Goal: Task Accomplishment & Management: Use online tool/utility

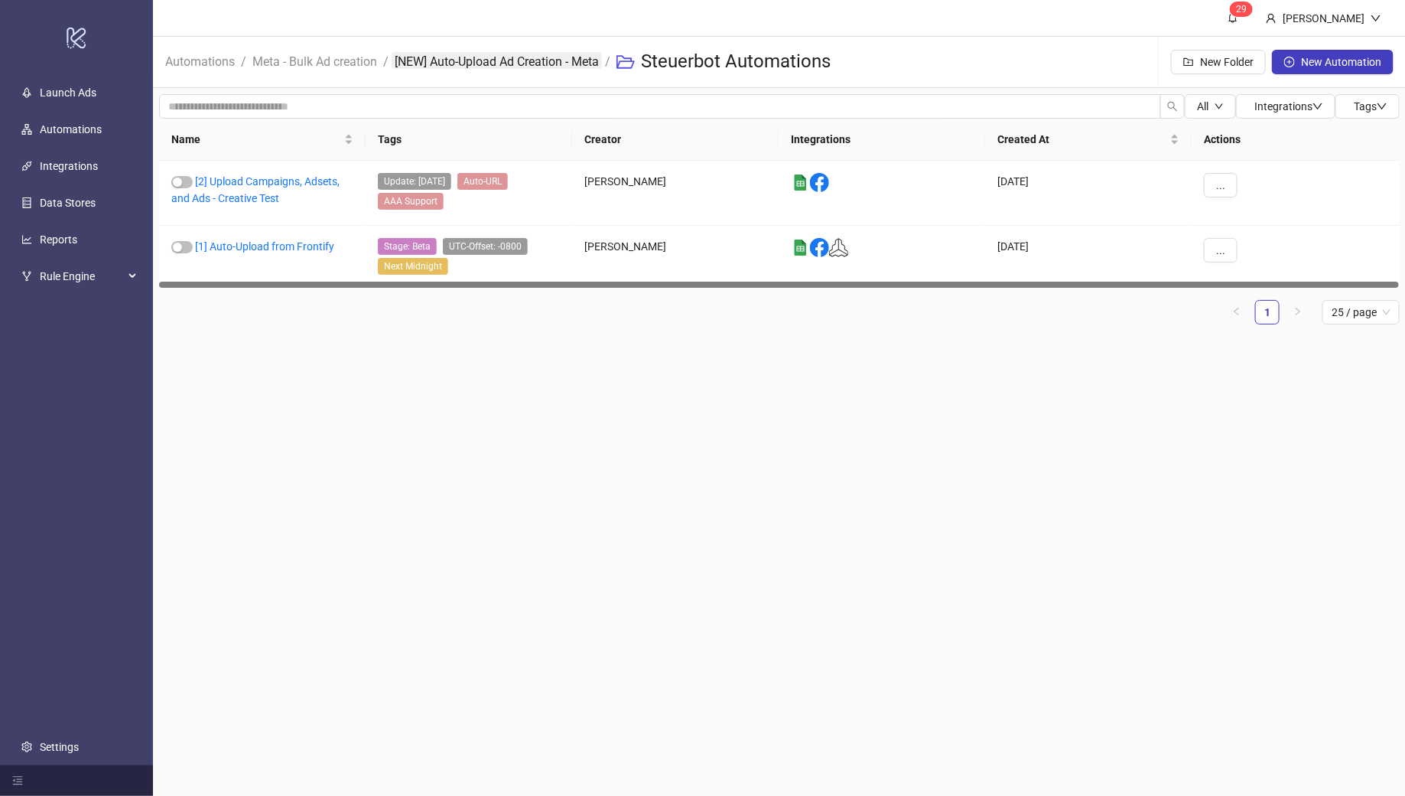
click at [524, 63] on link "[NEW] Auto-Upload Ad Creation - Meta" at bounding box center [497, 60] width 210 height 17
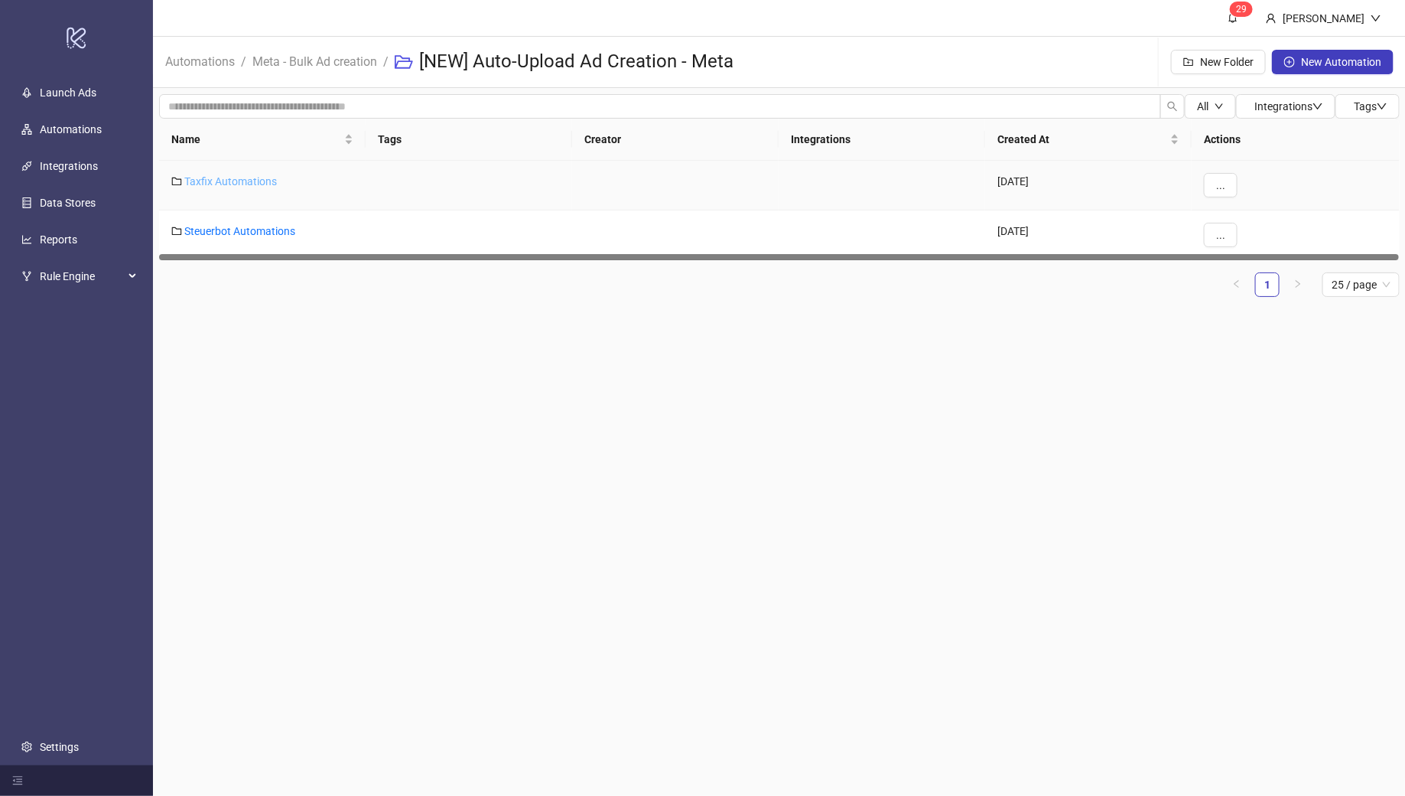
click at [238, 179] on link "Taxfix Automations" at bounding box center [230, 181] width 93 height 12
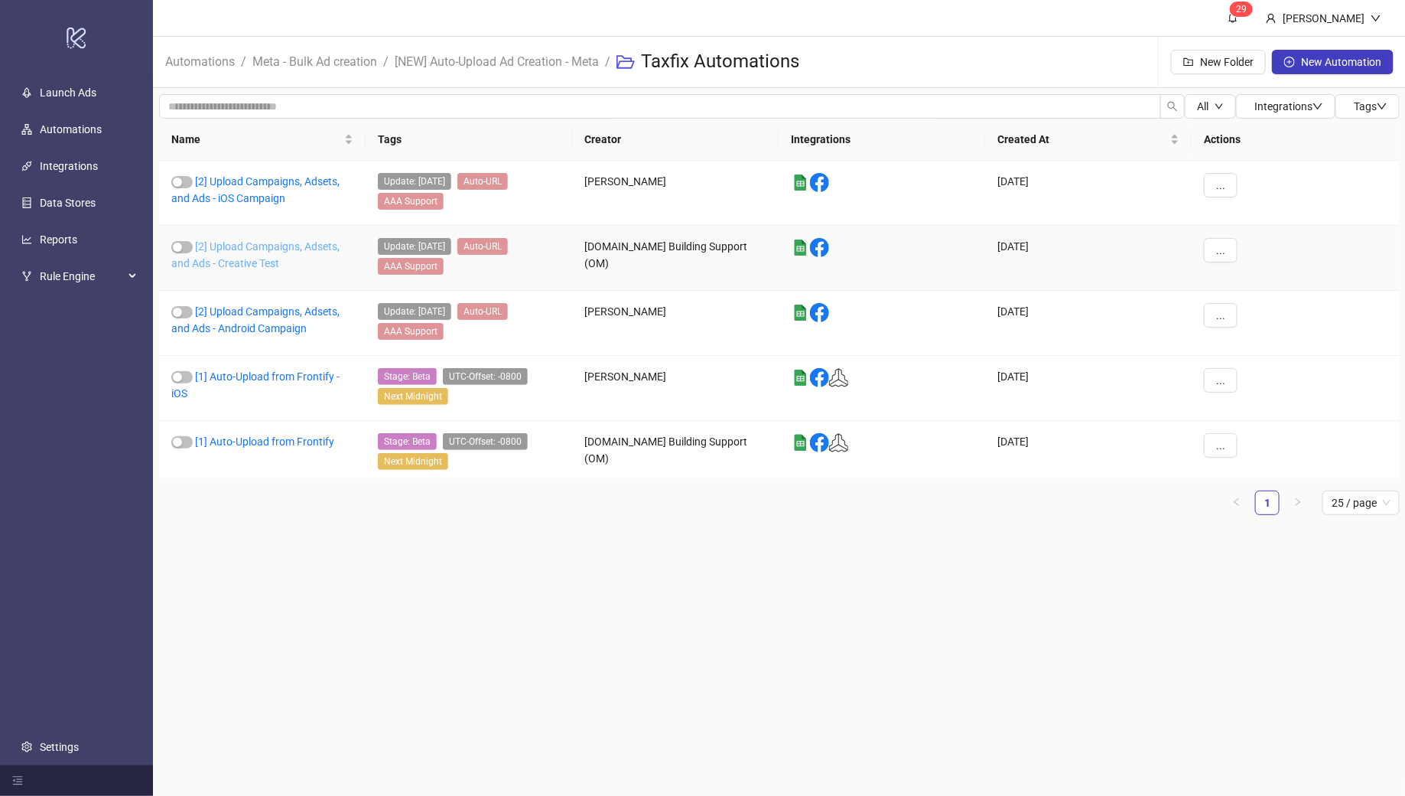
click at [249, 245] on link "[2] Upload Campaigns, Adsets, and Ads - Creative Test" at bounding box center [255, 254] width 168 height 29
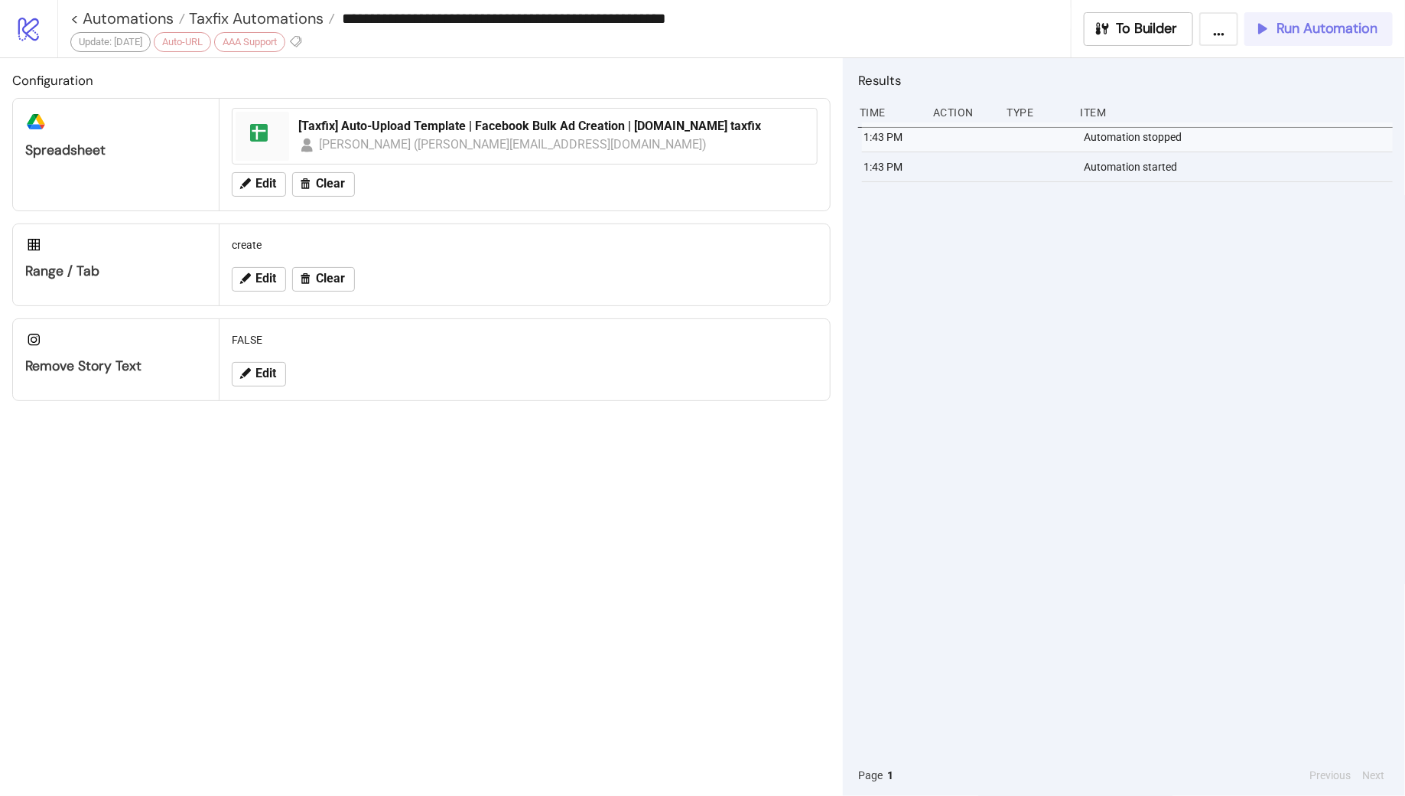
click at [1294, 34] on span "Run Automation" at bounding box center [1327, 29] width 101 height 18
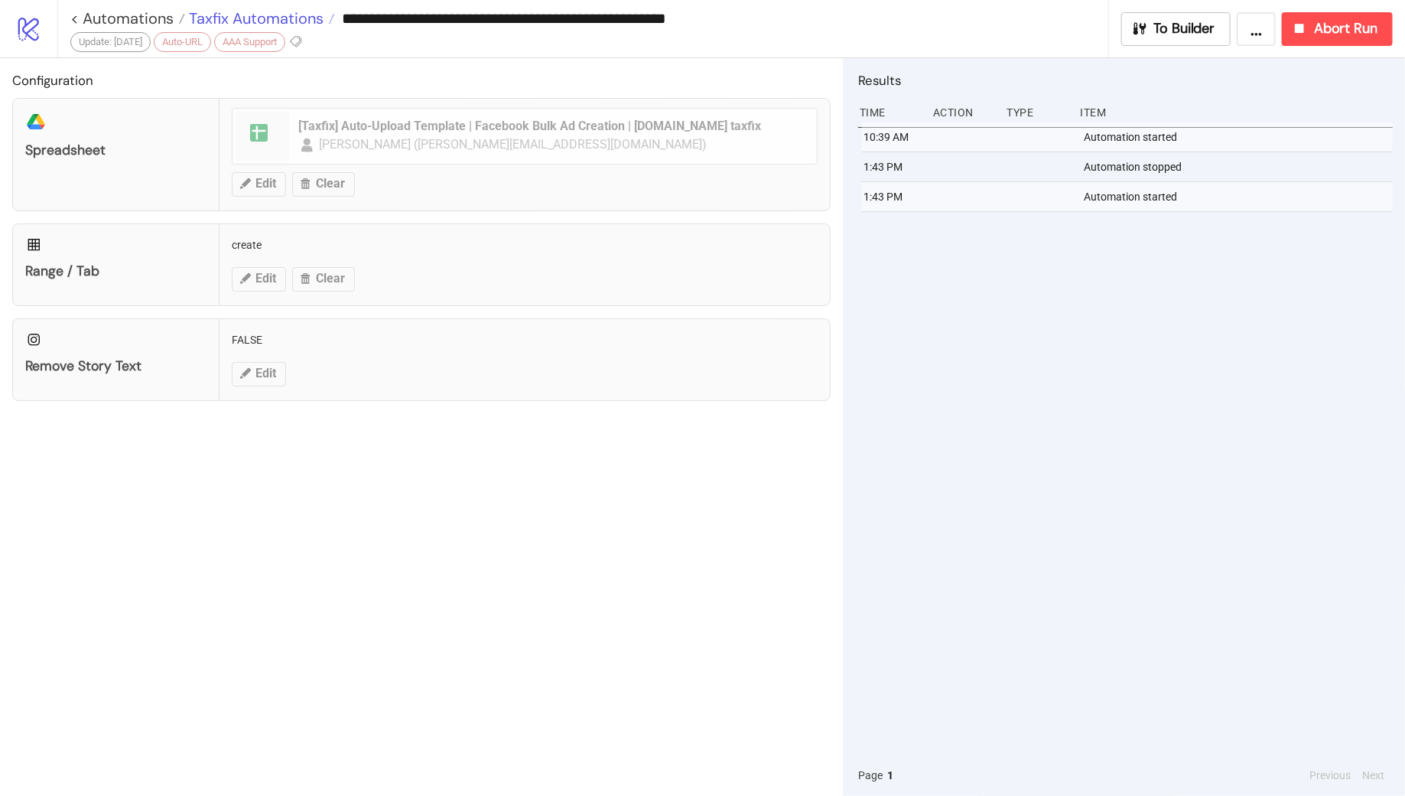
click at [239, 18] on span "Taxfix Automations" at bounding box center [254, 18] width 138 height 20
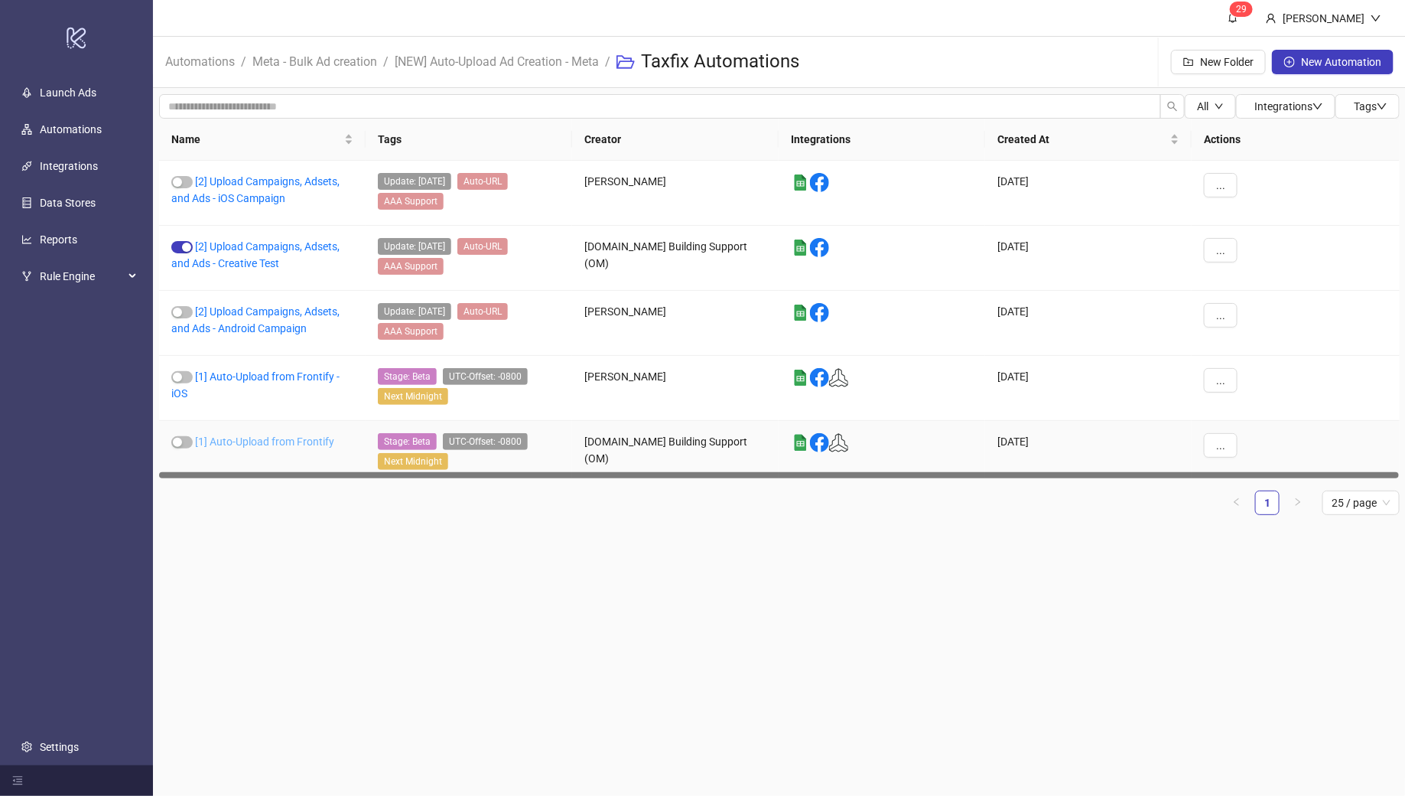
click at [270, 435] on link "[1] Auto-Upload from Frontify" at bounding box center [264, 441] width 139 height 12
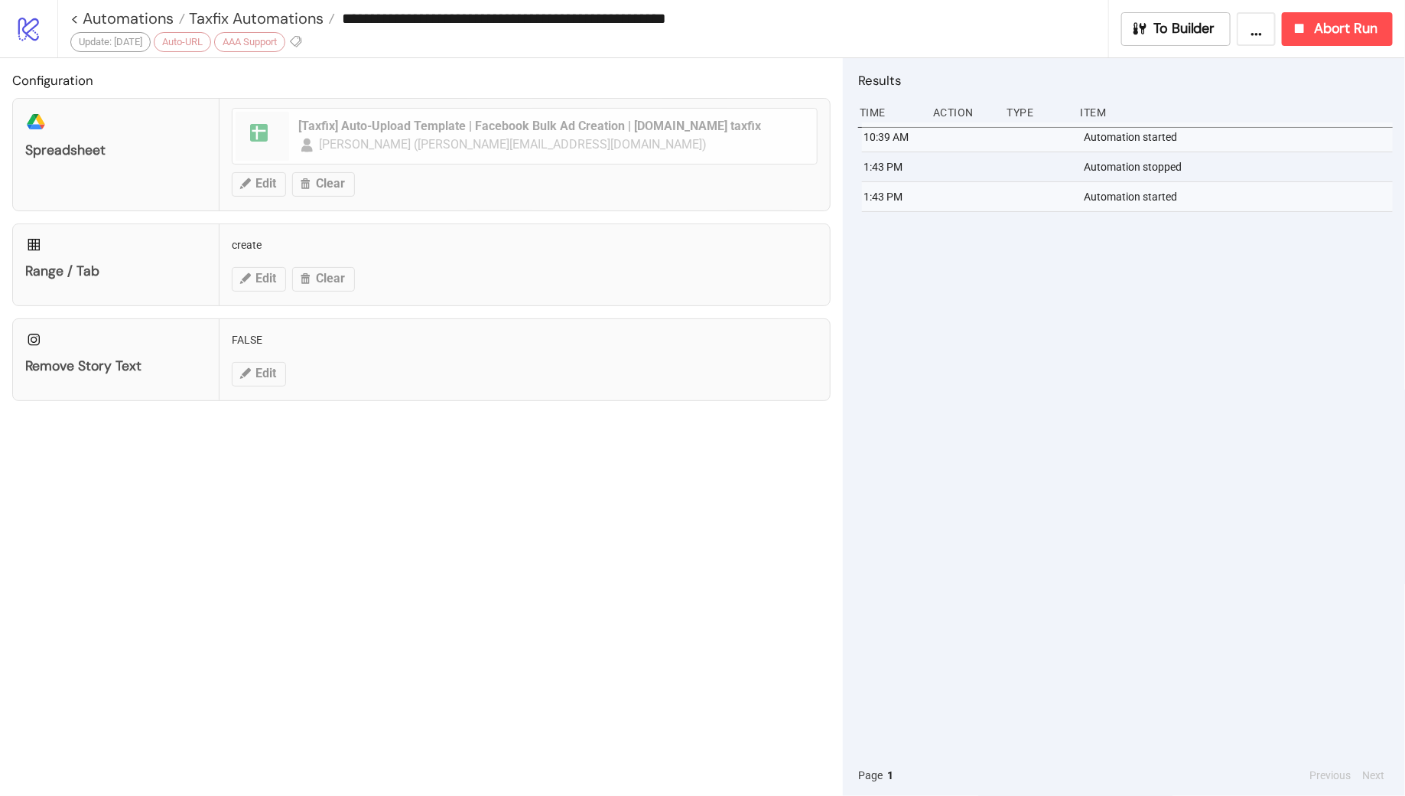
type input "**********"
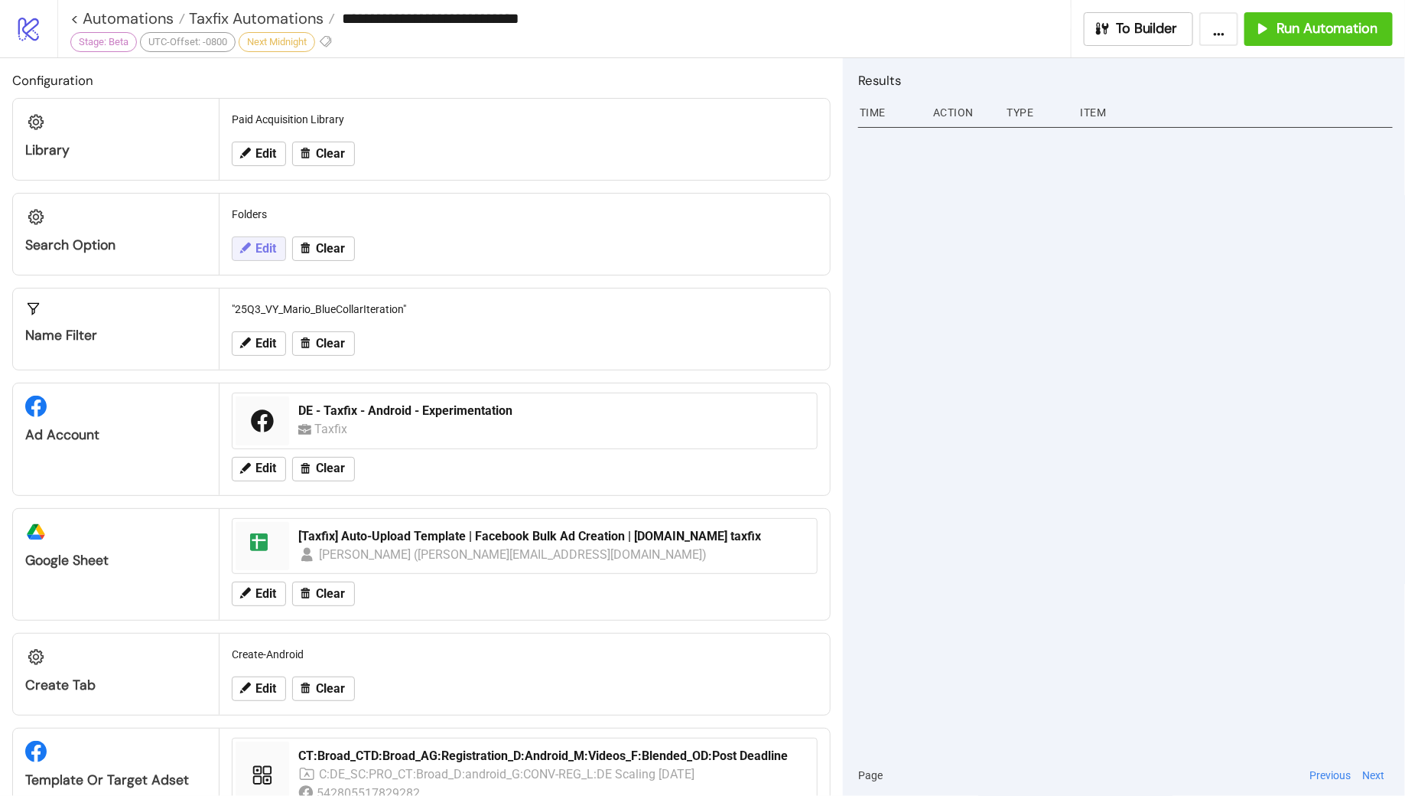
click at [265, 239] on button "Edit" at bounding box center [259, 248] width 54 height 24
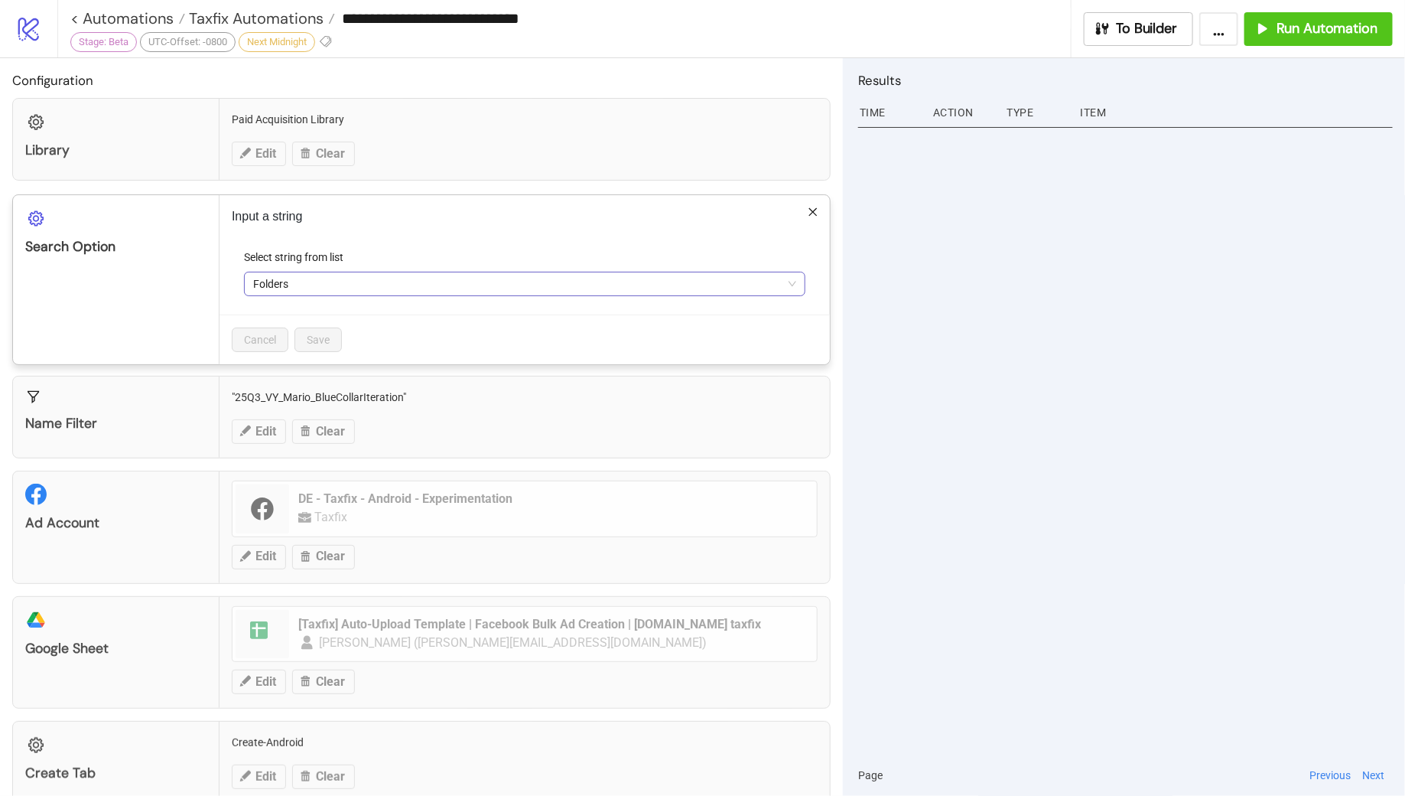
click at [349, 282] on span "Folders" at bounding box center [524, 283] width 543 height 23
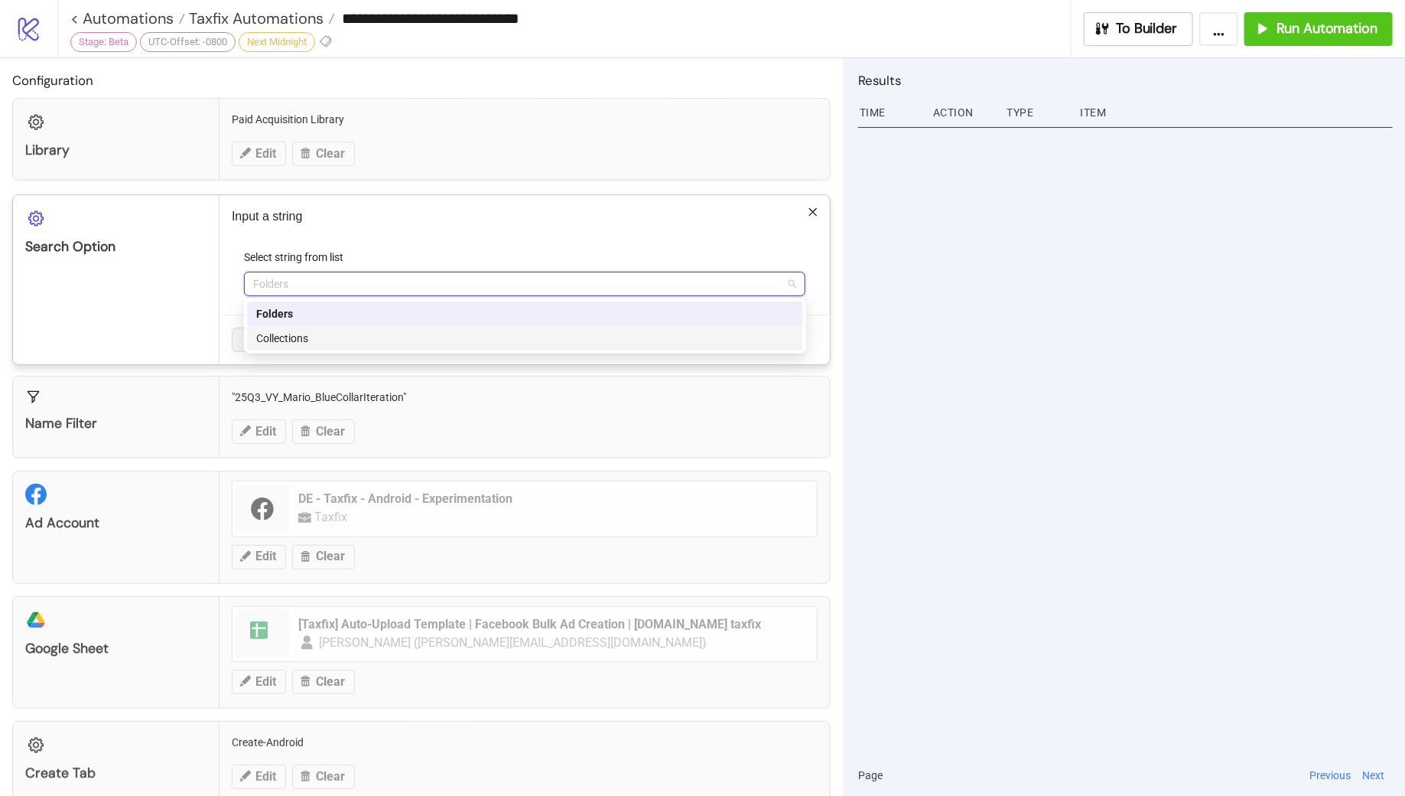
click at [344, 336] on div "Collections" at bounding box center [525, 338] width 538 height 17
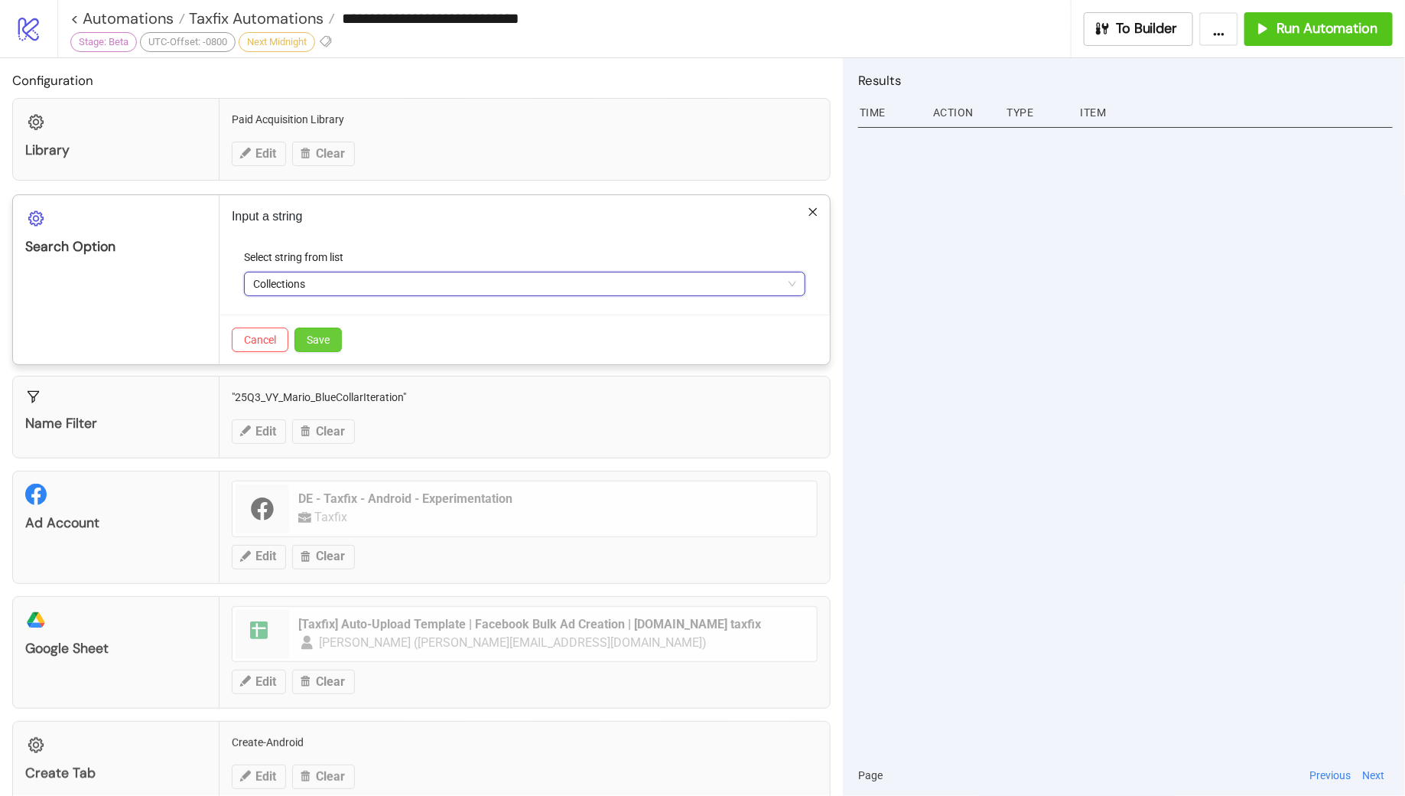
click at [321, 336] on span "Save" at bounding box center [318, 340] width 23 height 12
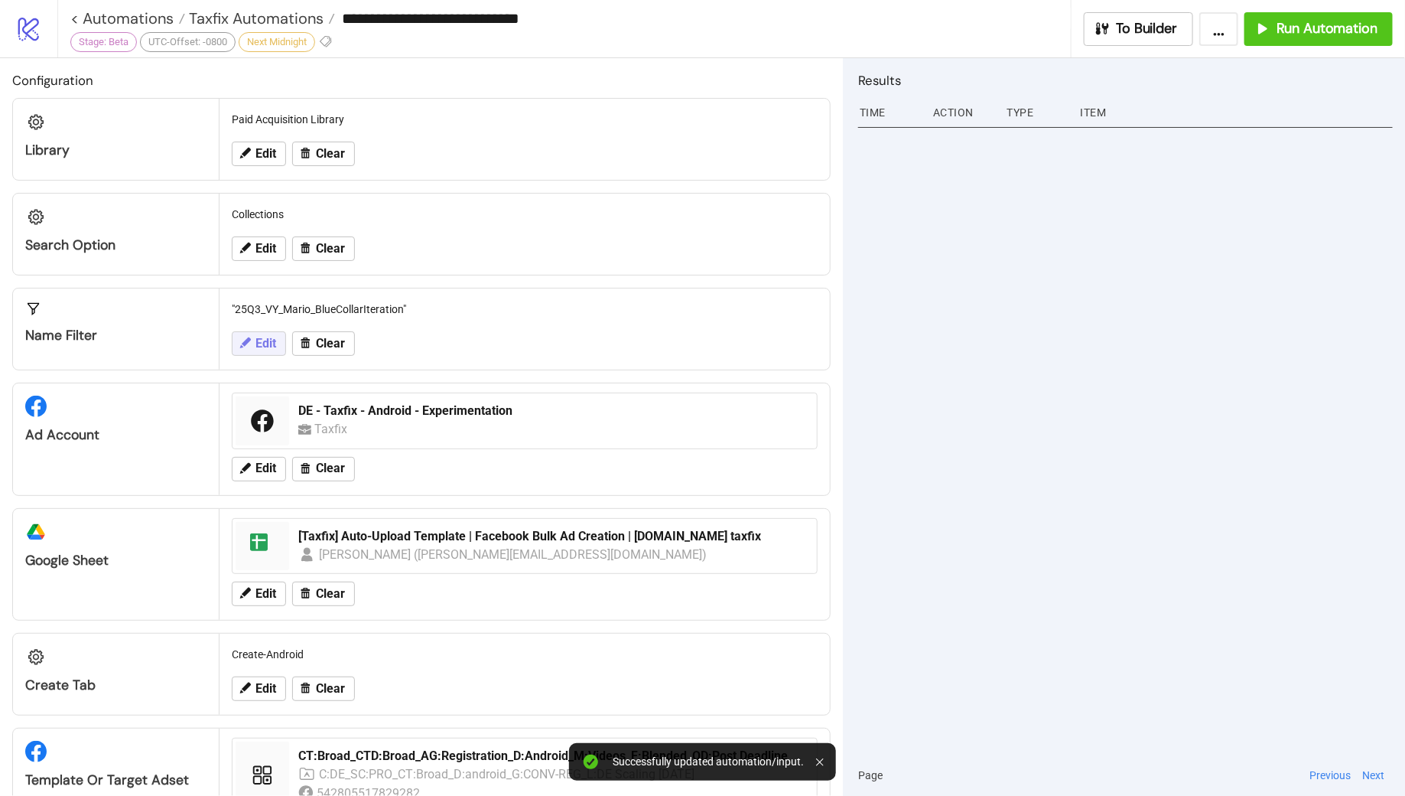
click at [269, 344] on span "Edit" at bounding box center [266, 344] width 21 height 14
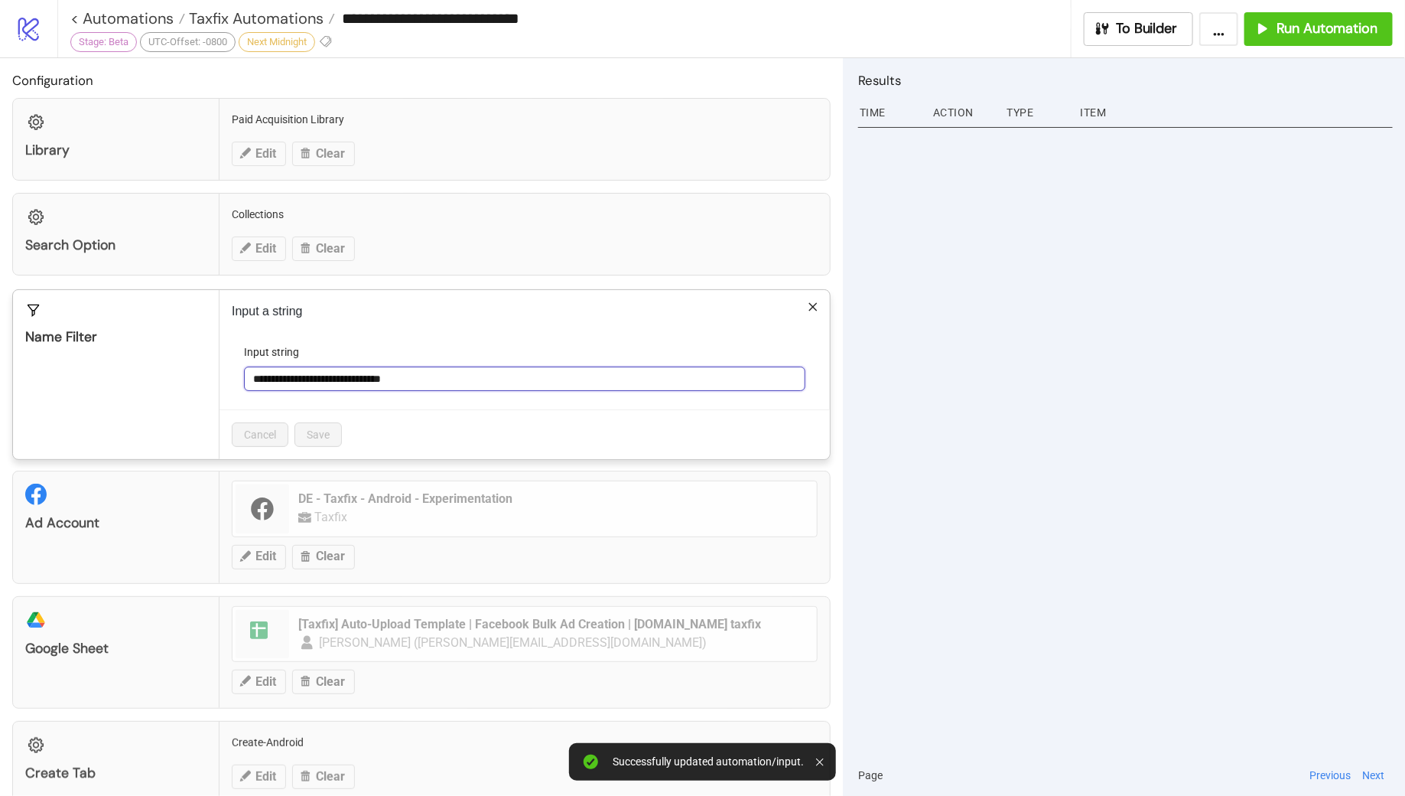
click at [466, 376] on input "**********" at bounding box center [525, 378] width 562 height 24
paste input "**********"
type input "**********"
click at [325, 435] on span "Save" at bounding box center [318, 434] width 23 height 12
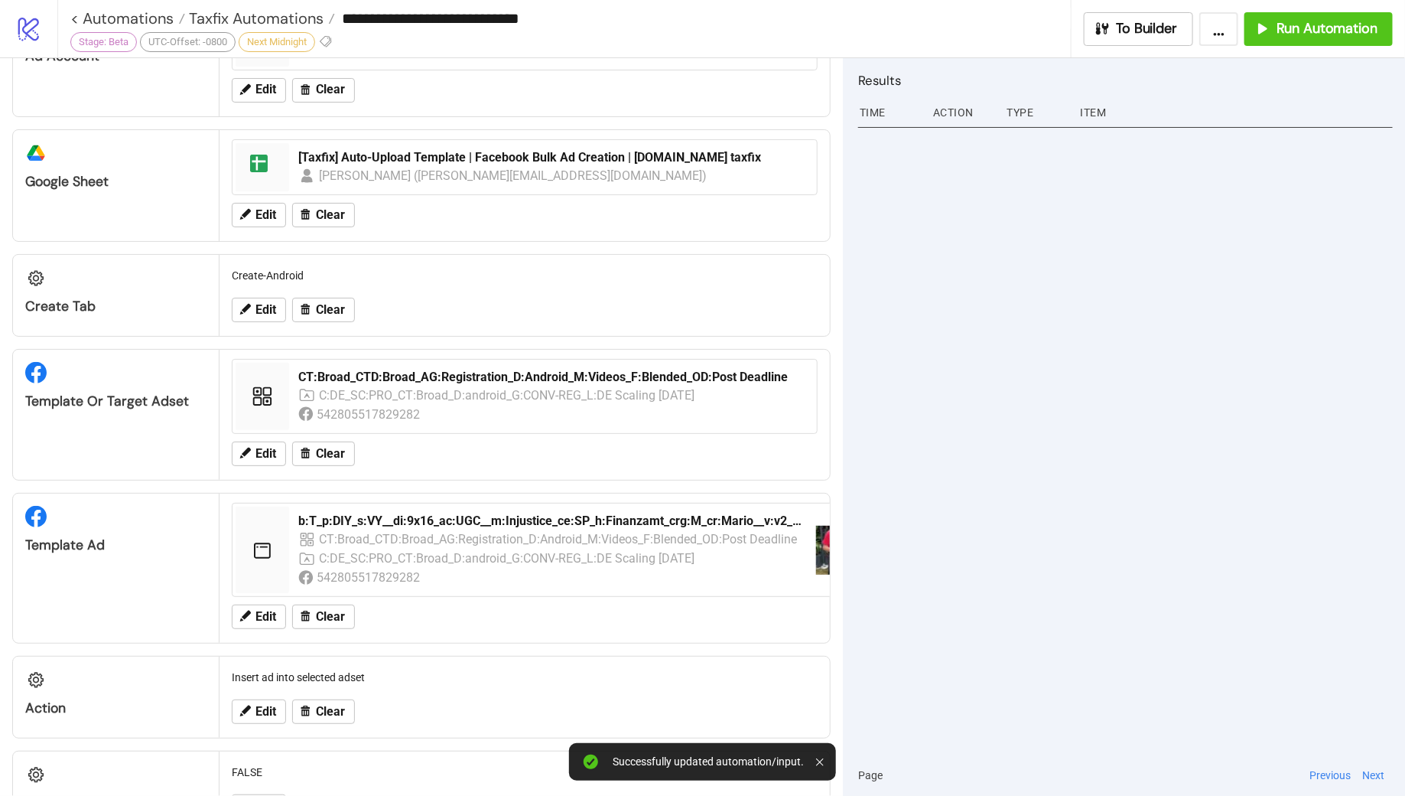
scroll to position [396, 0]
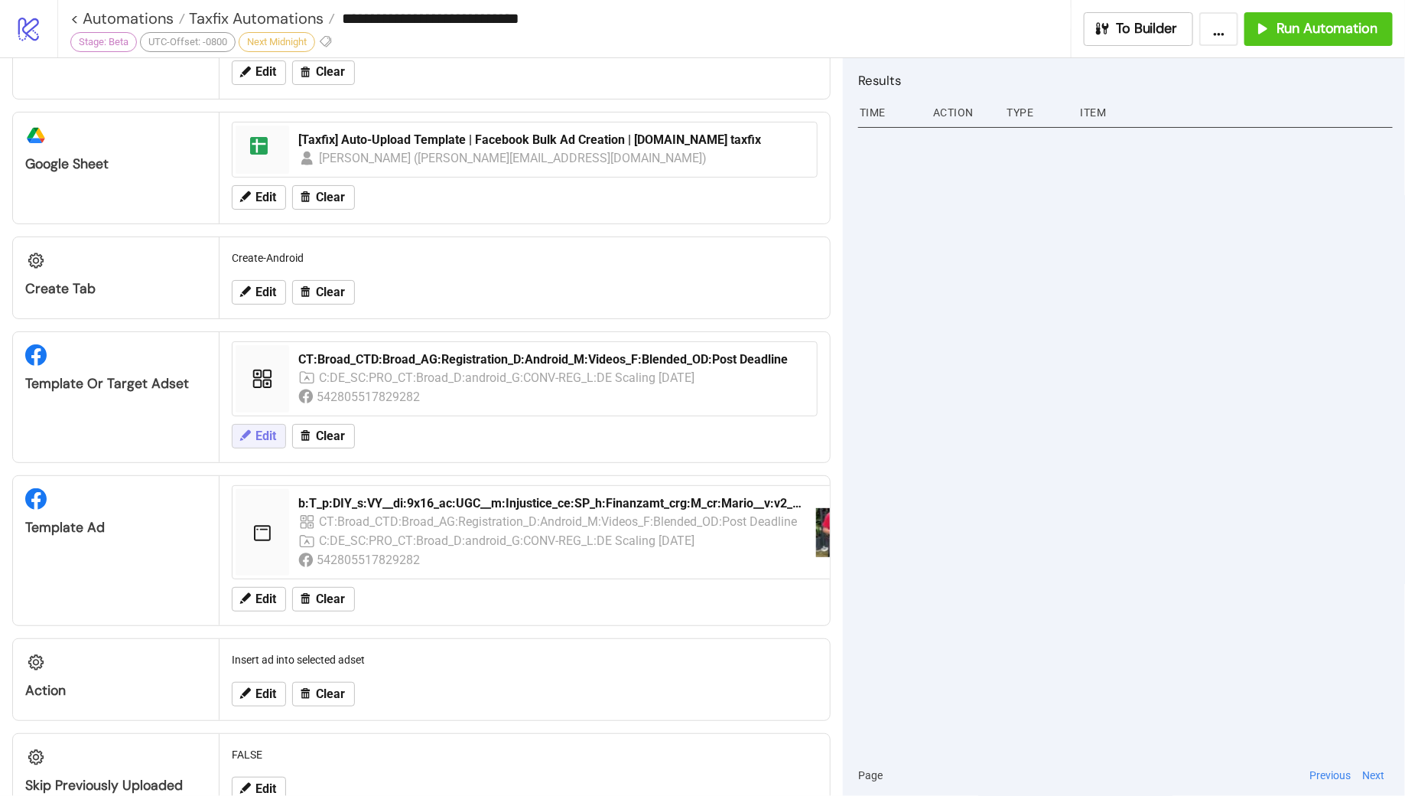
click at [265, 431] on span "Edit" at bounding box center [266, 436] width 21 height 14
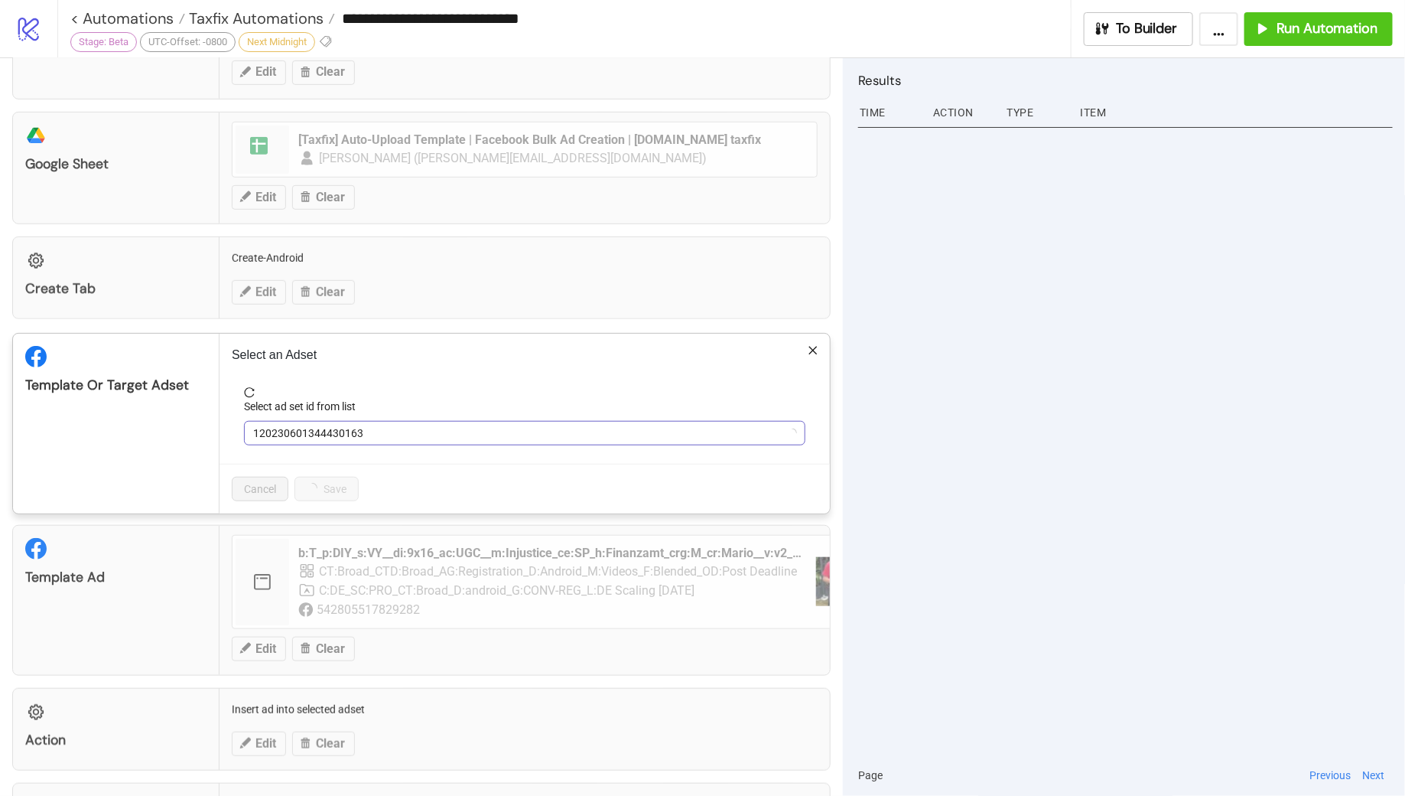
click at [409, 427] on span "120230601344430163" at bounding box center [524, 433] width 543 height 23
click at [409, 427] on span "CT:Broad_CTD:Broad_AG:Registration_D:Android_M:Videos_F:Blended_OD:Post Deadline" at bounding box center [524, 433] width 543 height 23
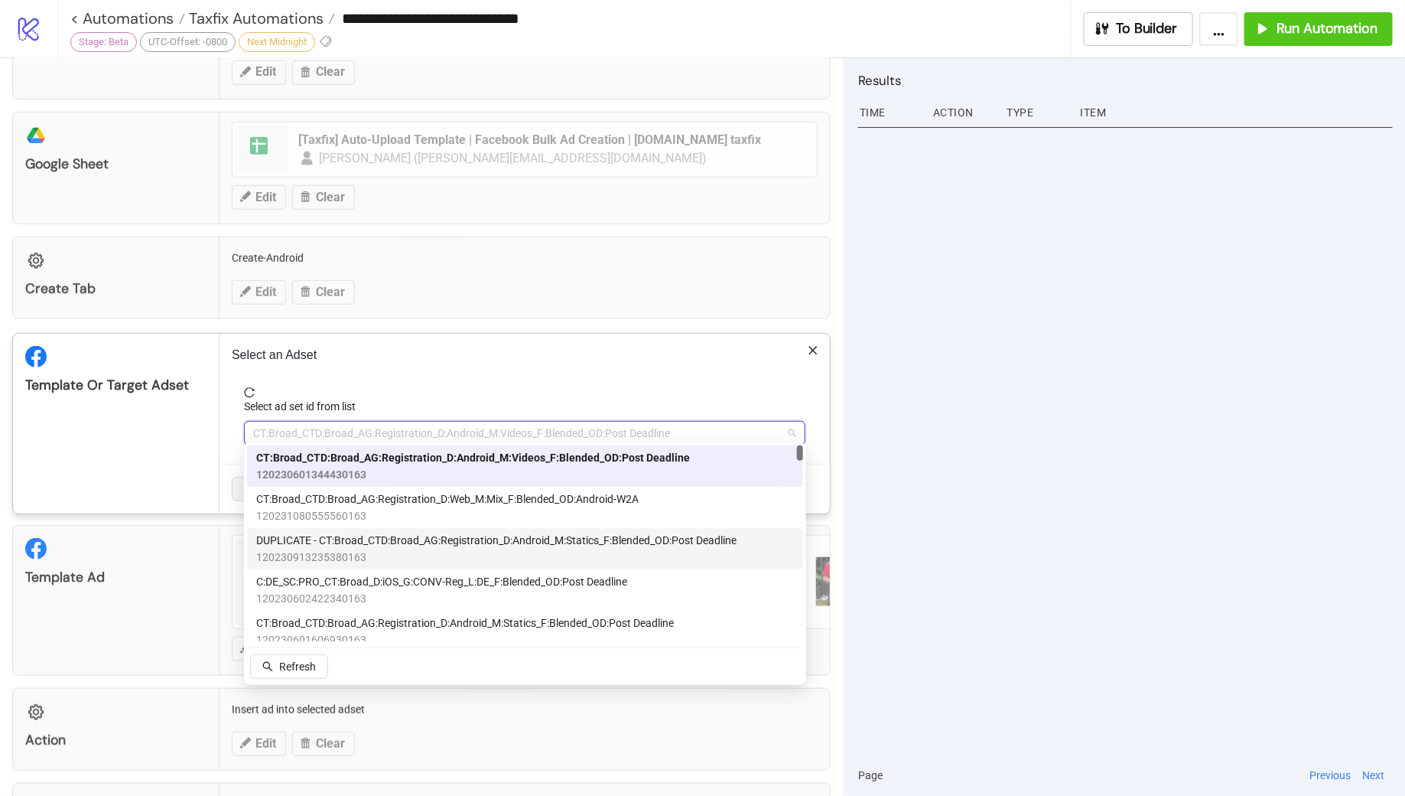
click at [480, 543] on span "DUPLICATE - CT:Broad_CTD:Broad_AG:Registration_D:Android_M:Statics_F:Blended_OD…" at bounding box center [496, 540] width 480 height 17
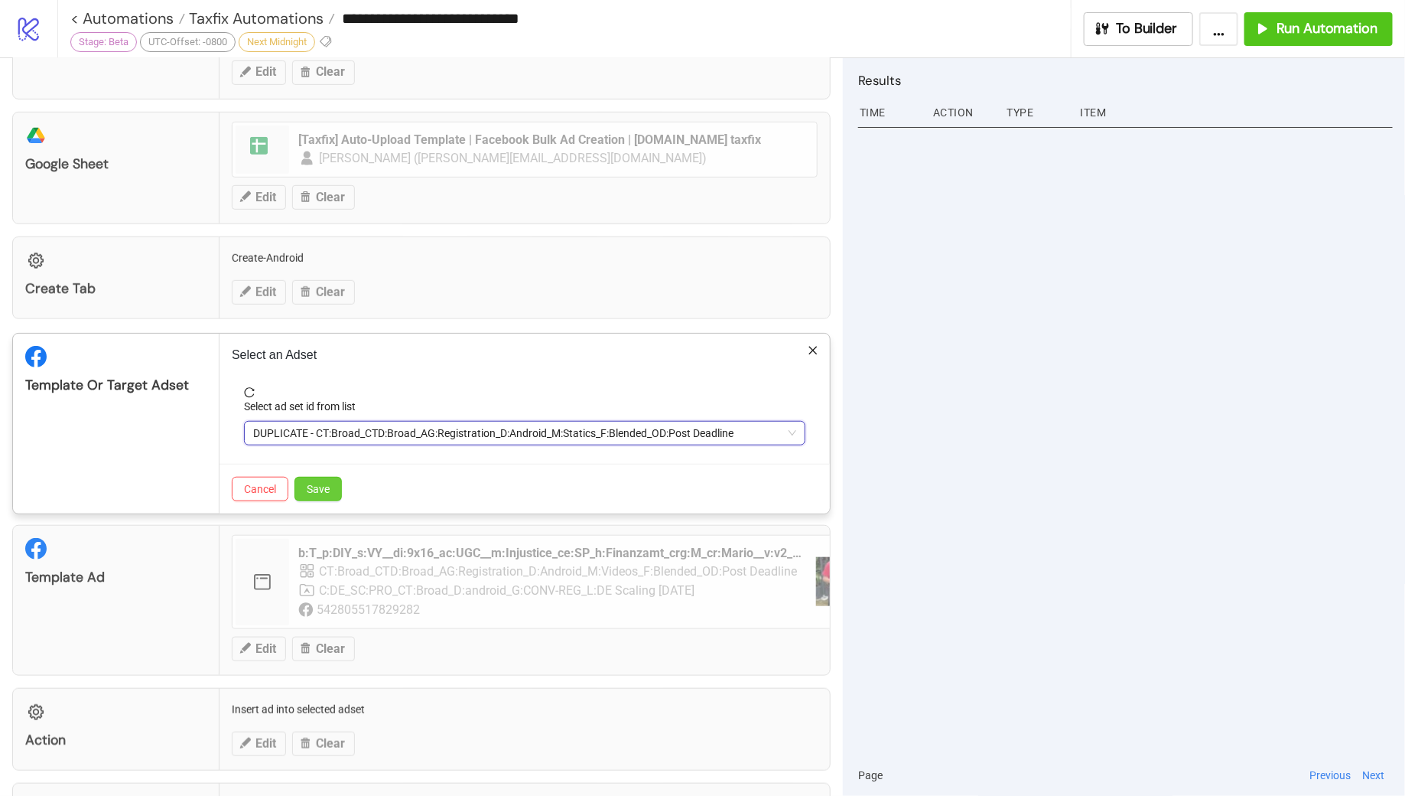
click at [325, 485] on span "Save" at bounding box center [318, 489] width 23 height 12
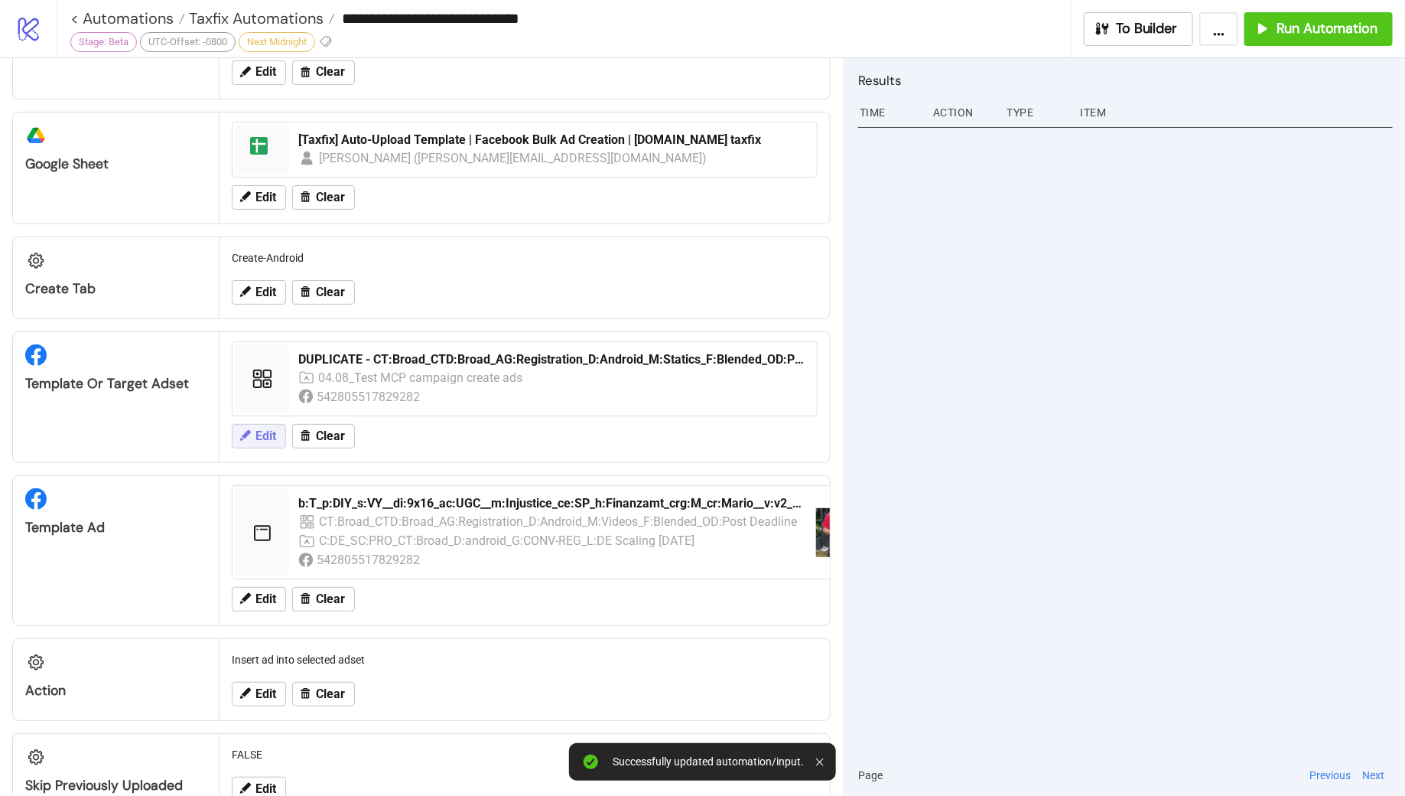
click at [260, 429] on span "Edit" at bounding box center [266, 436] width 21 height 14
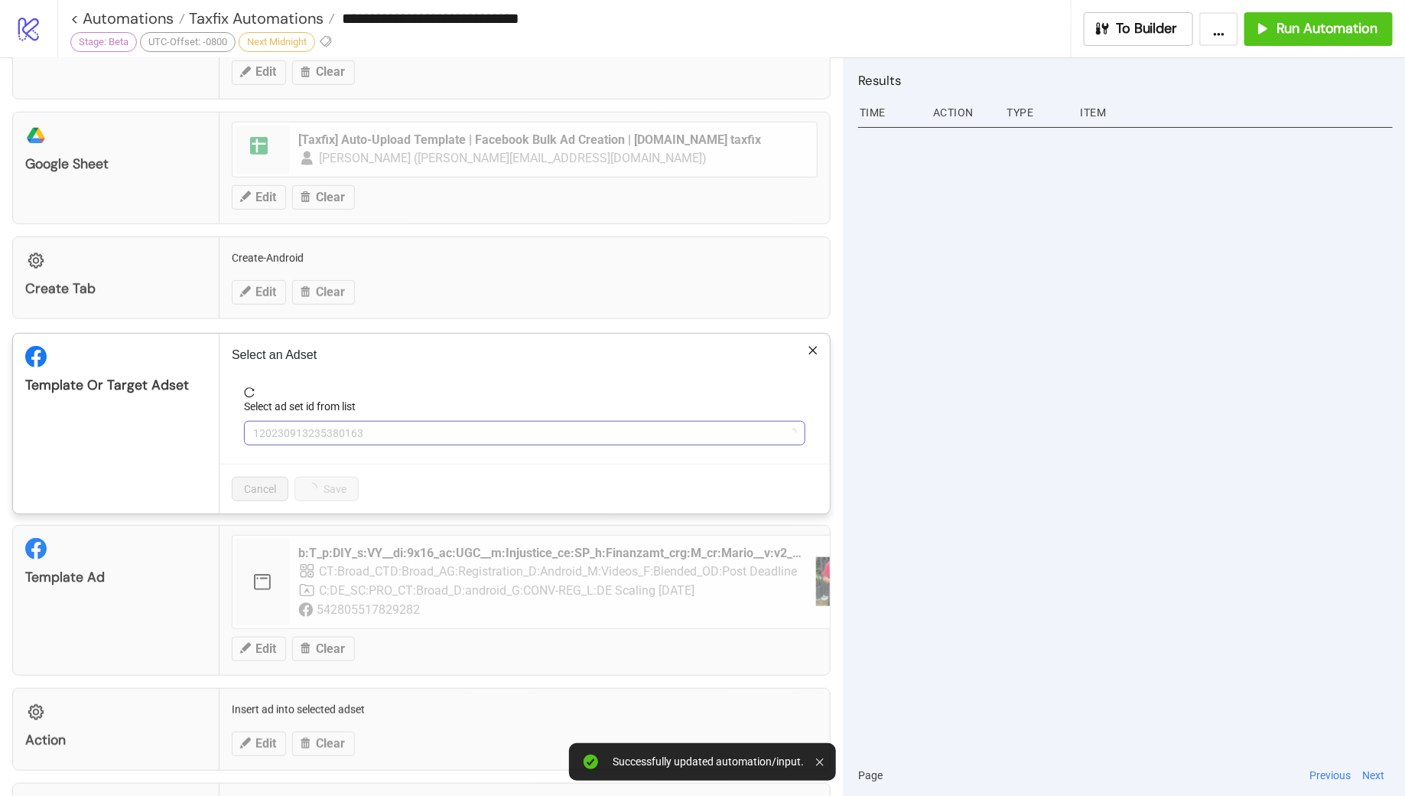
click at [405, 432] on span "120230913235380163" at bounding box center [524, 433] width 543 height 23
click at [405, 432] on span "DUPLICATE - CT:Broad_CTD:Broad_AG:Registration_D:Android_M:Statics_F:Blended_OD…" at bounding box center [524, 433] width 543 height 23
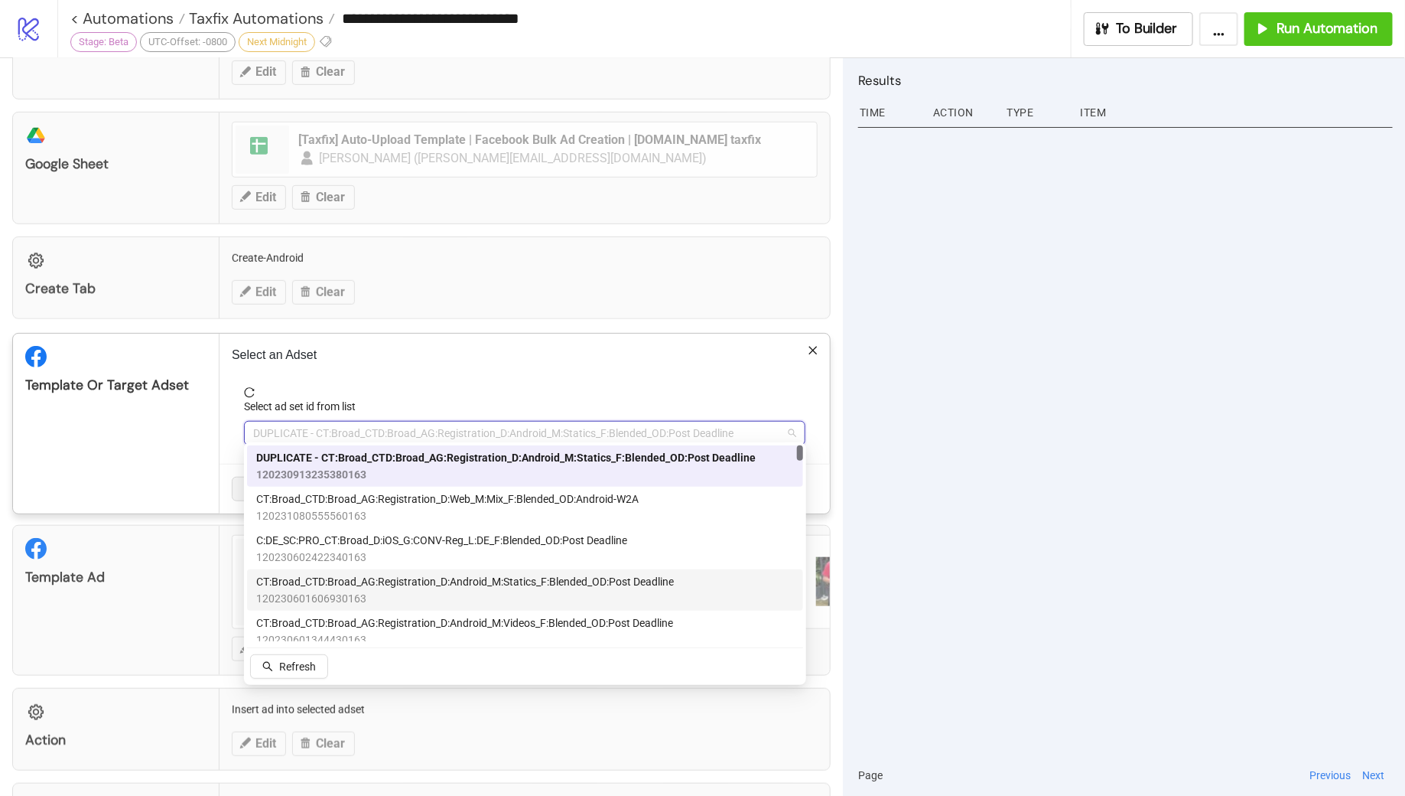
click at [461, 578] on span "CT:Broad_CTD:Broad_AG:Registration_D:Android_M:Statics_F:Blended_OD:Post Deadli…" at bounding box center [465, 581] width 418 height 17
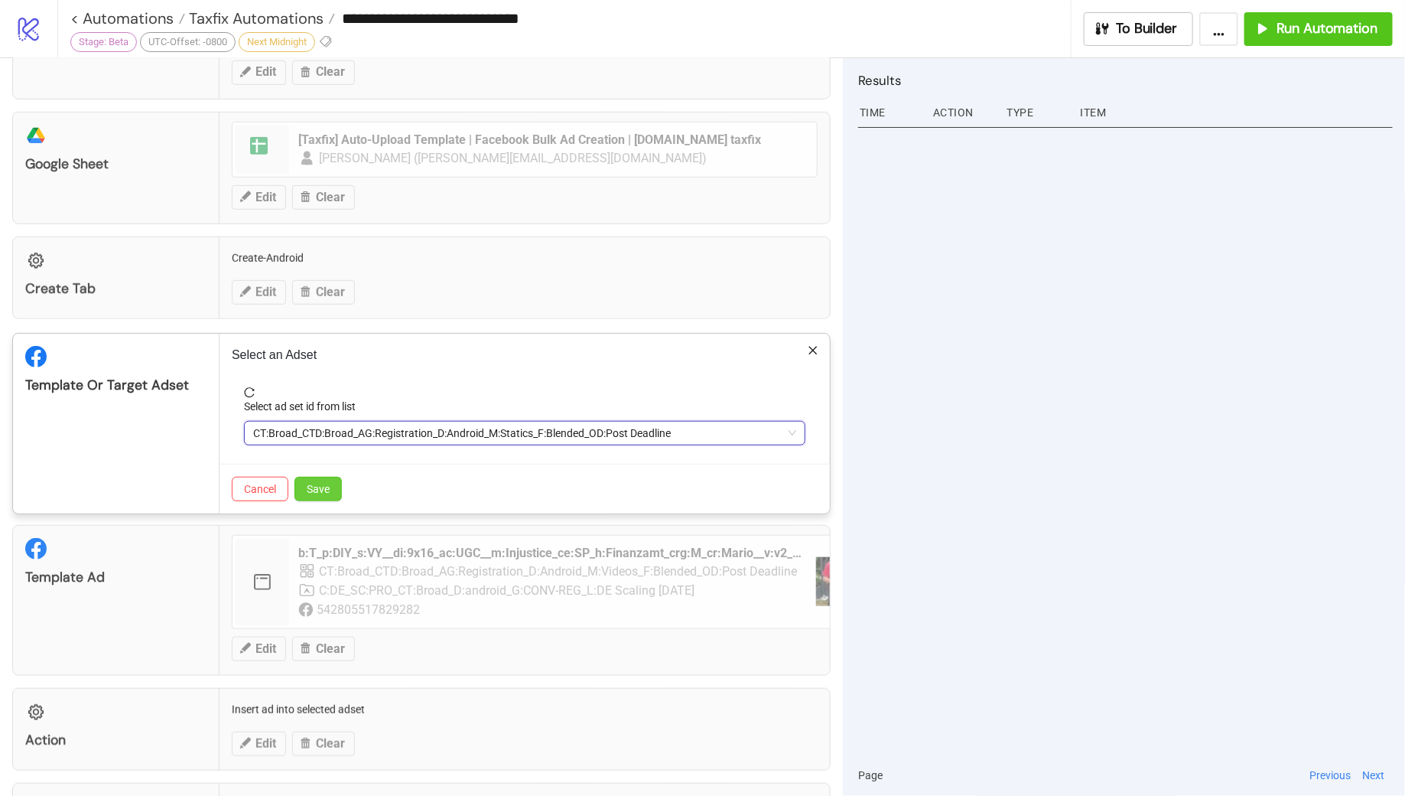
click at [316, 483] on span "Save" at bounding box center [318, 489] width 23 height 12
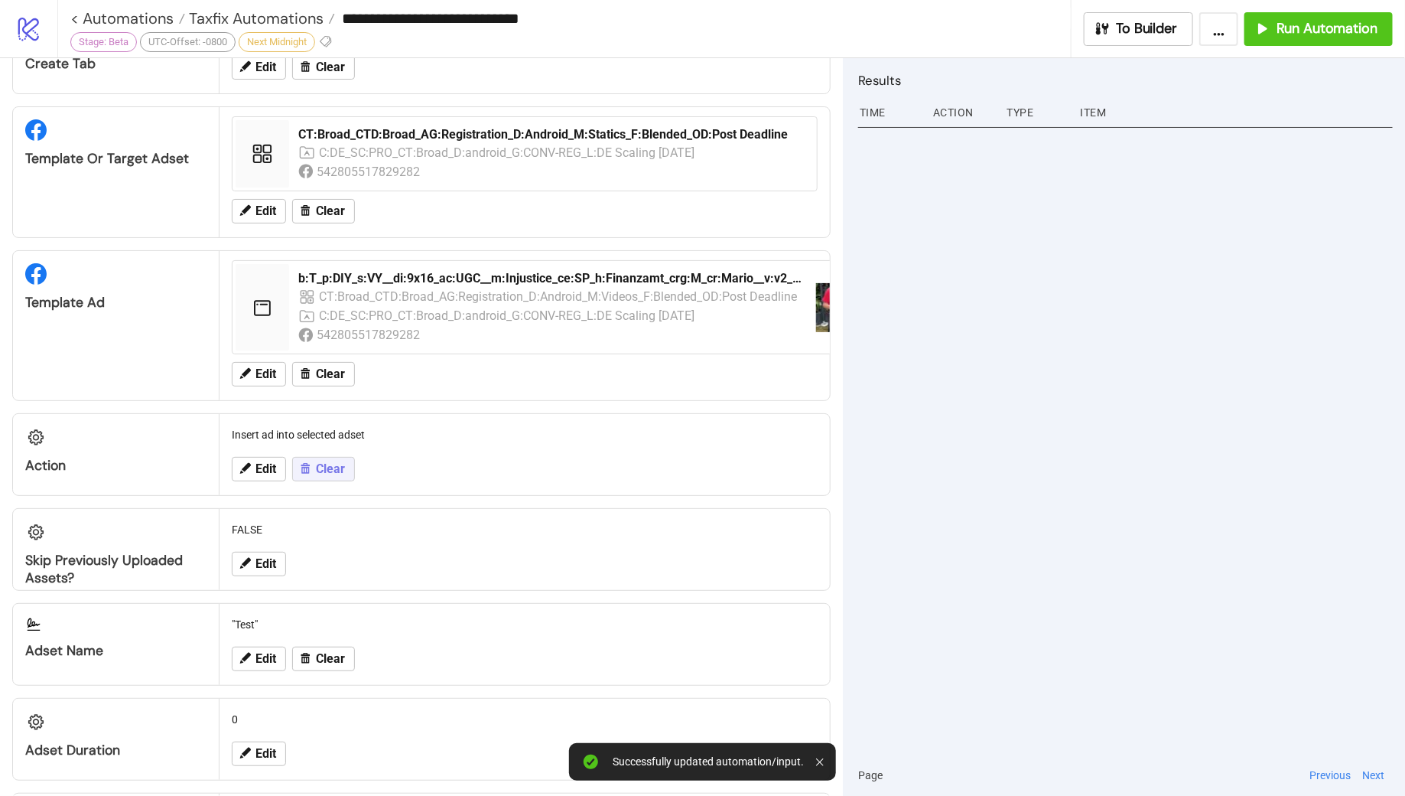
scroll to position [645, 0]
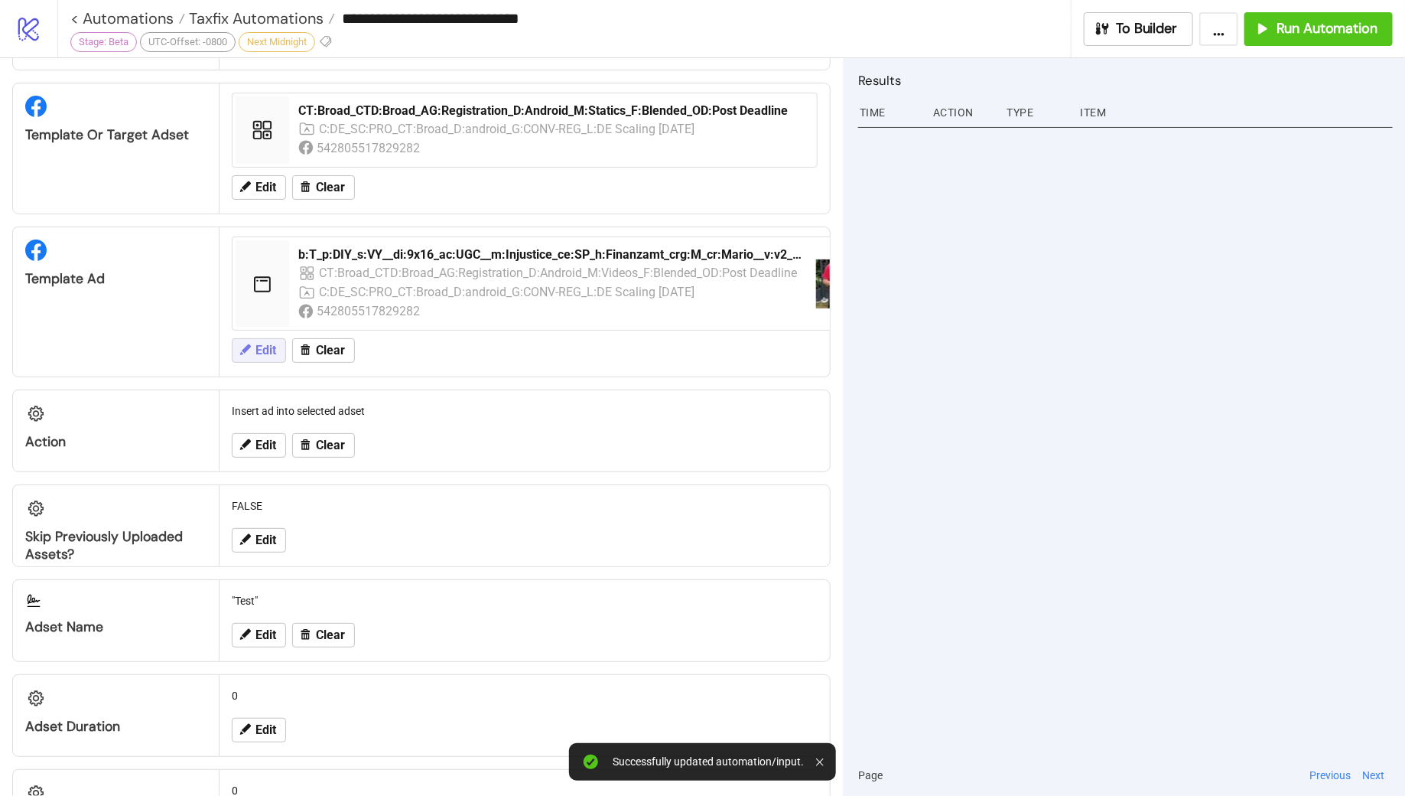
click at [258, 353] on button "Edit" at bounding box center [259, 350] width 54 height 24
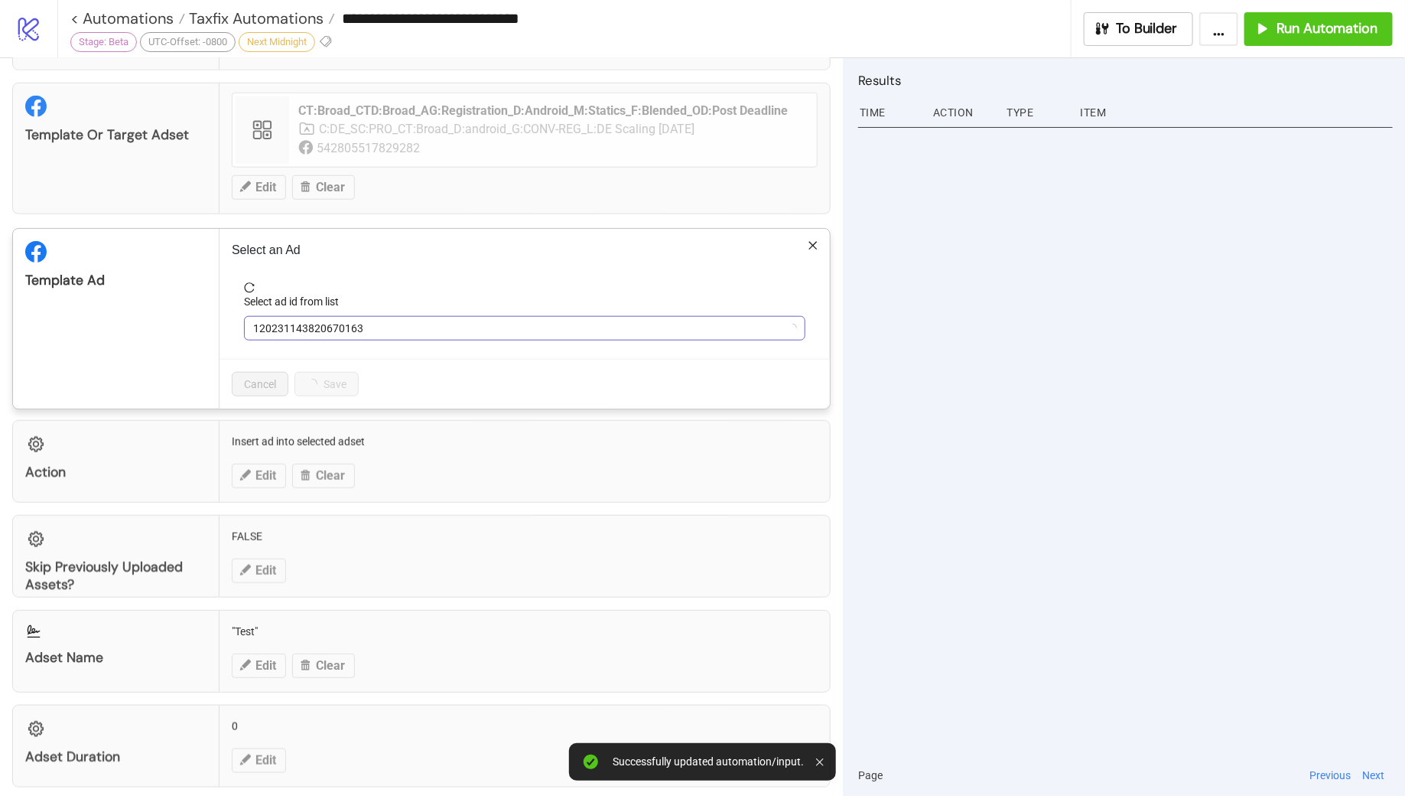
click at [394, 326] on span "120231143820670163" at bounding box center [524, 328] width 543 height 23
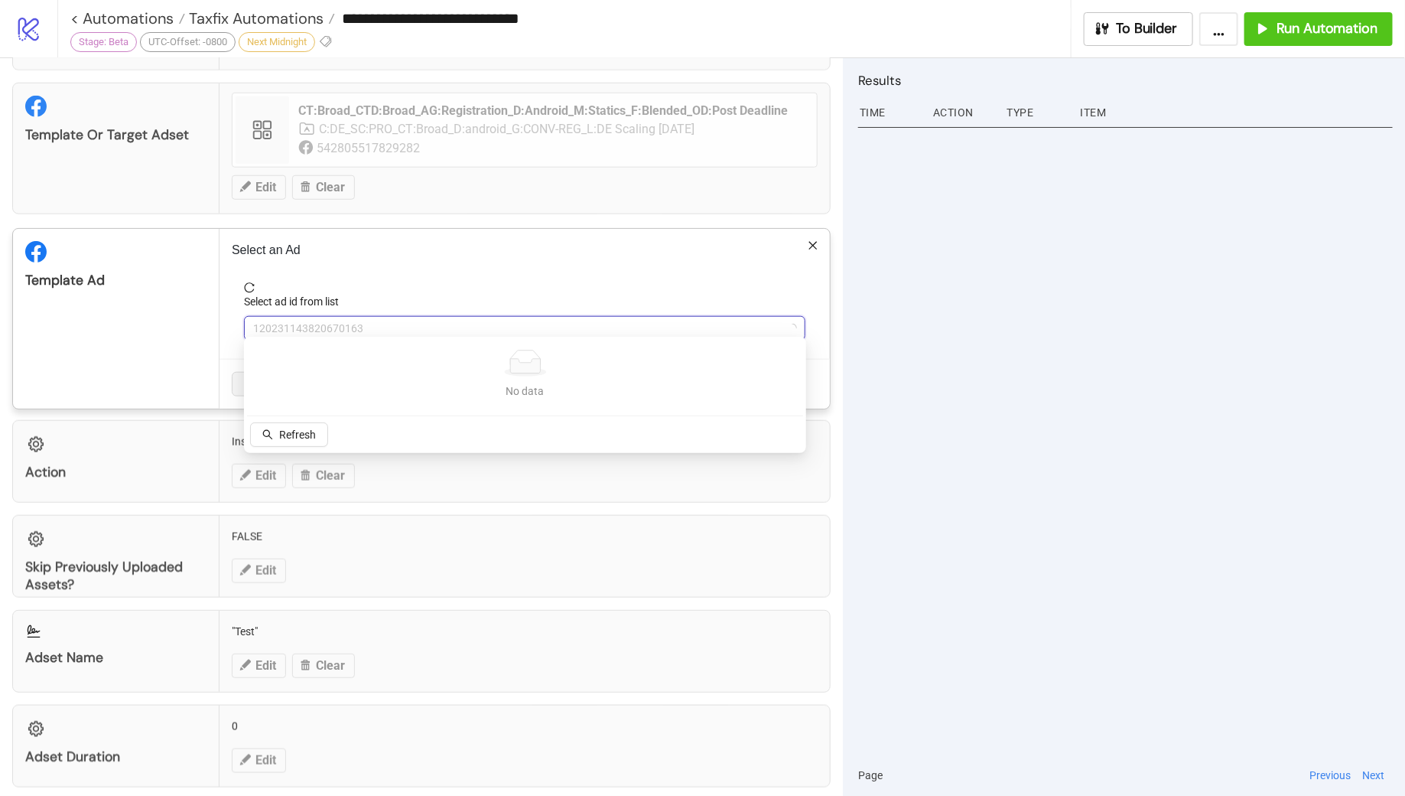
click at [448, 321] on span "120231143820670163" at bounding box center [524, 328] width 543 height 23
click at [295, 441] on button "Refresh" at bounding box center [289, 434] width 78 height 24
click at [464, 327] on span "b:T_p:DIY_s:VY__di:9x16_ac:UGC__m:Injustice_ce:SP_h:Finanzamt_crg:M_cr:Mario__v…" at bounding box center [524, 328] width 543 height 23
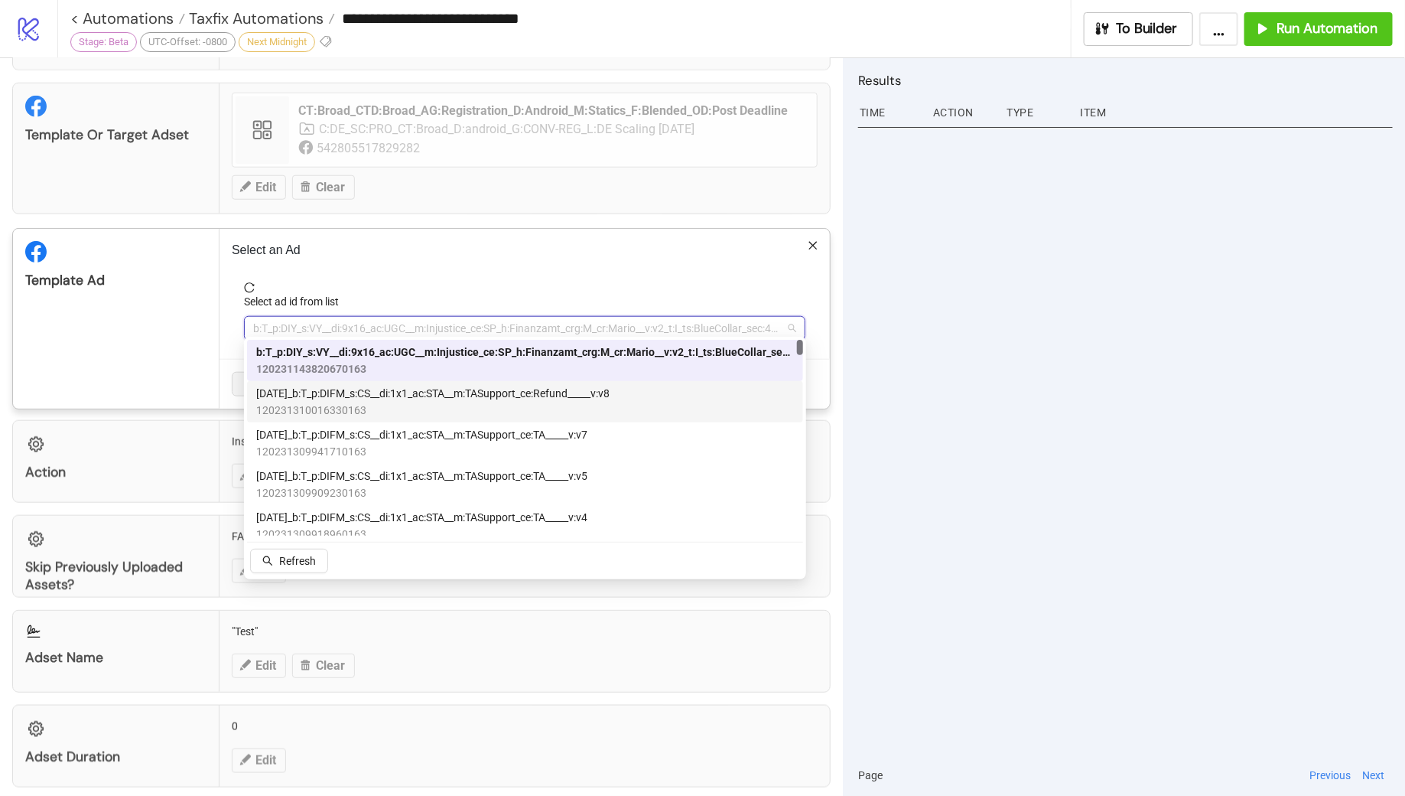
click at [491, 402] on span "120231310016330163" at bounding box center [432, 410] width 353 height 17
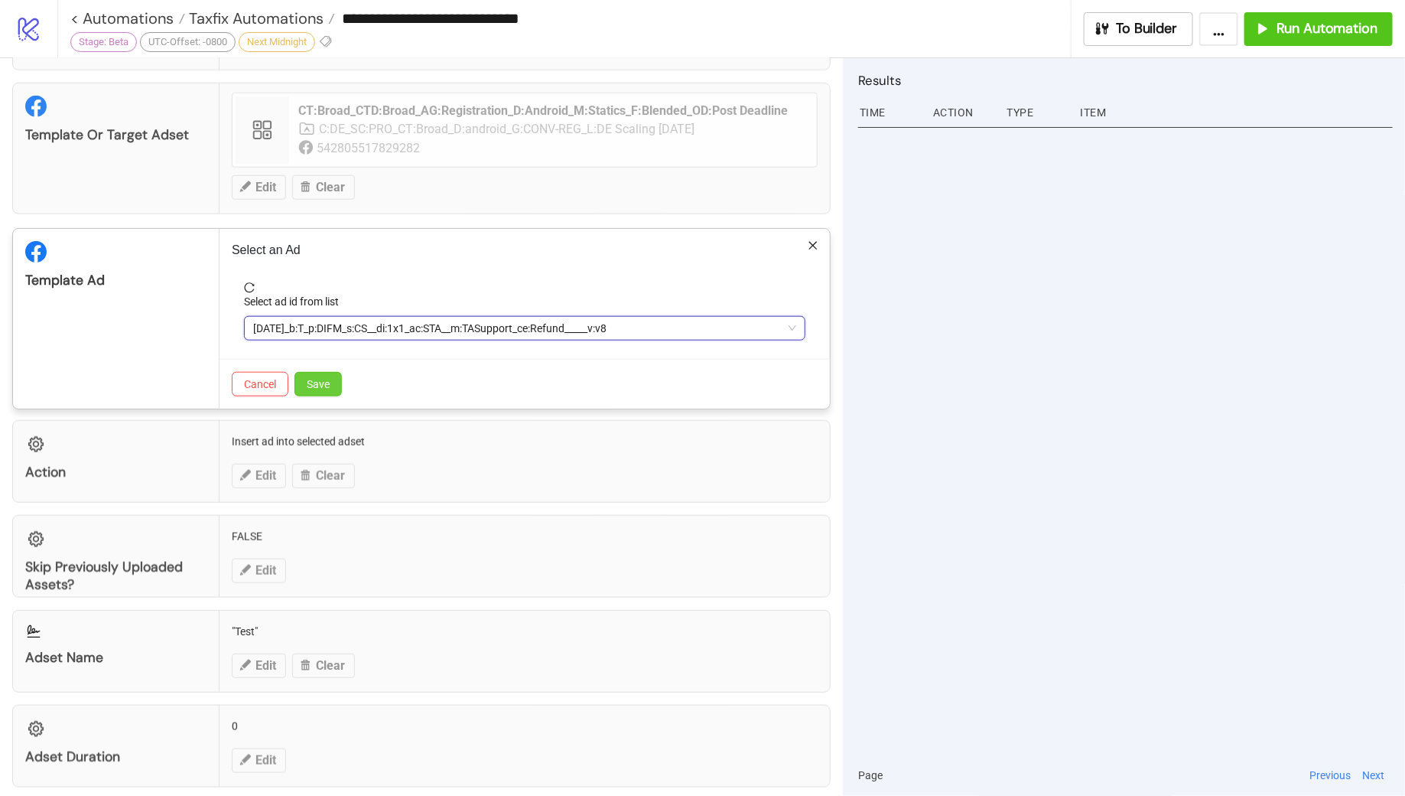
click at [324, 378] on span "Save" at bounding box center [318, 384] width 23 height 12
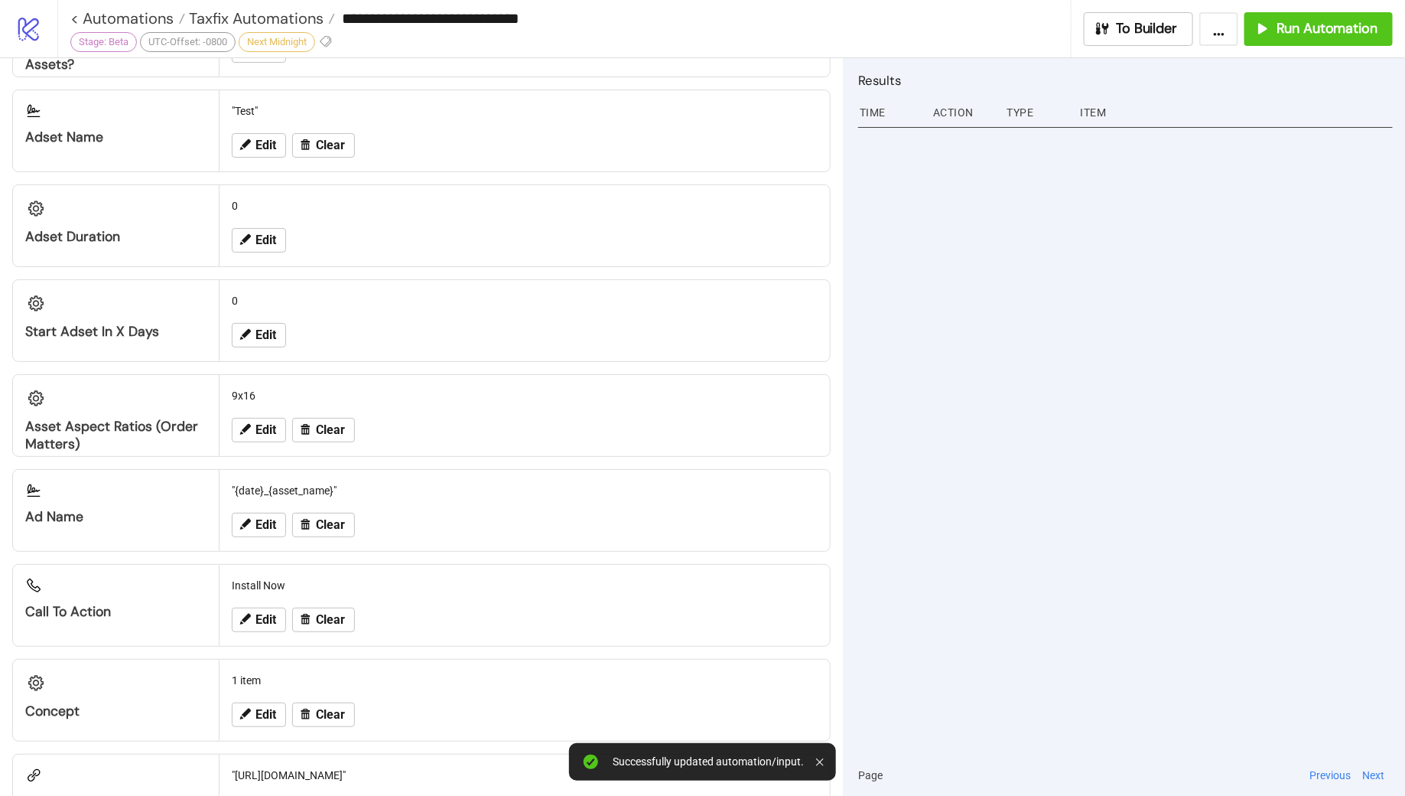
scroll to position [1193, 0]
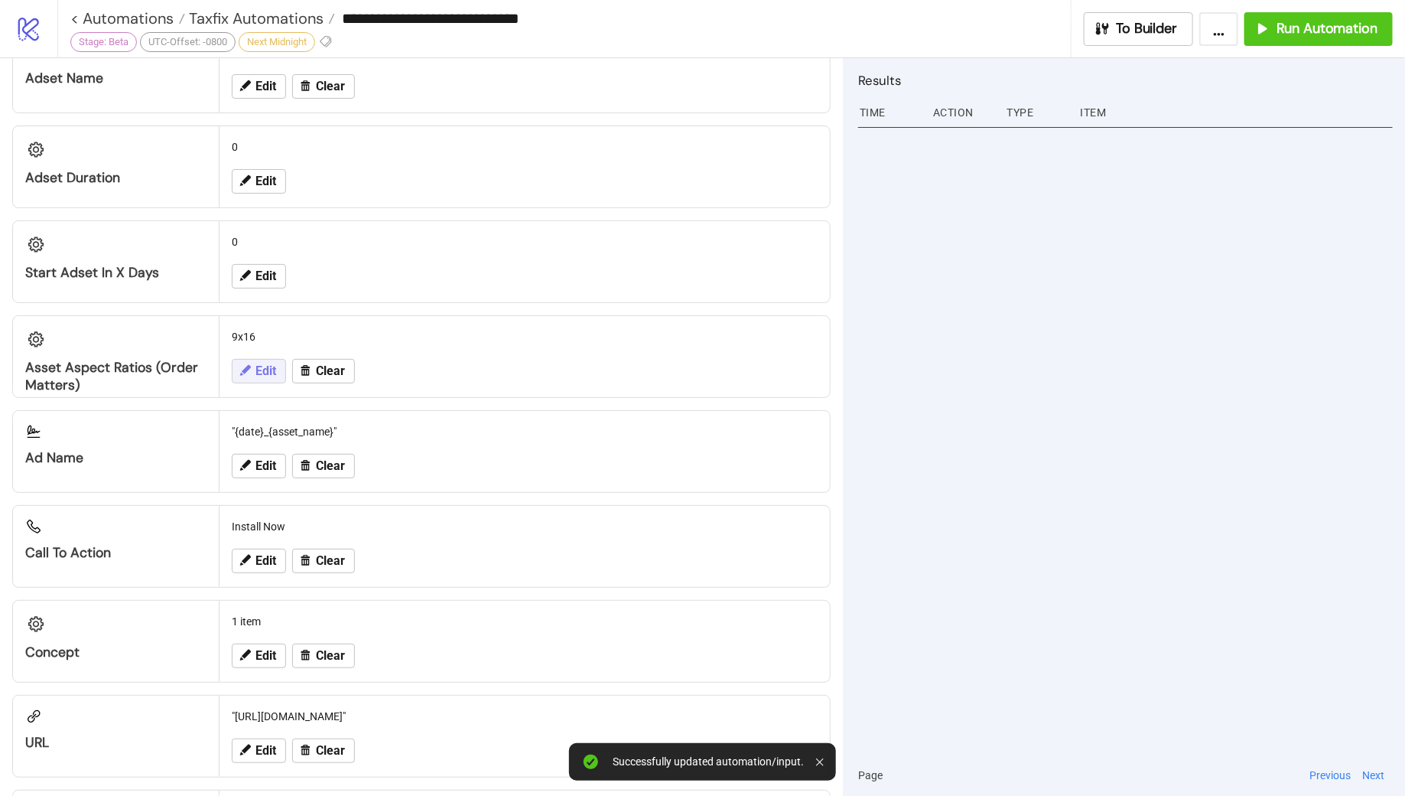
click at [262, 364] on span "Edit" at bounding box center [266, 371] width 21 height 14
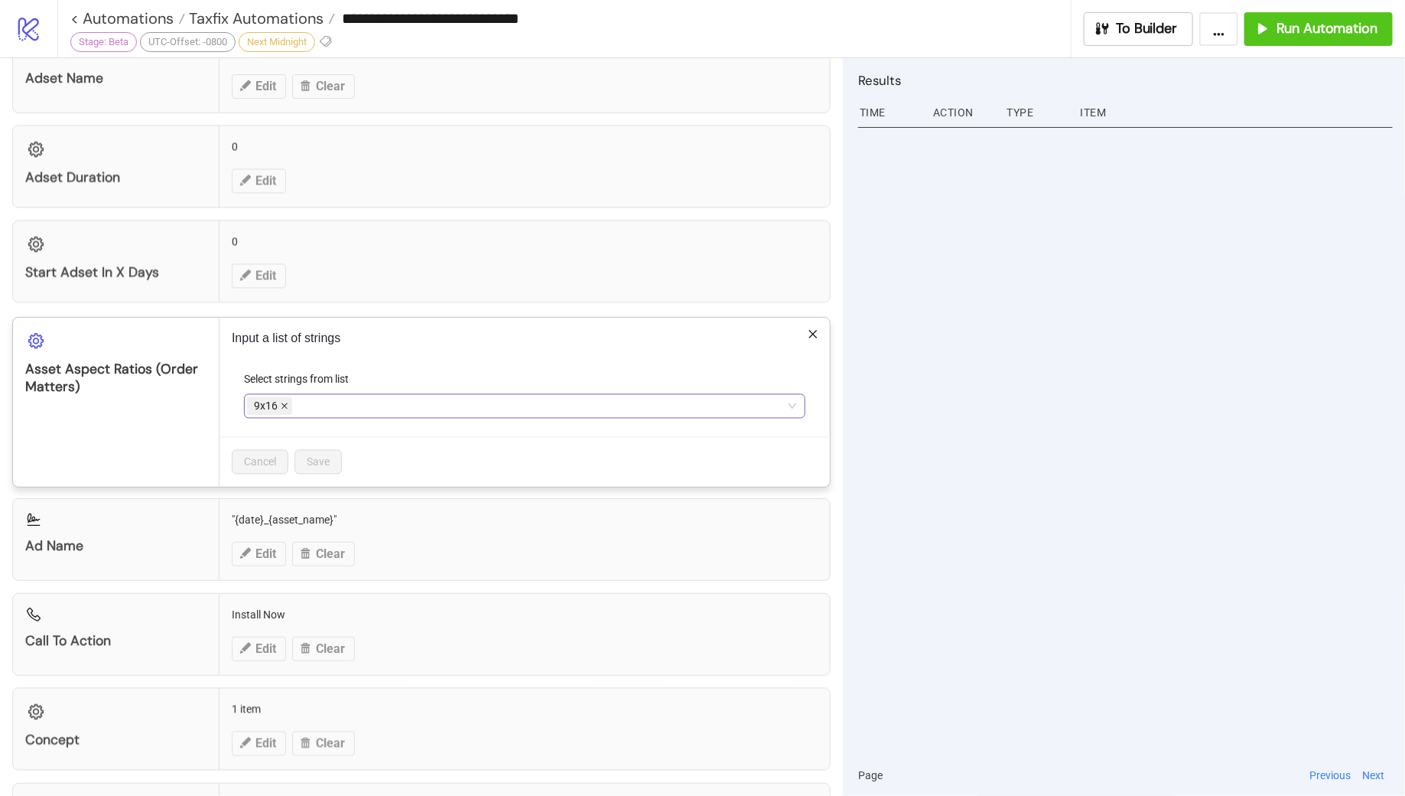
click at [281, 402] on icon "close" at bounding box center [285, 406] width 8 height 8
click at [279, 396] on div at bounding box center [516, 406] width 539 height 21
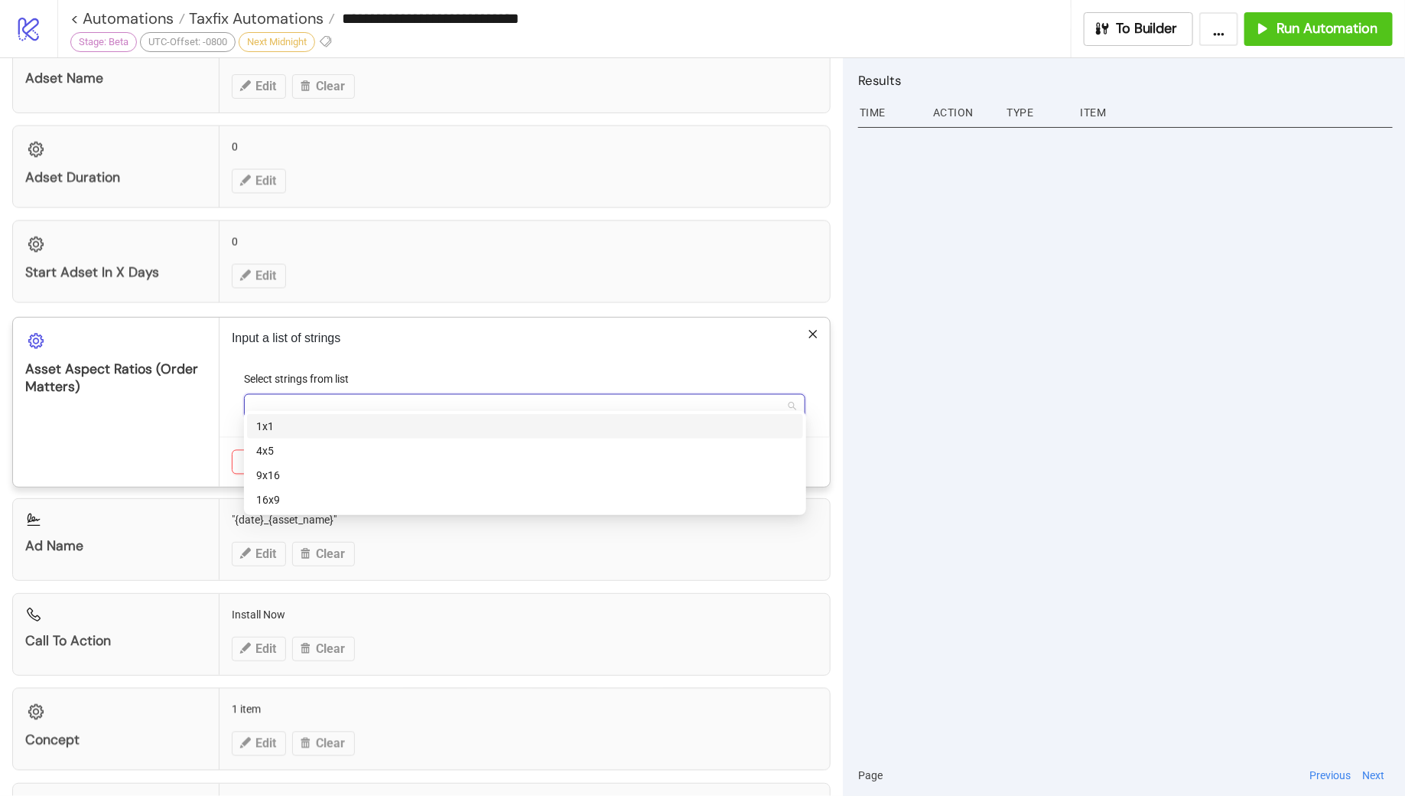
click at [285, 431] on div "1x1" at bounding box center [525, 426] width 538 height 17
click at [292, 475] on div "9x16" at bounding box center [525, 475] width 538 height 17
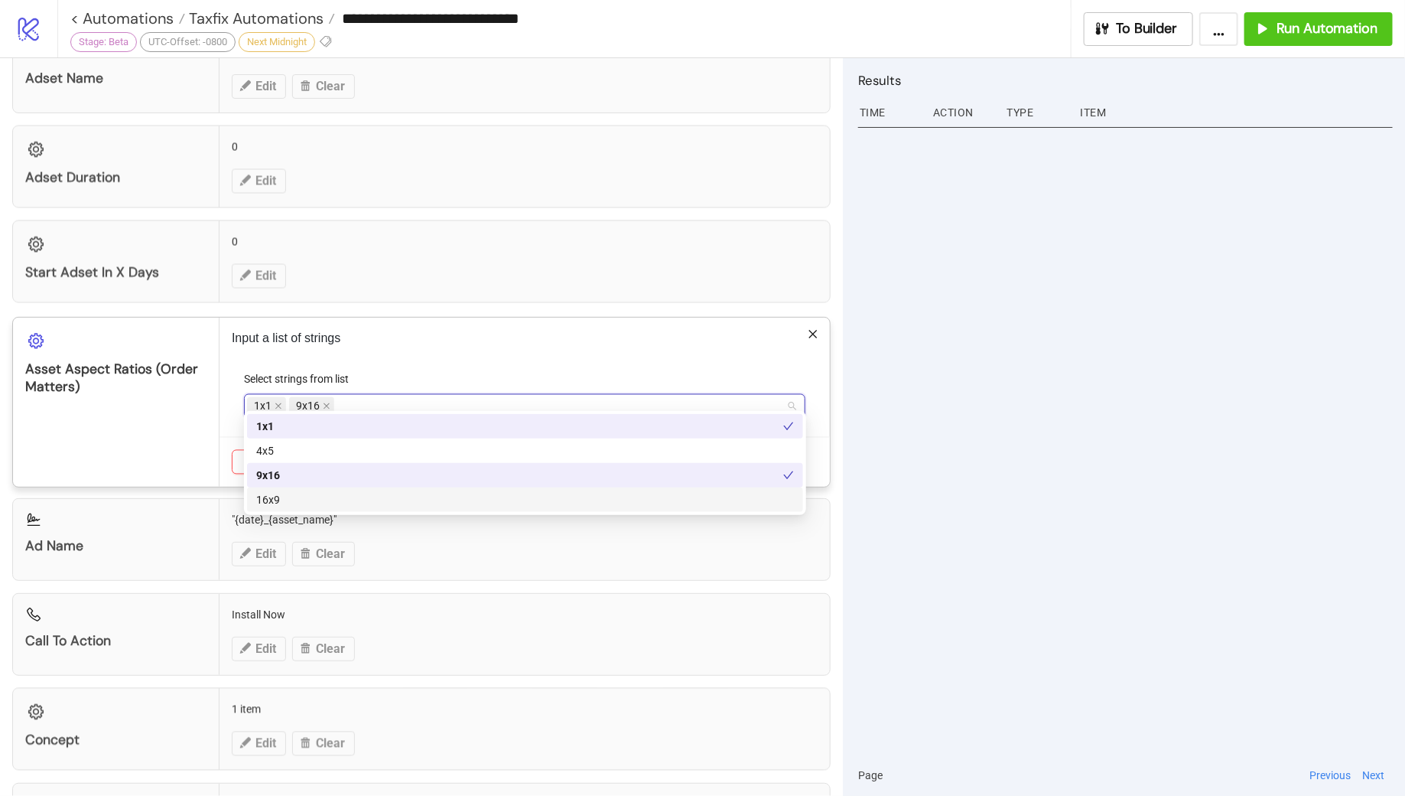
click at [301, 500] on div "16x9" at bounding box center [525, 499] width 538 height 17
click at [530, 371] on div "Select strings from list" at bounding box center [525, 382] width 562 height 23
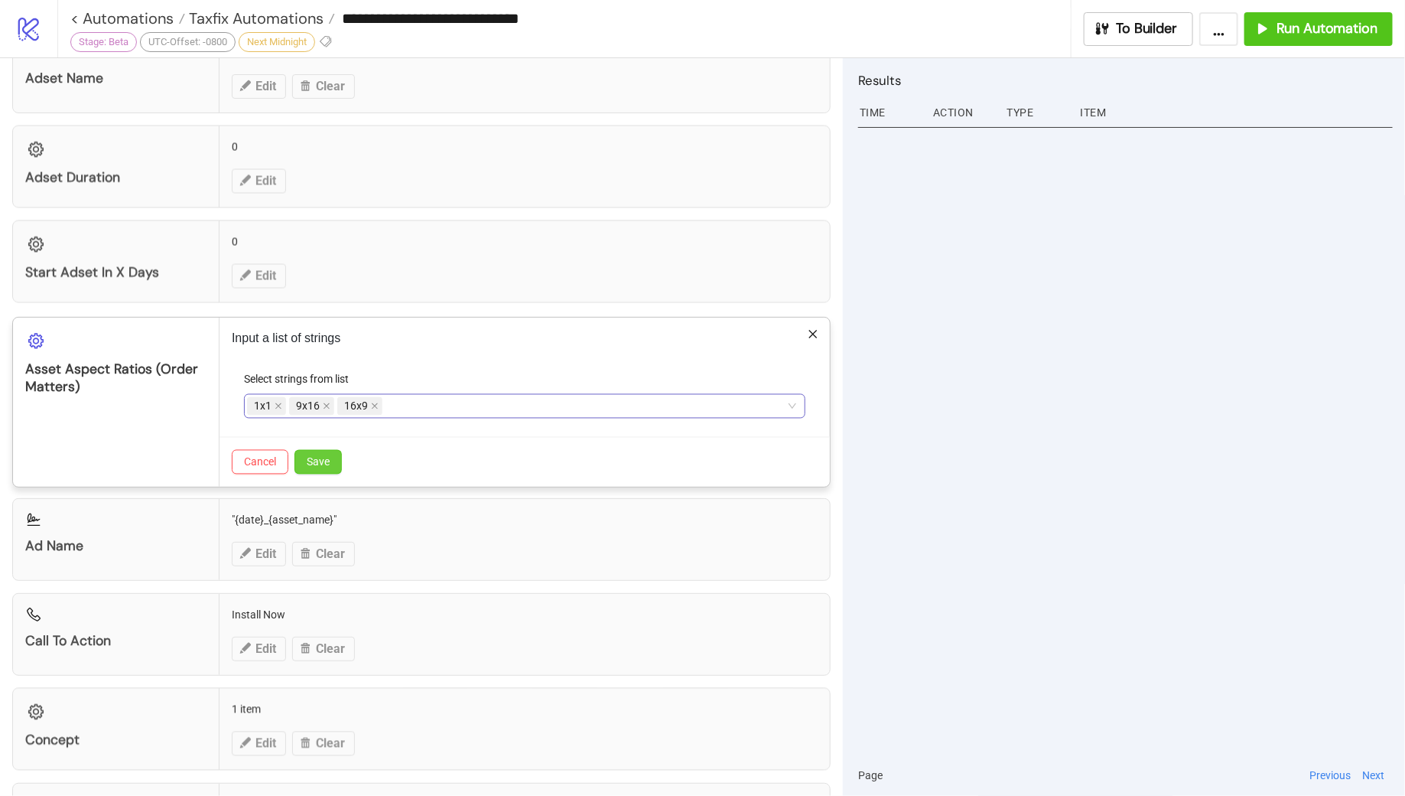
click at [320, 456] on span "Save" at bounding box center [318, 462] width 23 height 12
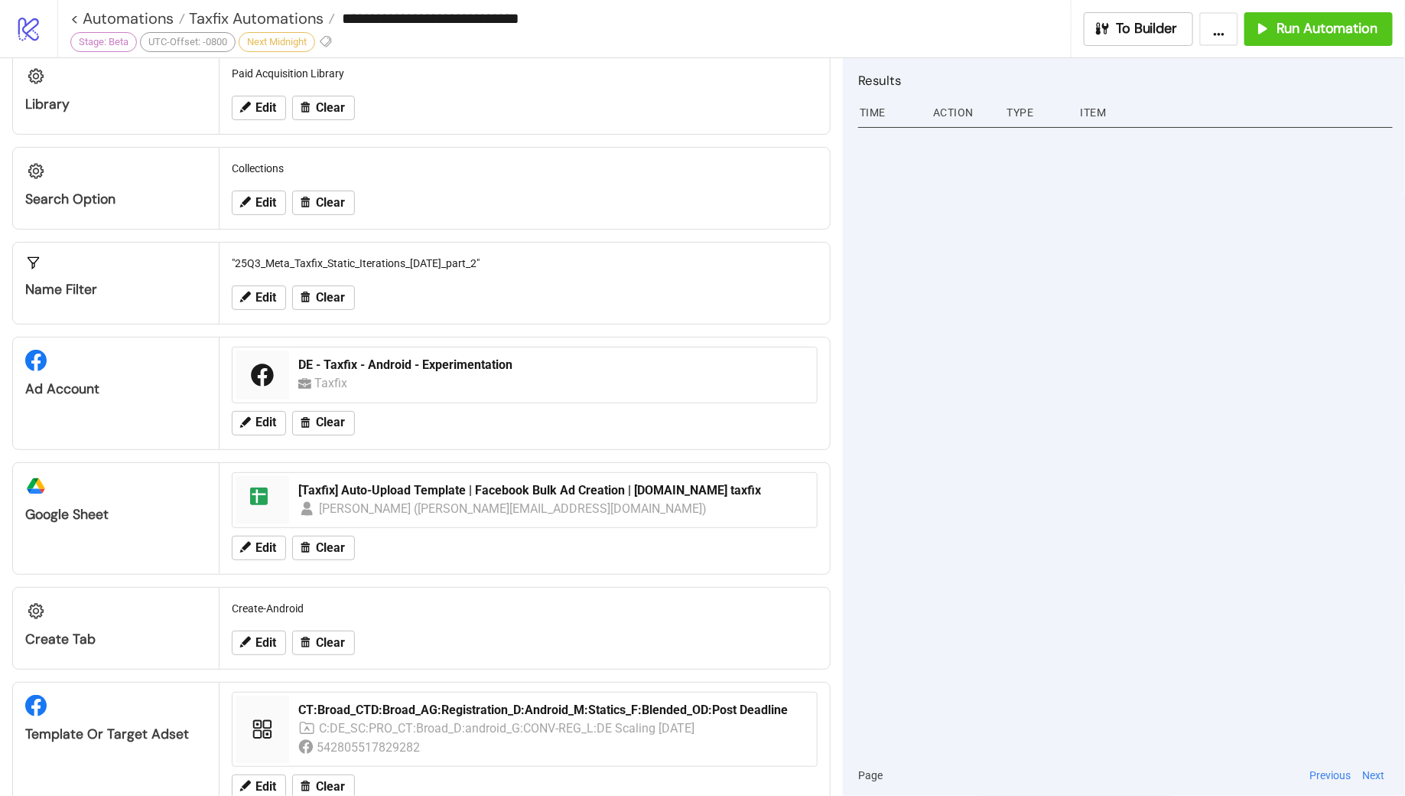
scroll to position [0, 0]
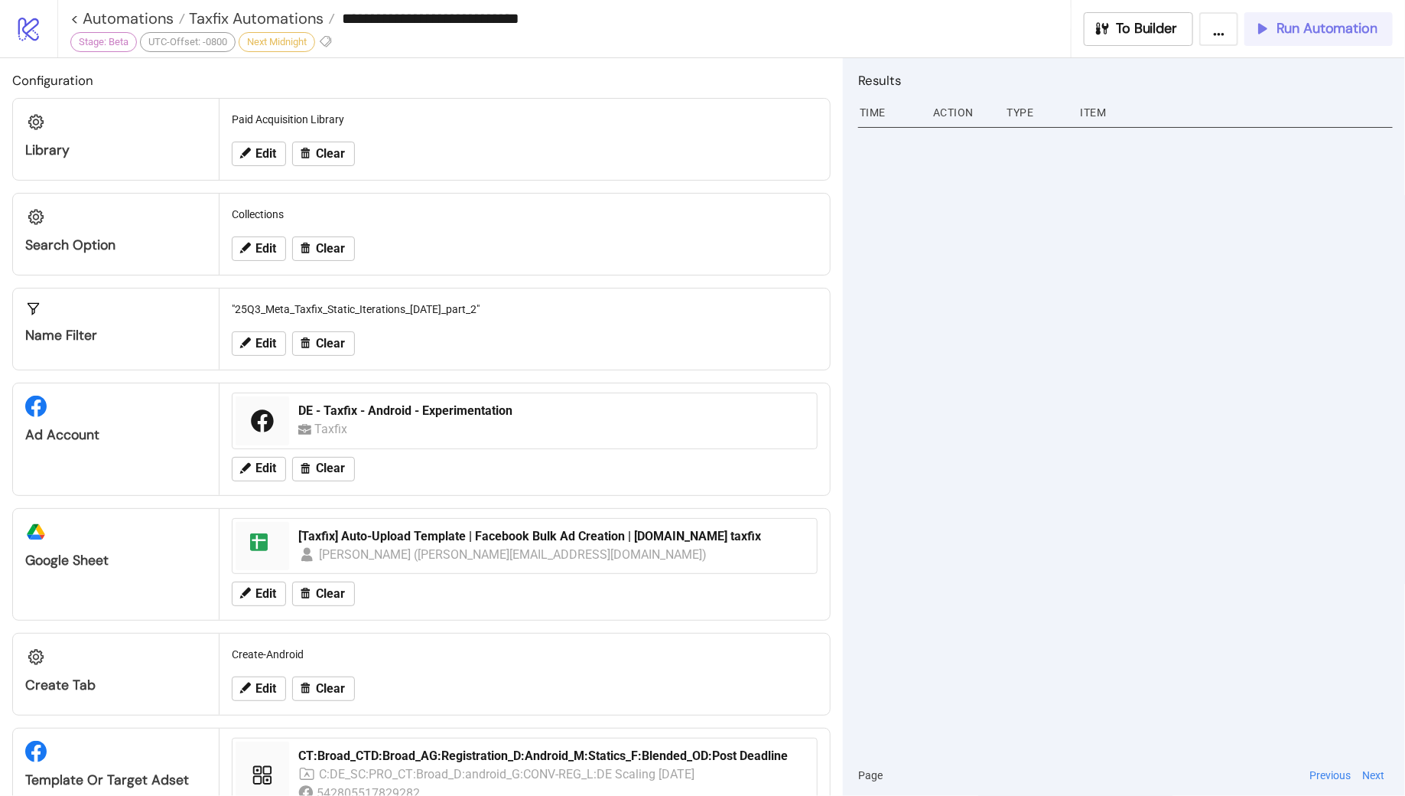
click at [1314, 39] on button "Run Automation" at bounding box center [1319, 29] width 148 height 34
click at [256, 236] on button "Edit" at bounding box center [259, 248] width 54 height 24
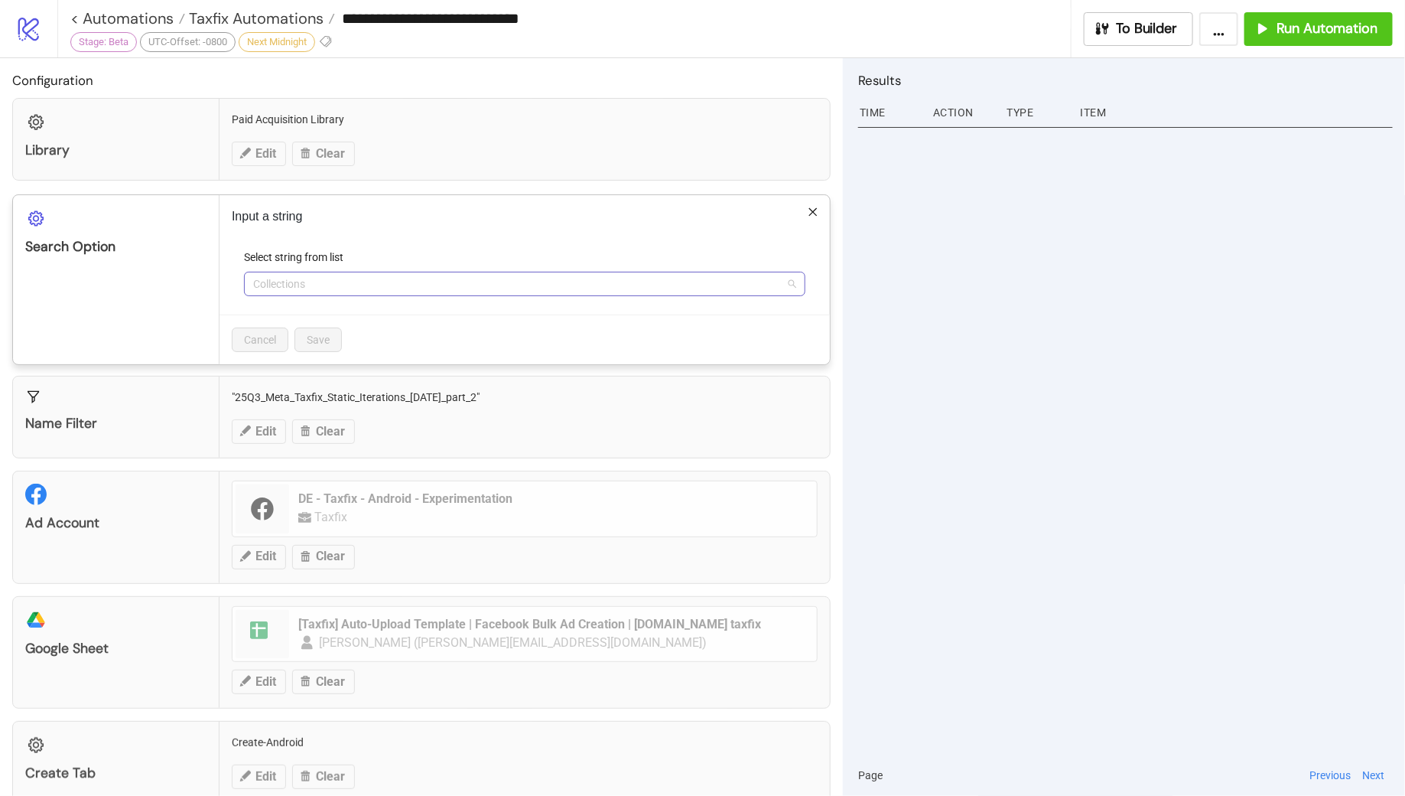
click at [329, 284] on span "Collections" at bounding box center [524, 283] width 543 height 23
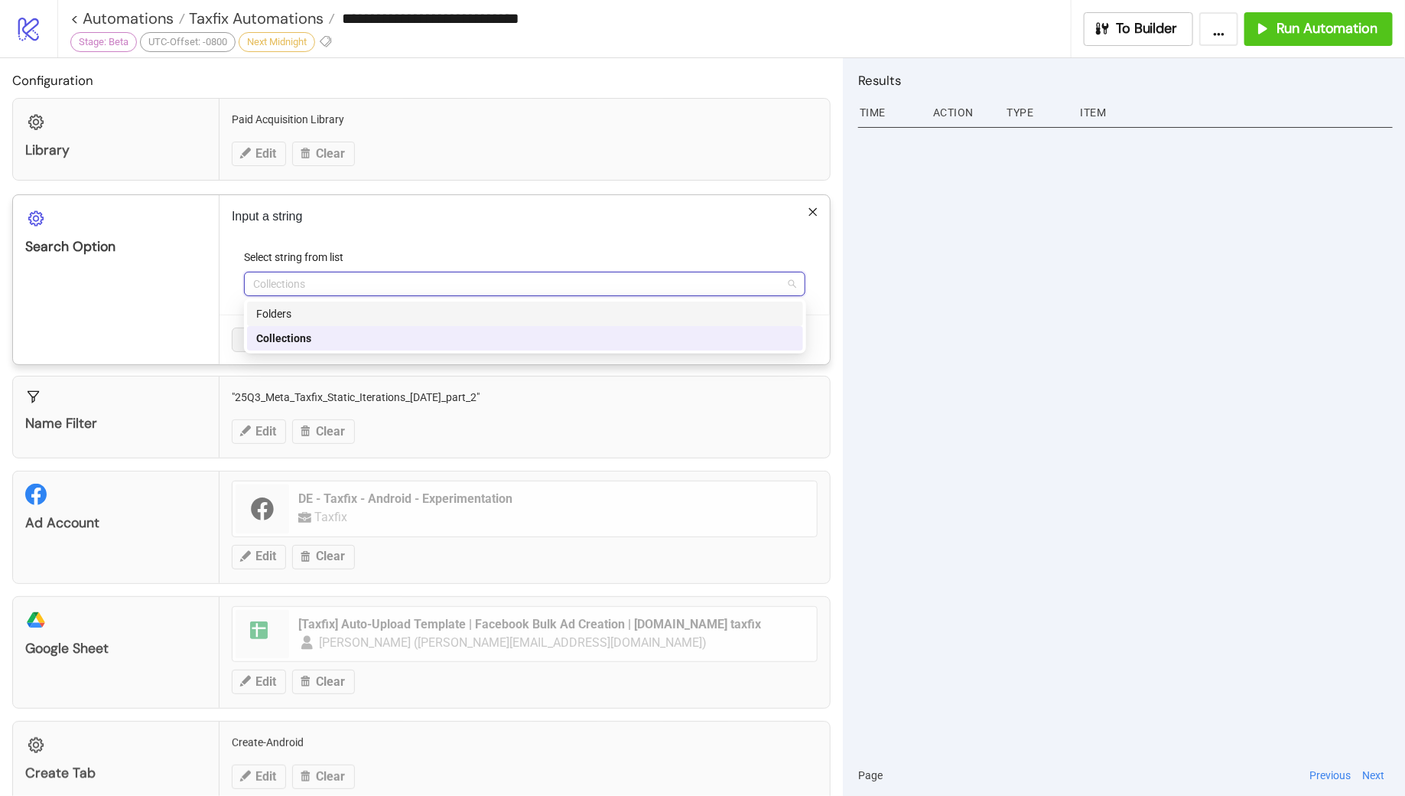
click at [318, 311] on div "Folders" at bounding box center [525, 313] width 538 height 17
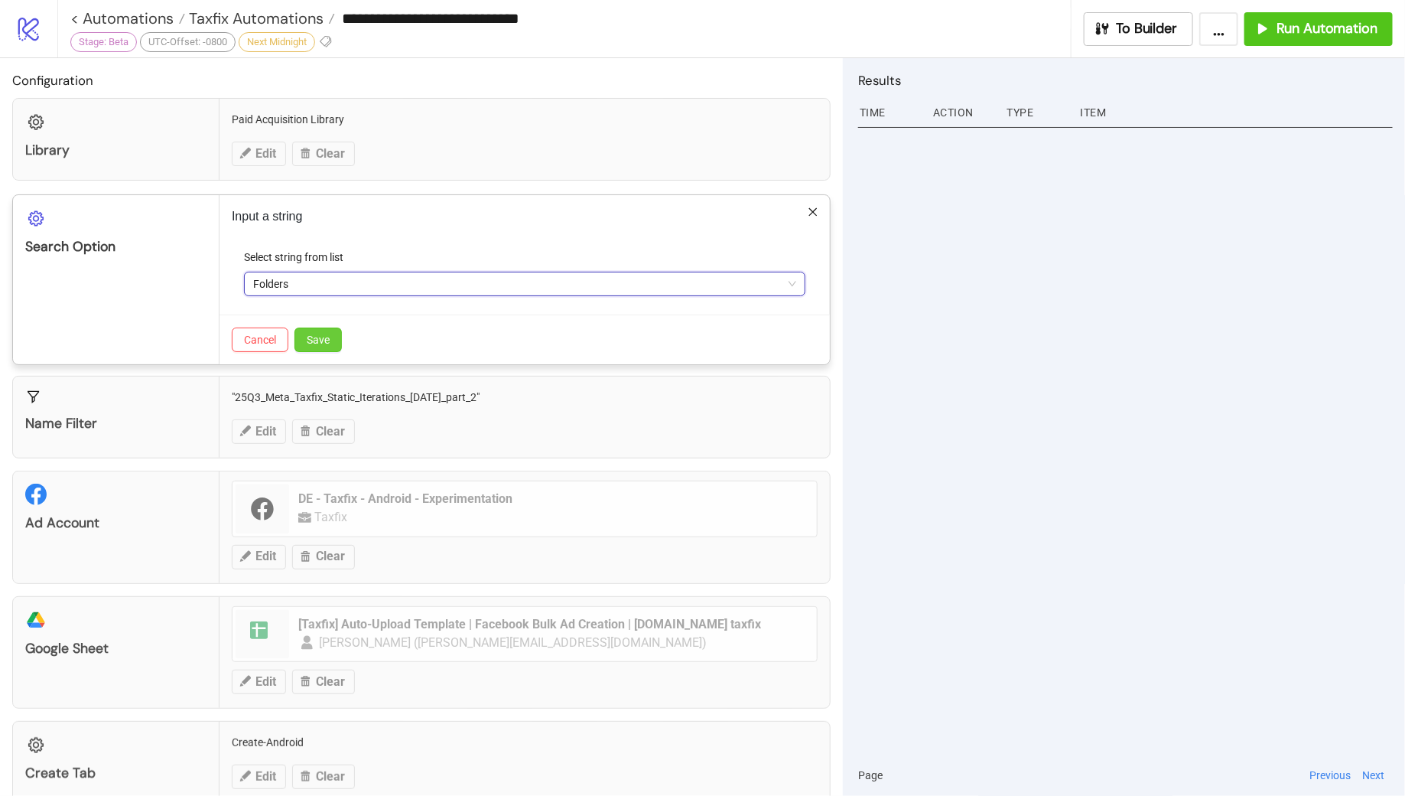
click at [320, 337] on span "Save" at bounding box center [318, 340] width 23 height 12
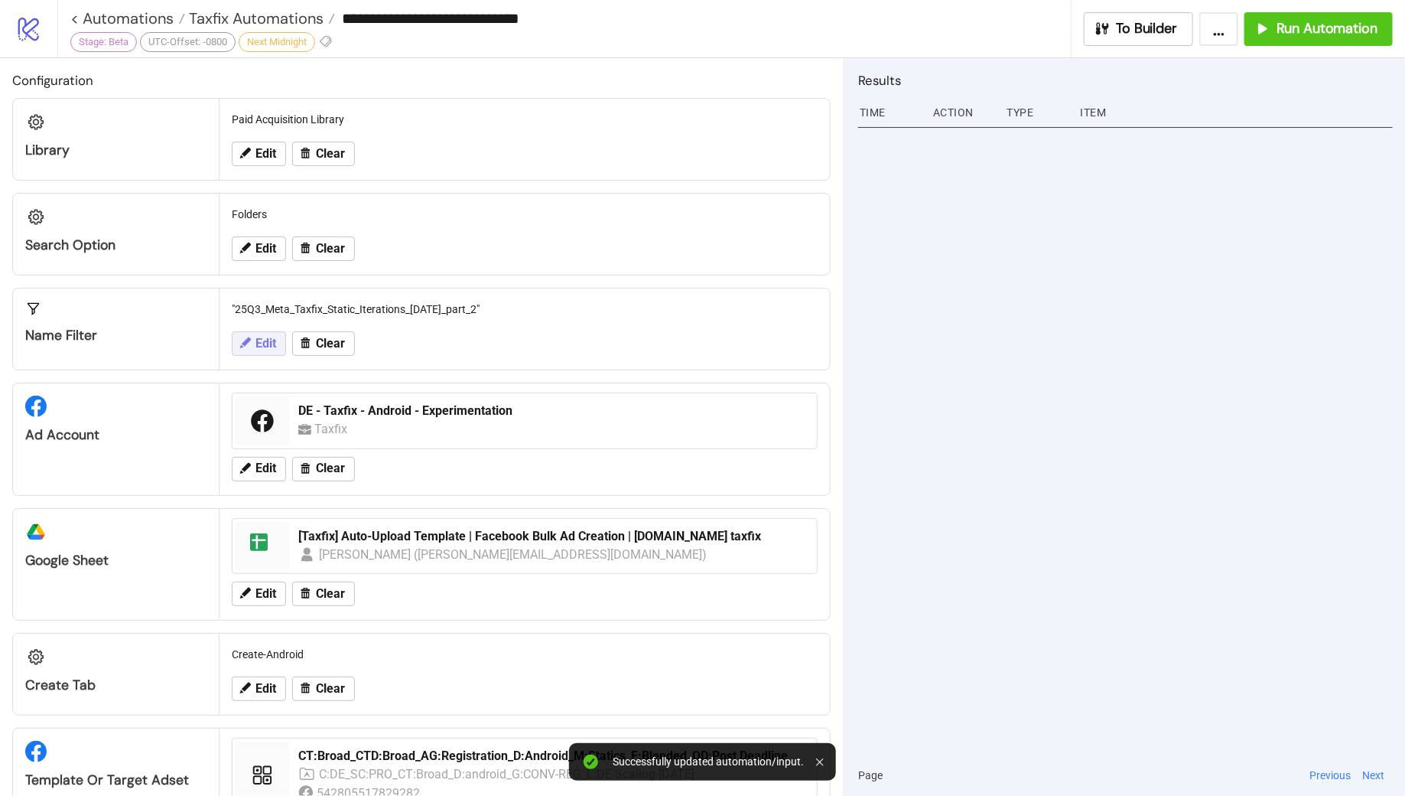
click at [259, 340] on span "Edit" at bounding box center [266, 344] width 21 height 14
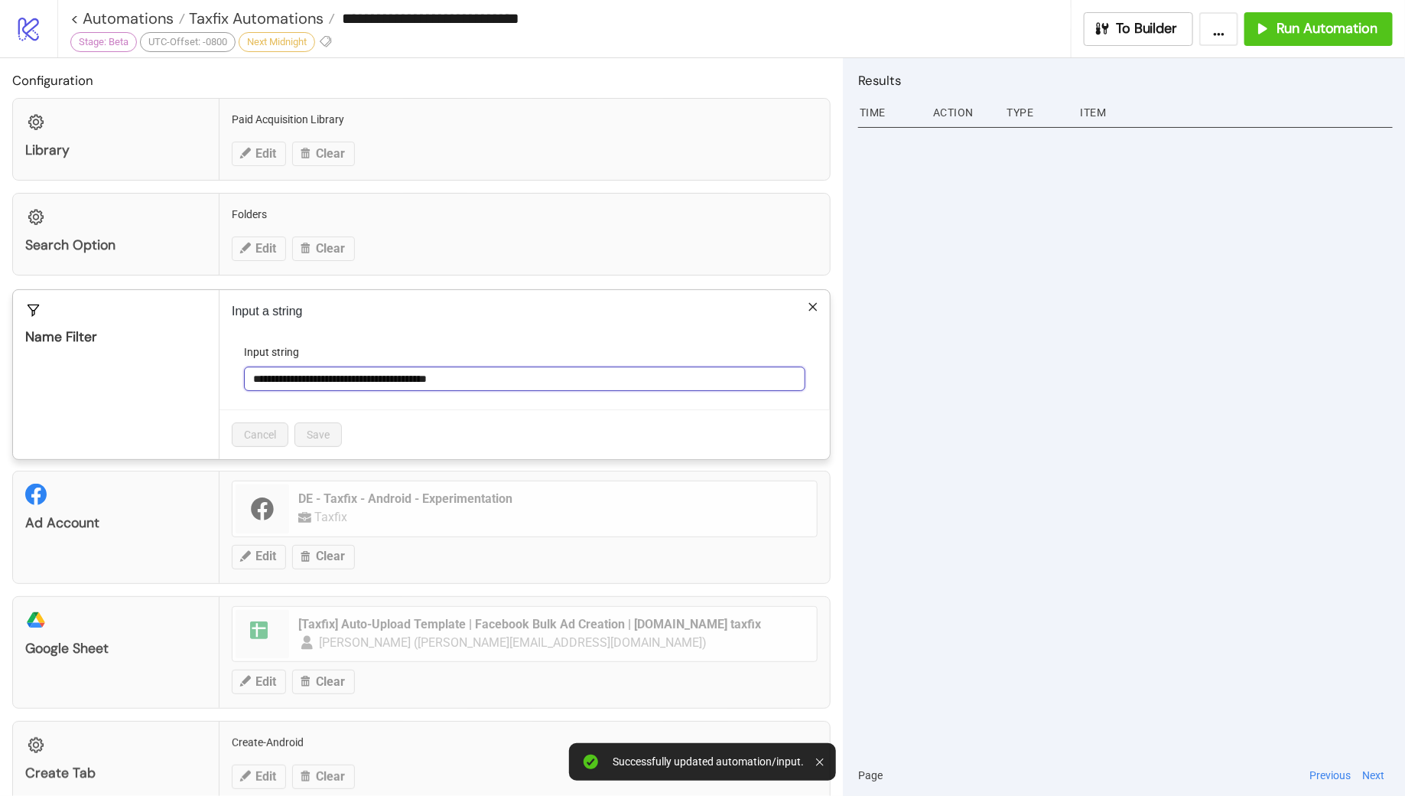
drag, startPoint x: 495, startPoint y: 377, endPoint x: 234, endPoint y: 360, distance: 261.4
click at [243, 366] on form "**********" at bounding box center [525, 376] width 586 height 66
paste input "text"
type input "**********"
click at [326, 438] on span "Save" at bounding box center [318, 434] width 23 height 12
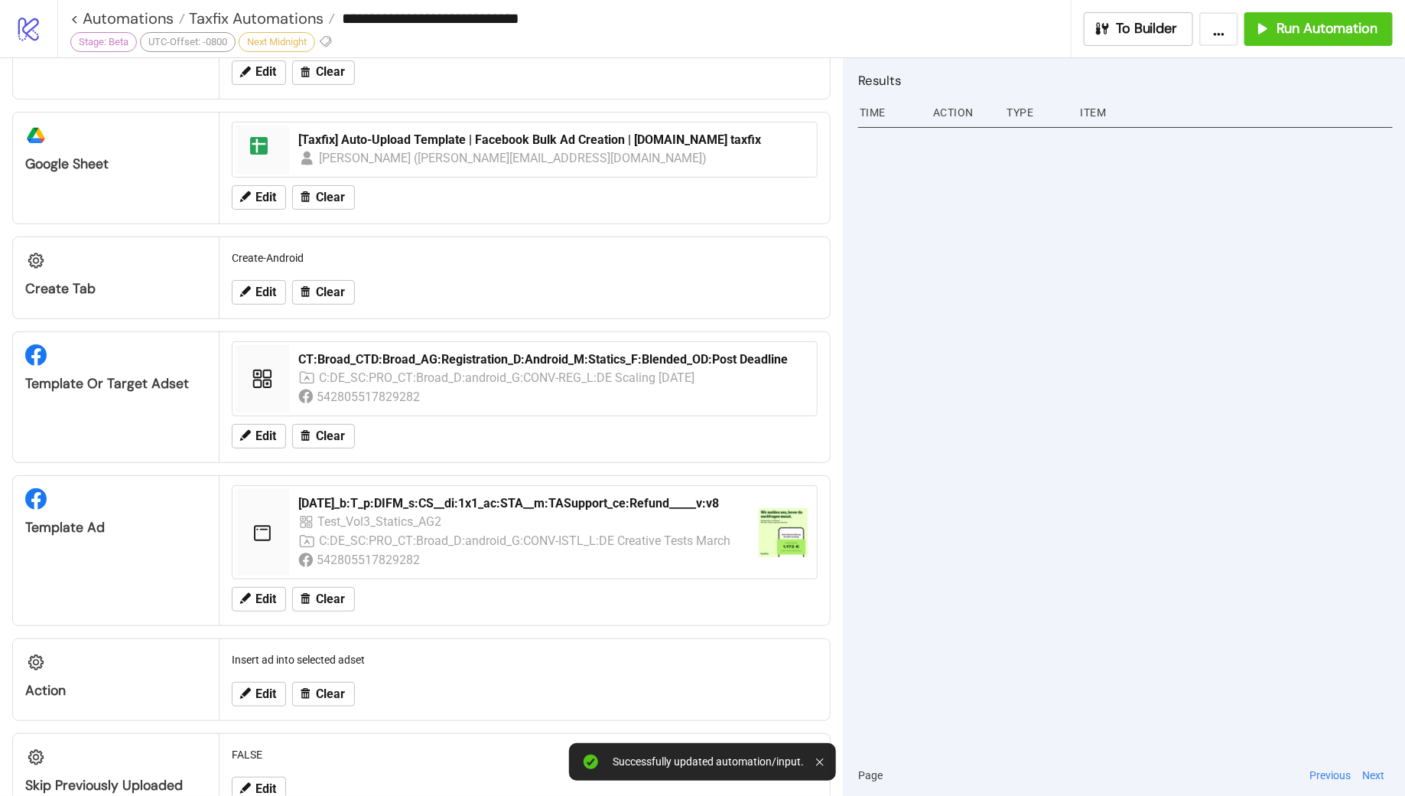
scroll to position [410, 0]
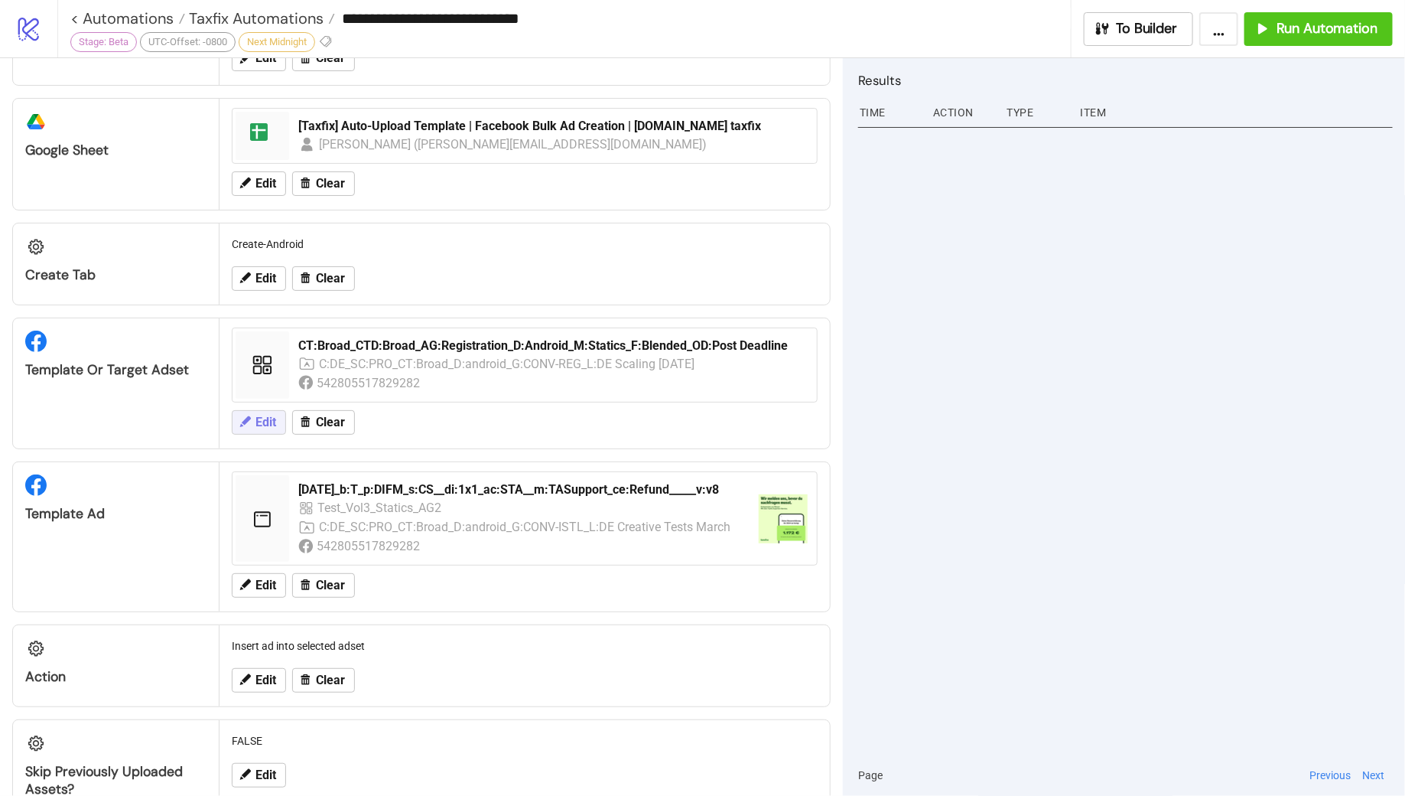
click at [271, 417] on span "Edit" at bounding box center [266, 422] width 21 height 14
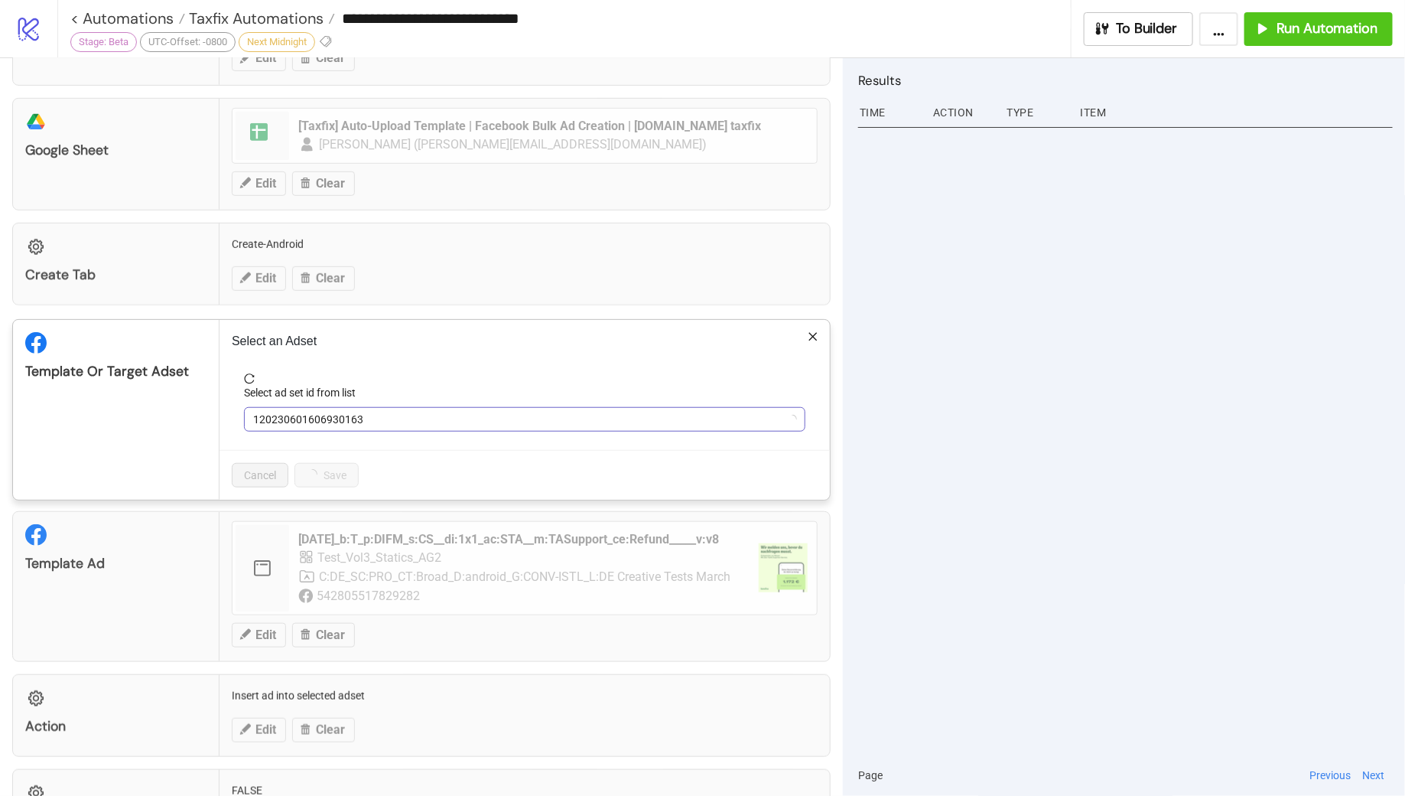
click at [405, 418] on span "120230601606930163" at bounding box center [524, 419] width 543 height 23
click at [405, 418] on span "CT:Broad_CTD:Broad_AG:Registration_D:Android_M:Statics_F:Blended_OD:Post Deadli…" at bounding box center [524, 419] width 543 height 23
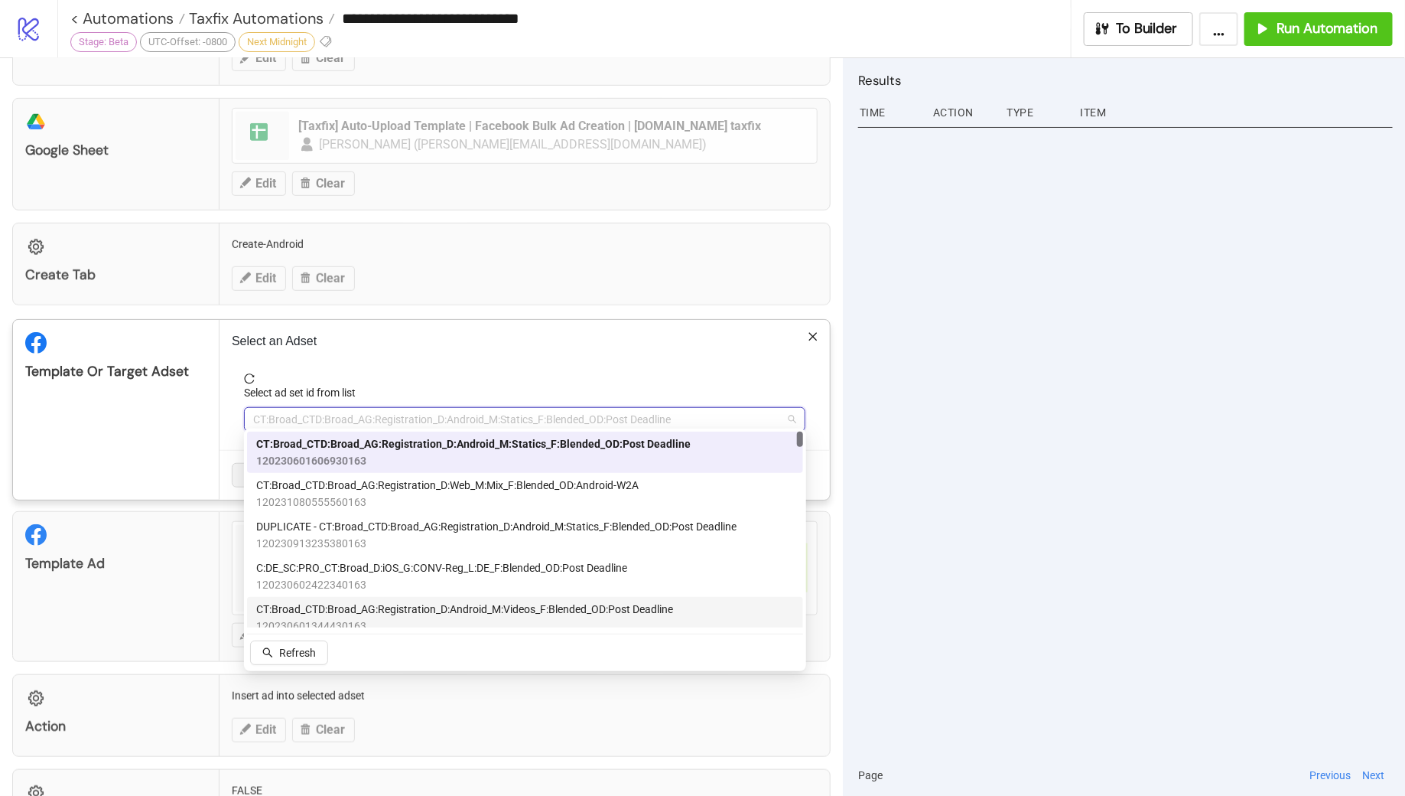
click at [456, 612] on span "CT:Broad_CTD:Broad_AG:Registration_D:Android_M:Videos_F:Blended_OD:Post Deadline" at bounding box center [464, 609] width 417 height 17
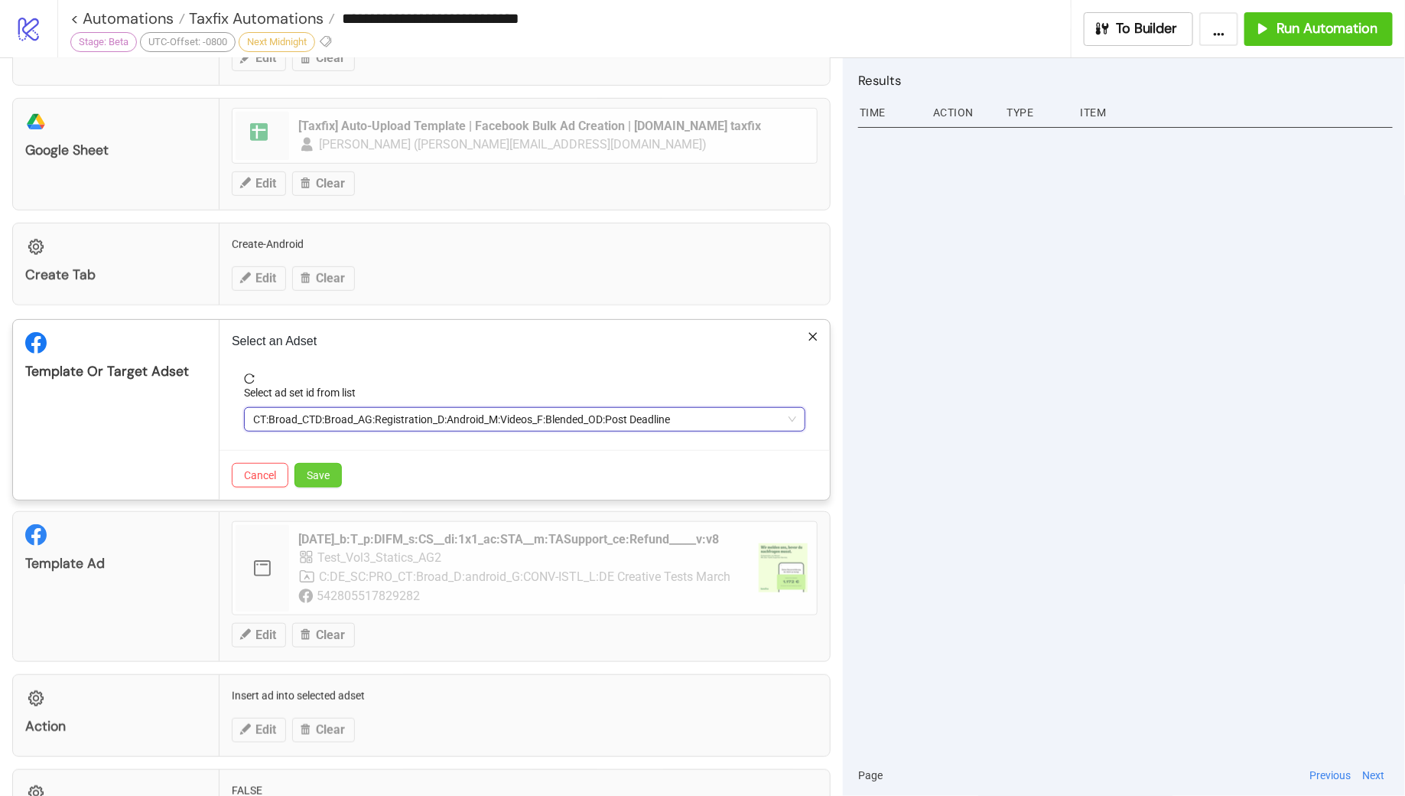
click at [320, 472] on span "Save" at bounding box center [318, 475] width 23 height 12
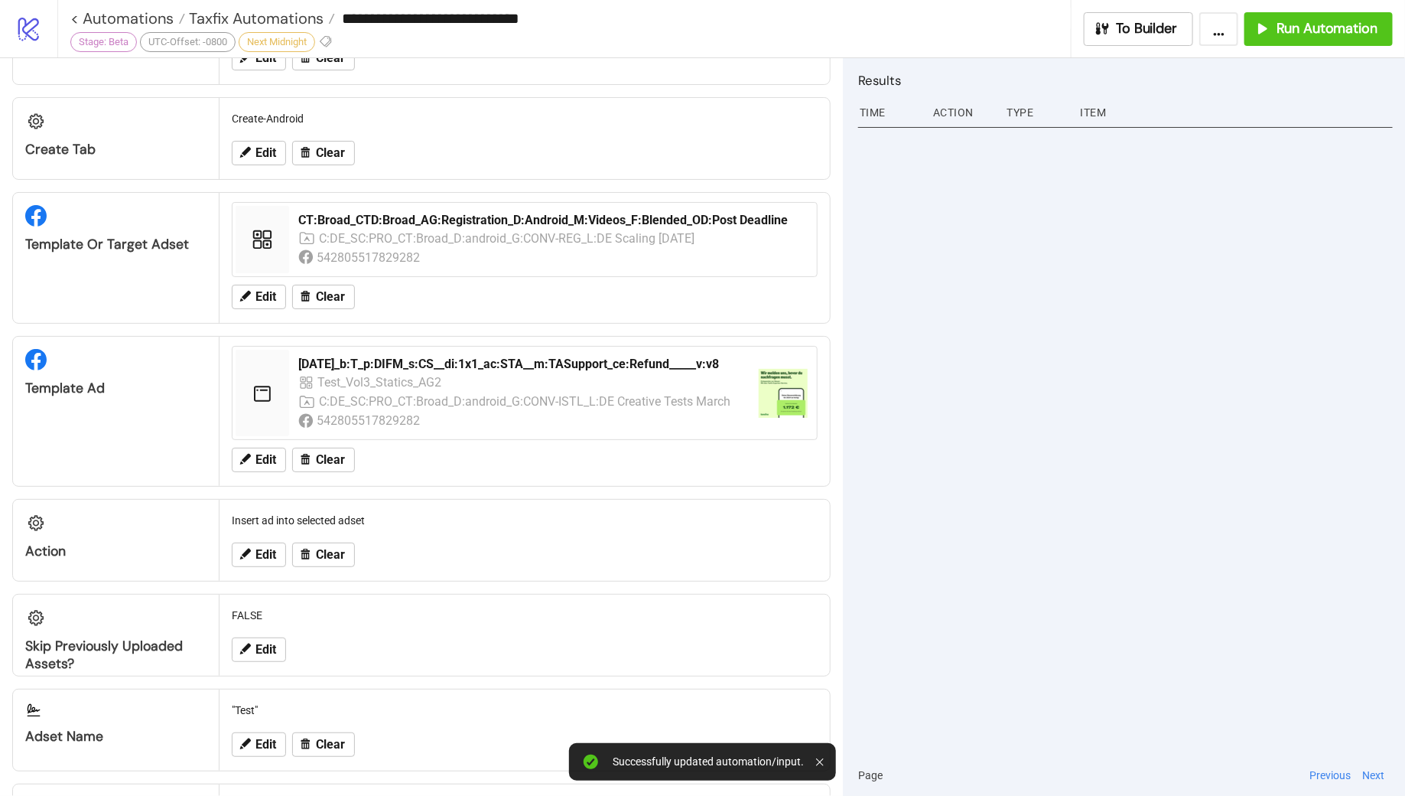
scroll to position [540, 0]
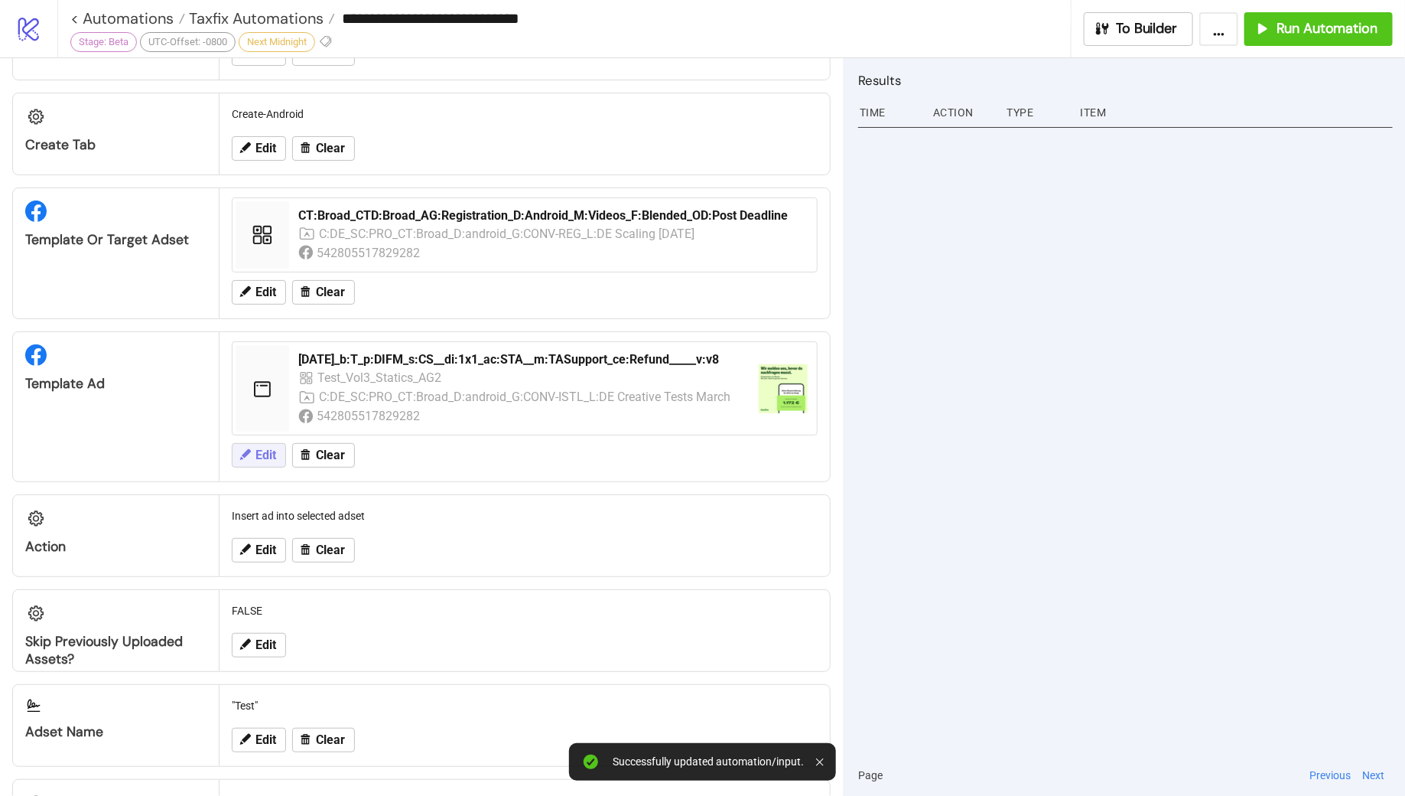
click at [259, 454] on span "Edit" at bounding box center [266, 455] width 21 height 14
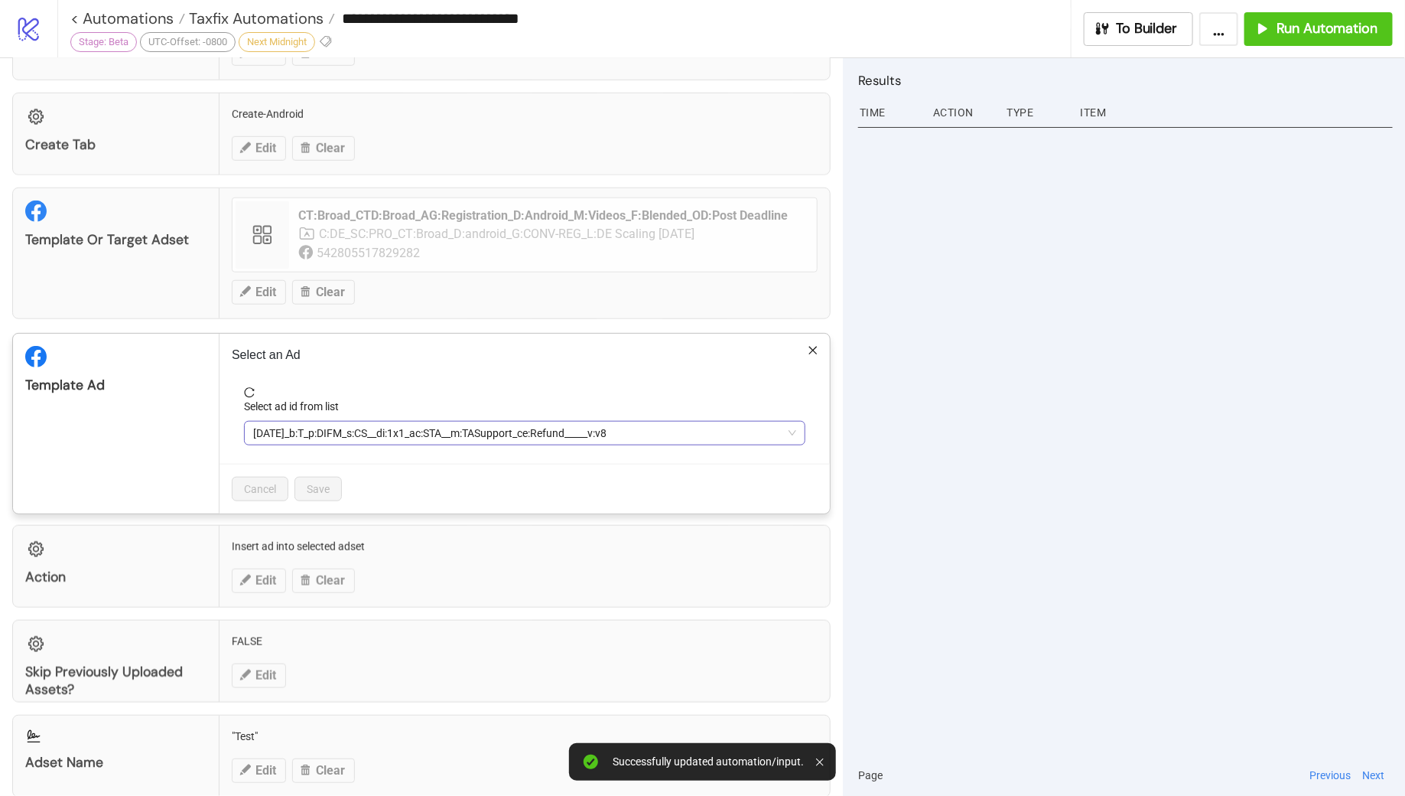
click at [541, 432] on span "[DATE]_b:T_p:DIFM_s:CS__di:1x1_ac:STA__m:TASupport_ce:Refund_____v:v8" at bounding box center [524, 433] width 543 height 23
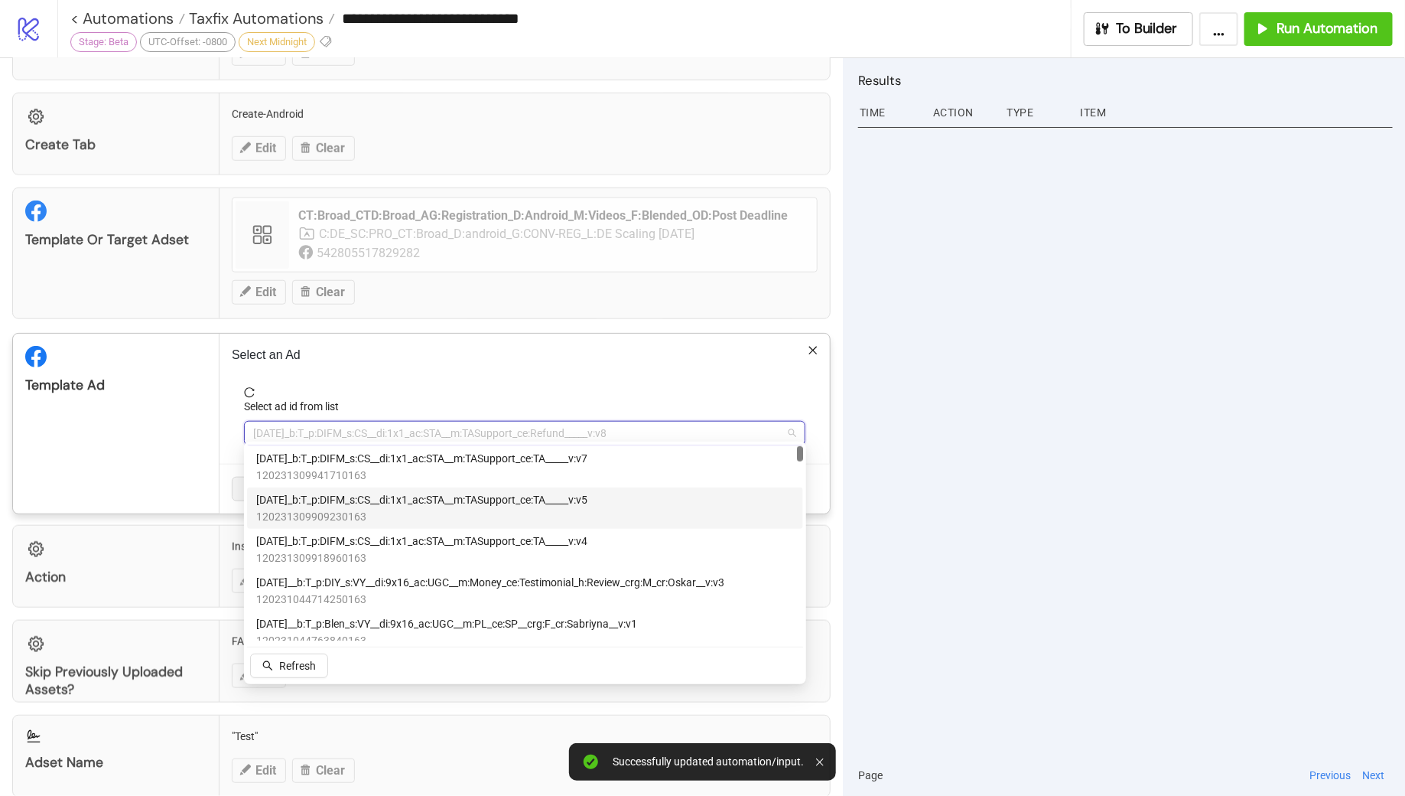
scroll to position [40, 0]
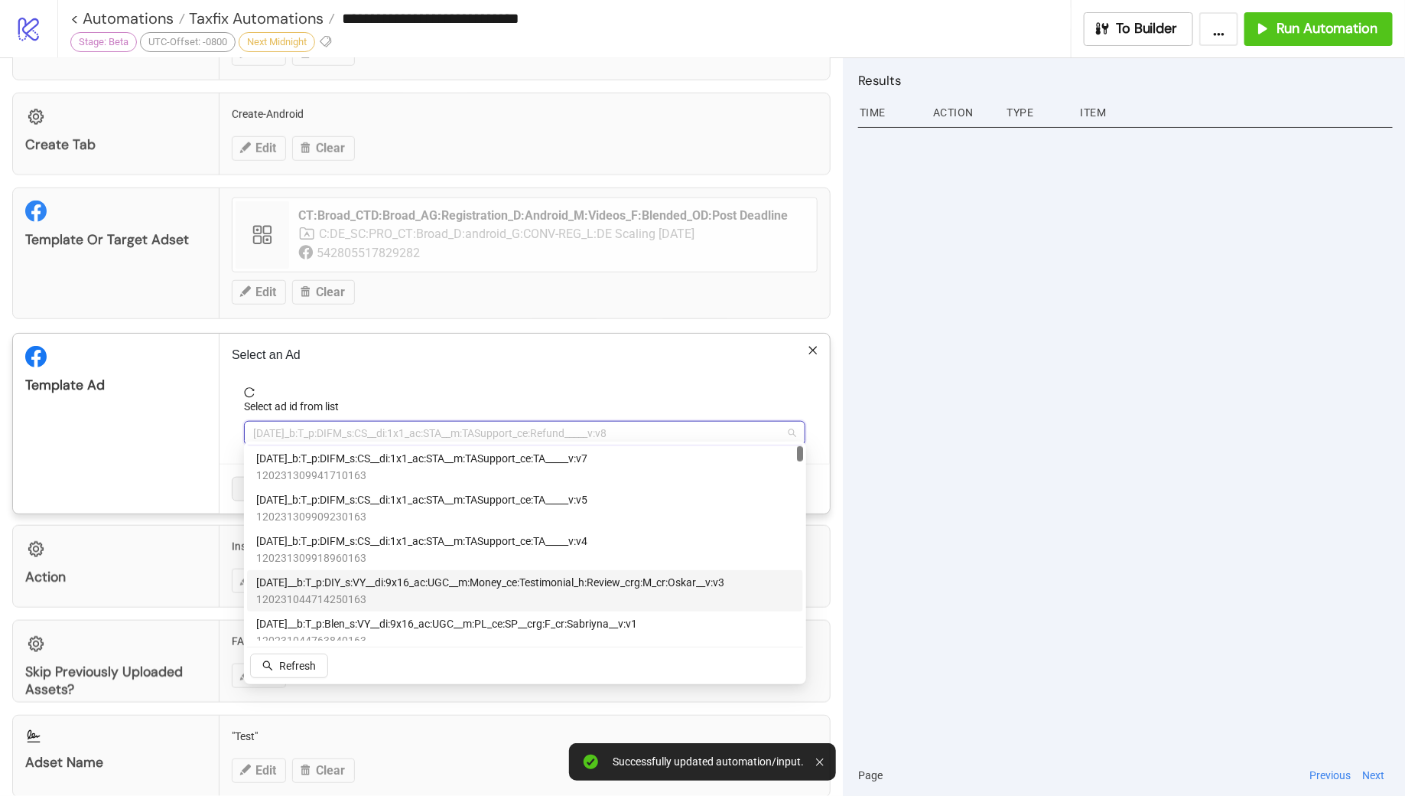
click at [534, 584] on span "[DATE]__b:T_p:DIY_s:VY__di:9x16_ac:UGC__m:Money_ce:Testimonial_h:Review_crg:M_c…" at bounding box center [490, 582] width 468 height 17
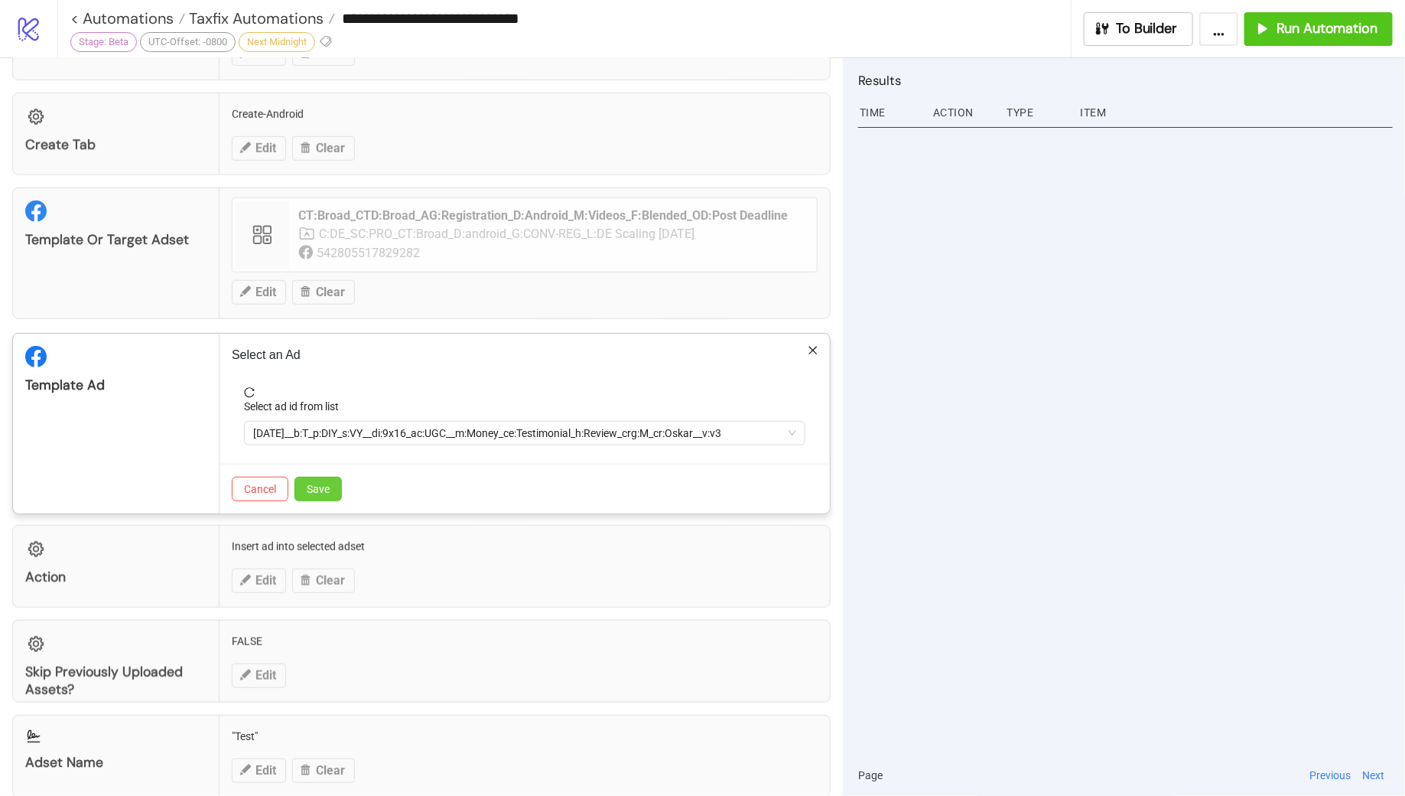
click at [321, 486] on span "Save" at bounding box center [318, 489] width 23 height 12
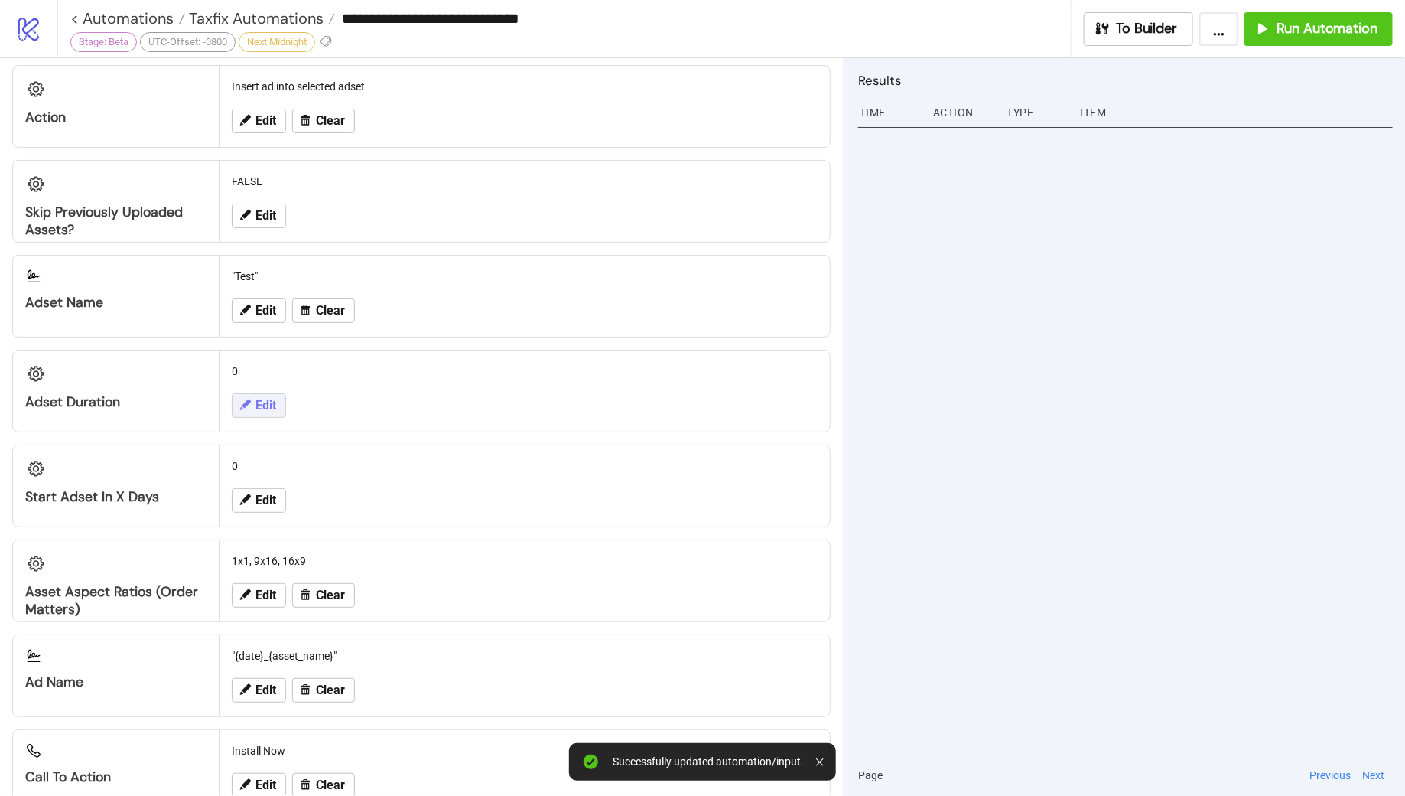
scroll to position [1037, 0]
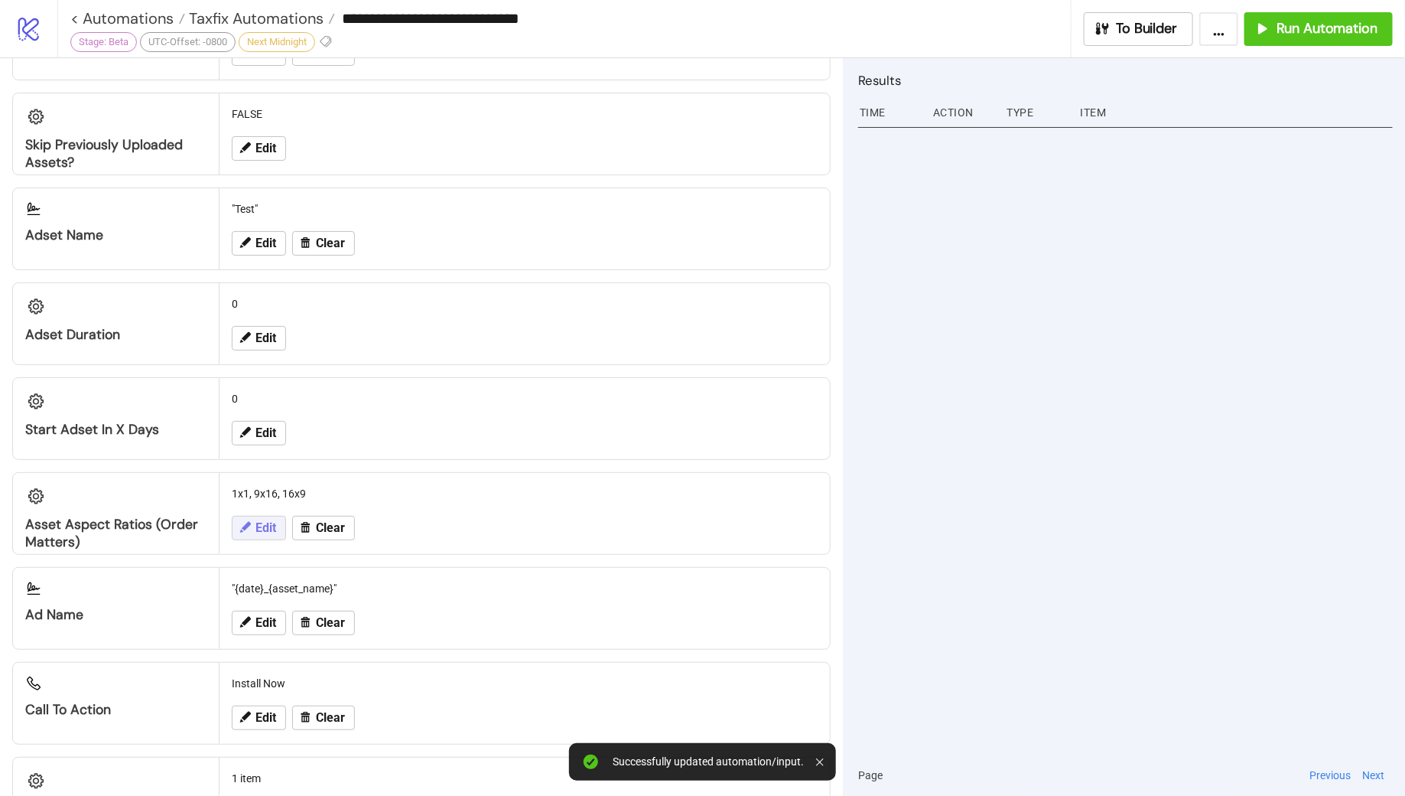
click at [262, 521] on span "Edit" at bounding box center [266, 528] width 21 height 14
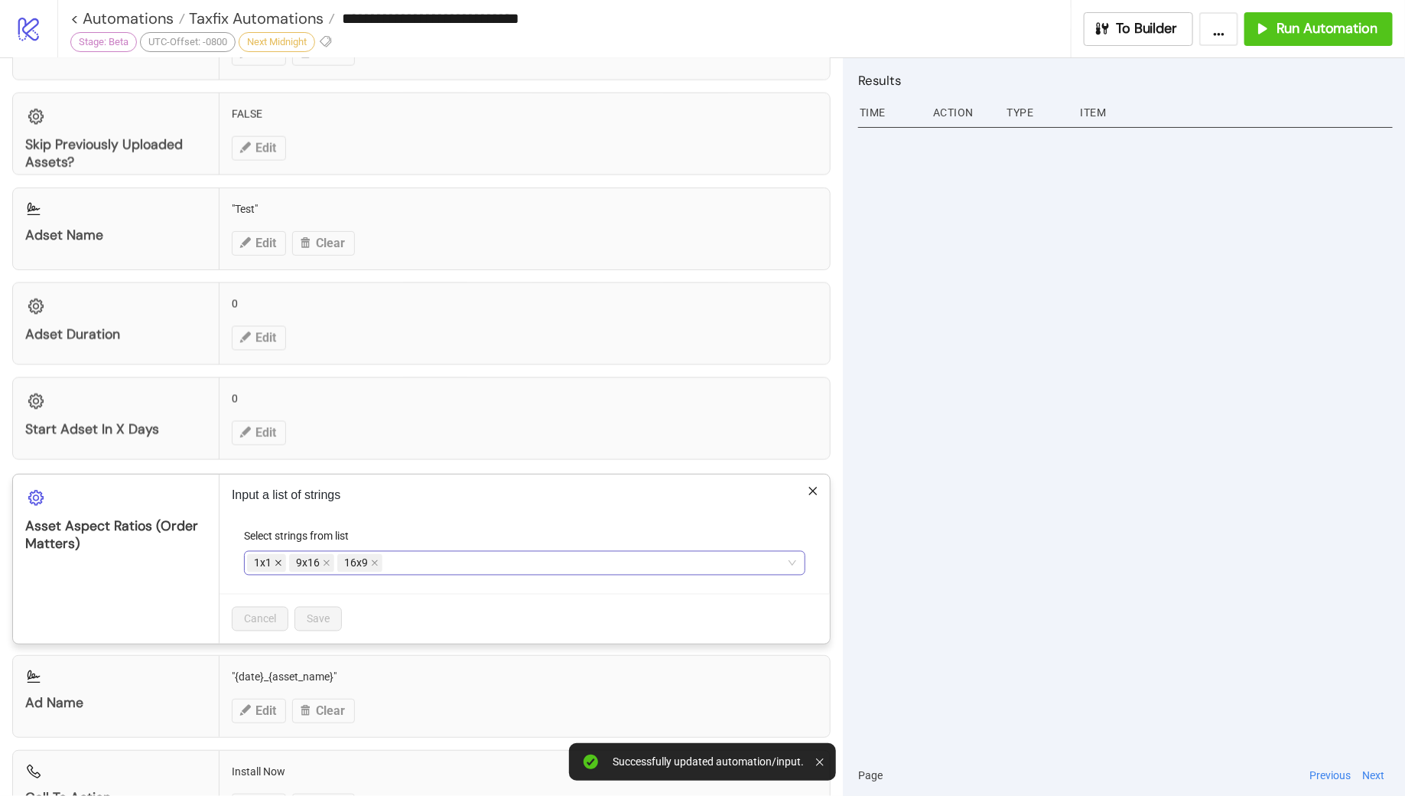
click at [277, 559] on icon "close" at bounding box center [279, 563] width 8 height 8
click at [334, 559] on icon "close" at bounding box center [333, 563] width 8 height 8
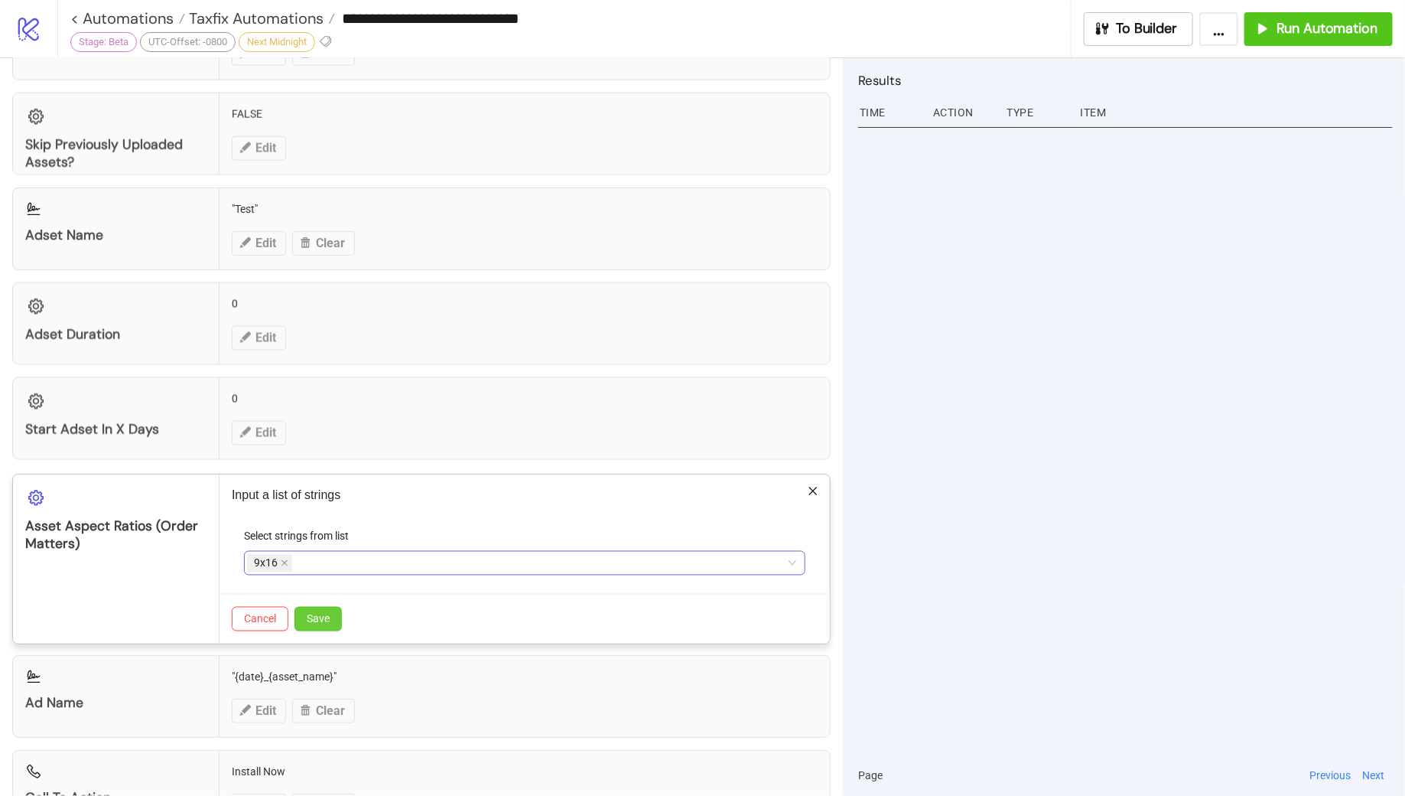
click at [317, 613] on span "Save" at bounding box center [318, 619] width 23 height 12
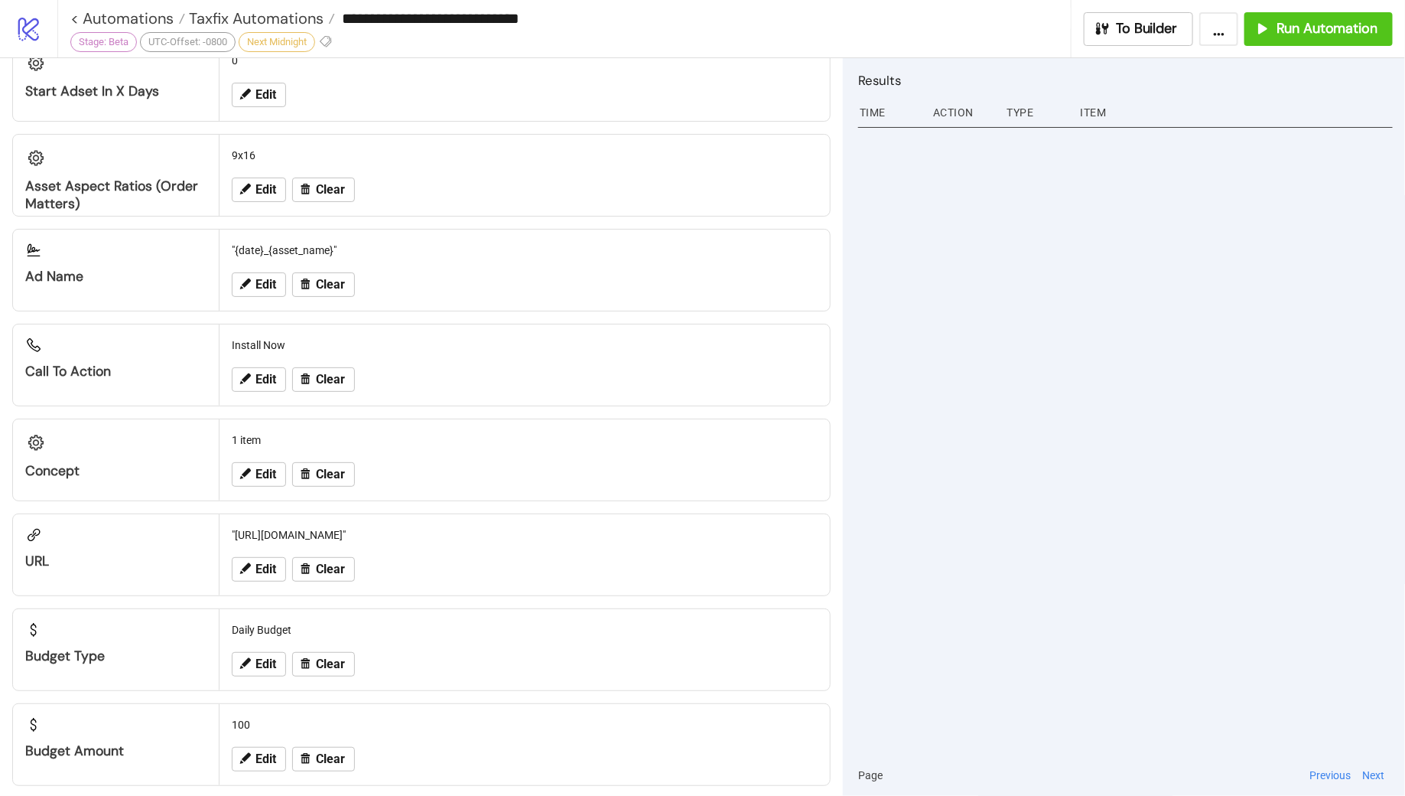
scroll to position [0, 0]
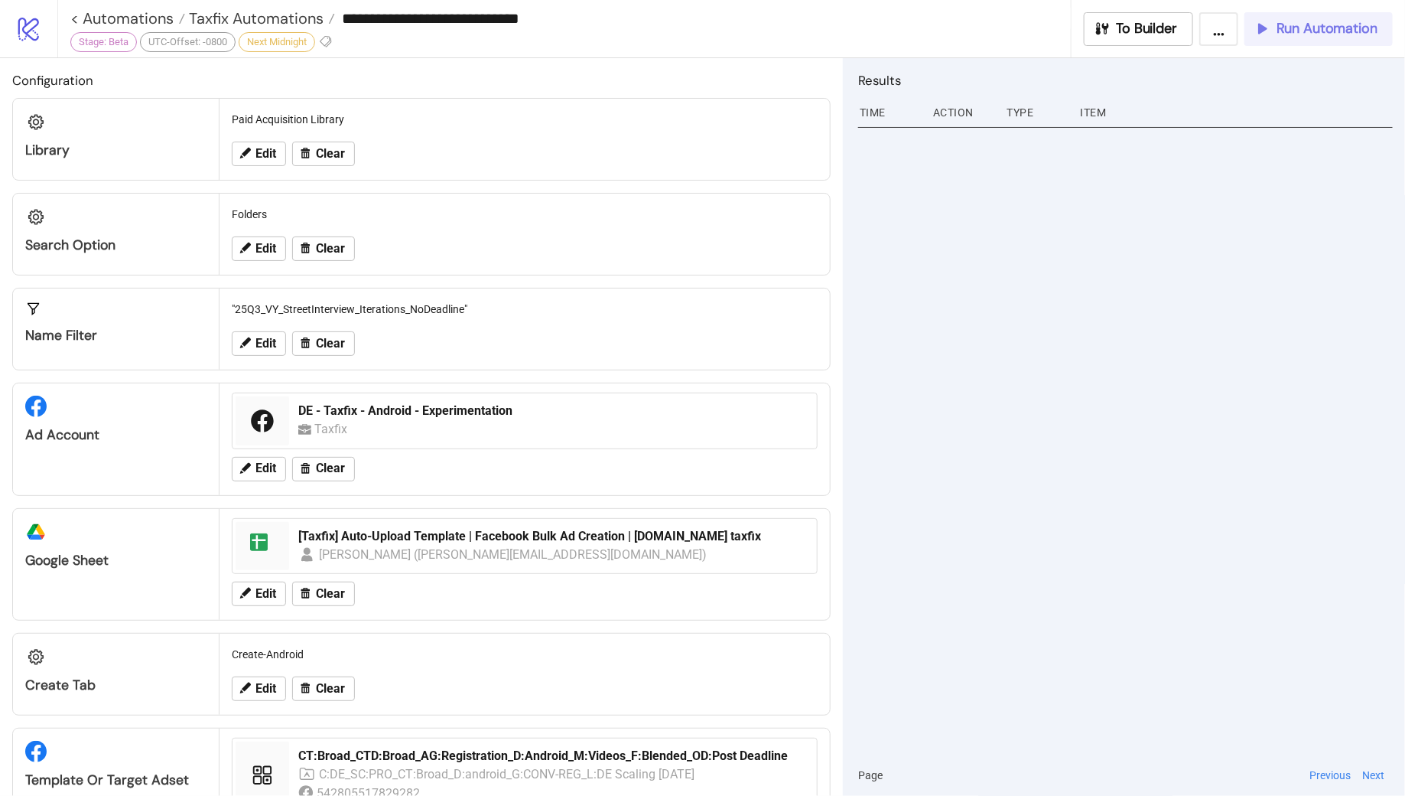
click at [1280, 26] on span "Run Automation" at bounding box center [1327, 29] width 101 height 18
click at [1296, 37] on span "Run Automation" at bounding box center [1327, 29] width 101 height 18
click at [262, 21] on span "Taxfix Automations" at bounding box center [254, 18] width 138 height 20
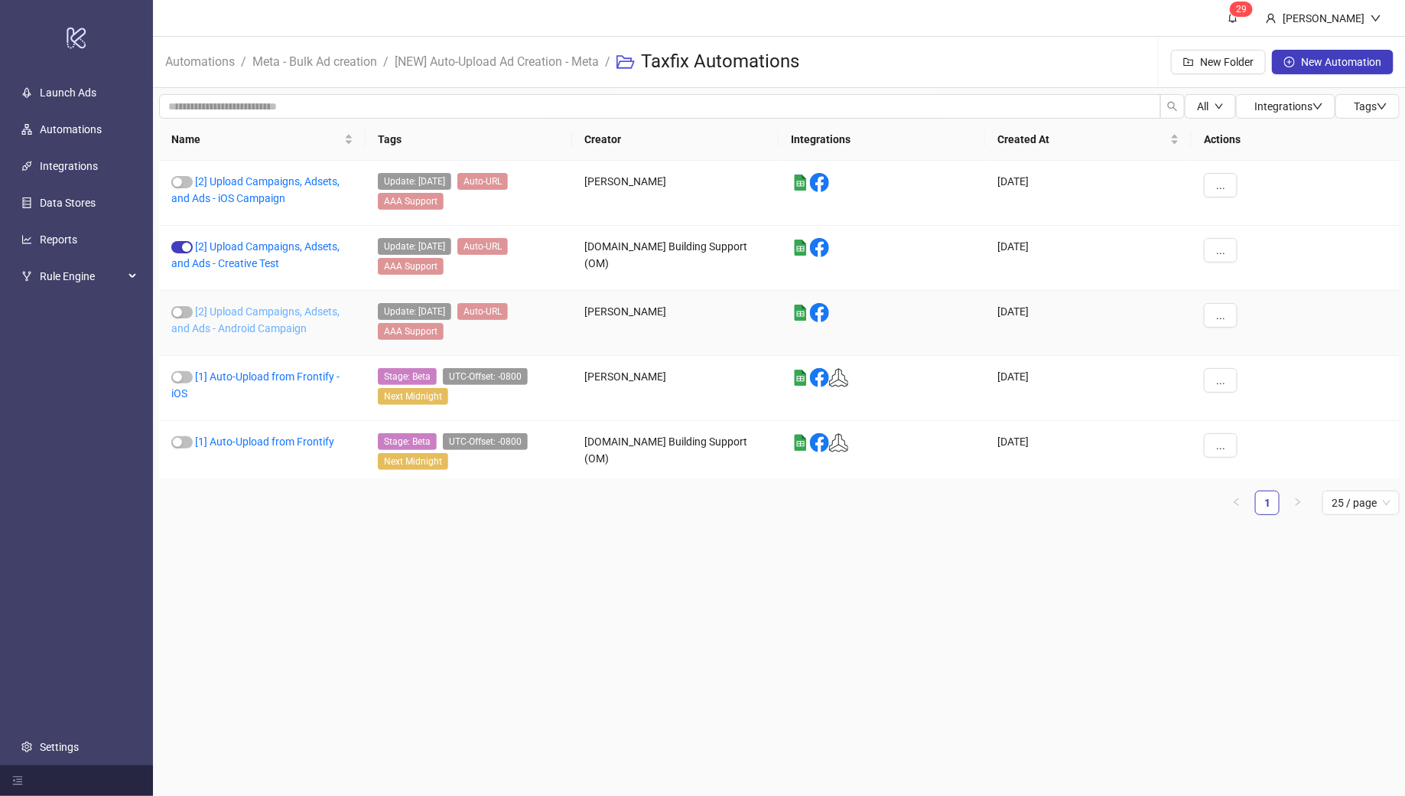
click at [265, 306] on link "[2] Upload Campaigns, Adsets, and Ads - Android Campaign" at bounding box center [255, 319] width 168 height 29
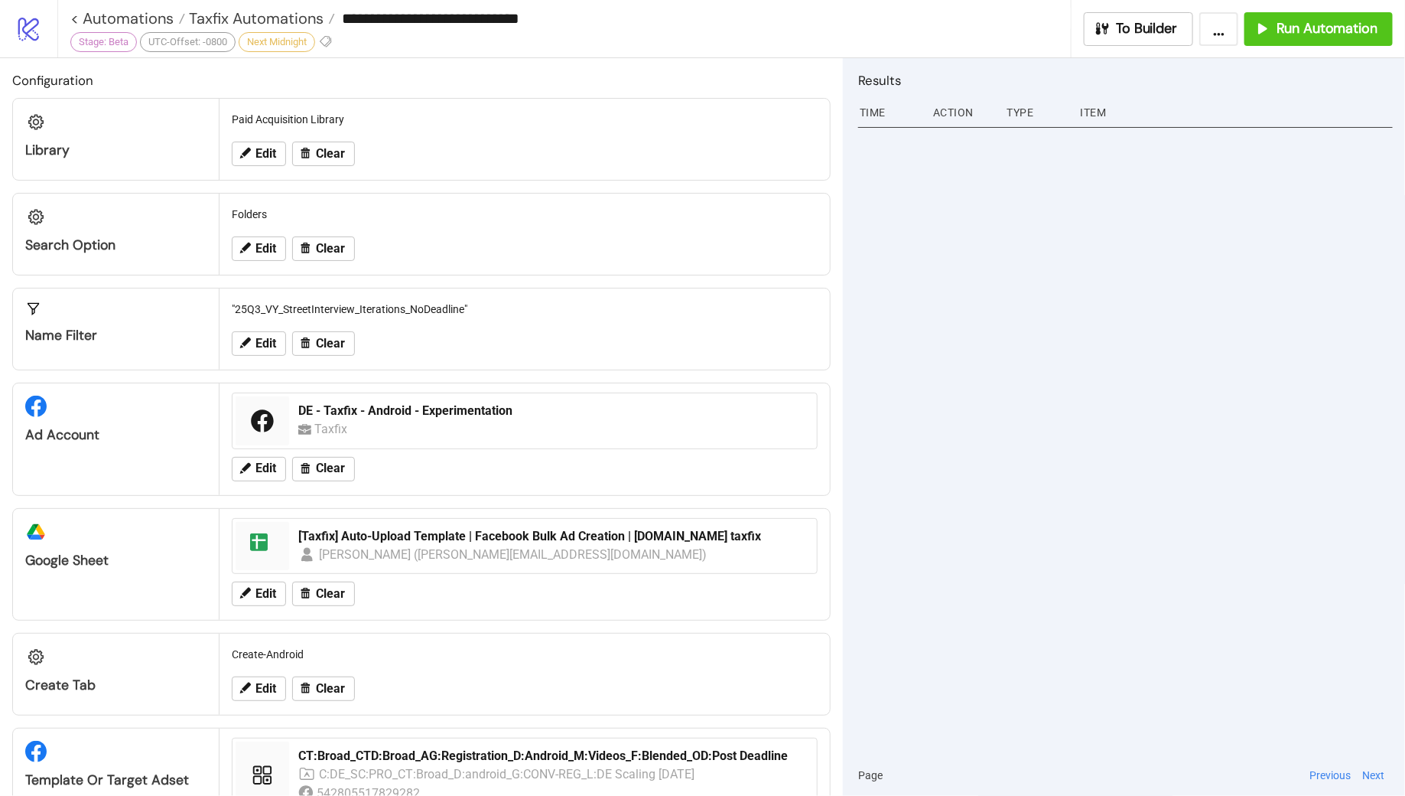
type input "**********"
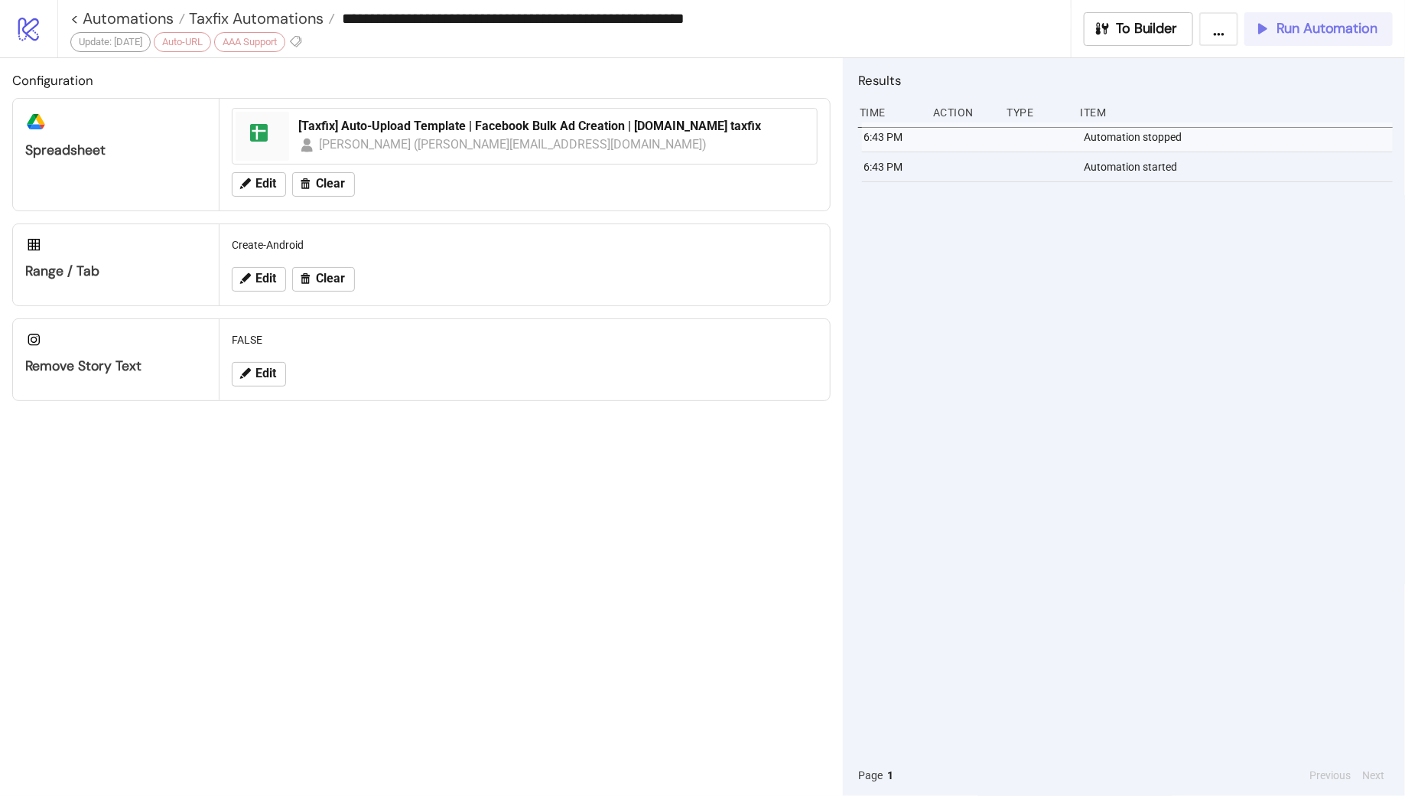
click at [1300, 31] on span "Run Automation" at bounding box center [1327, 29] width 101 height 18
